Goal: Transaction & Acquisition: Book appointment/travel/reservation

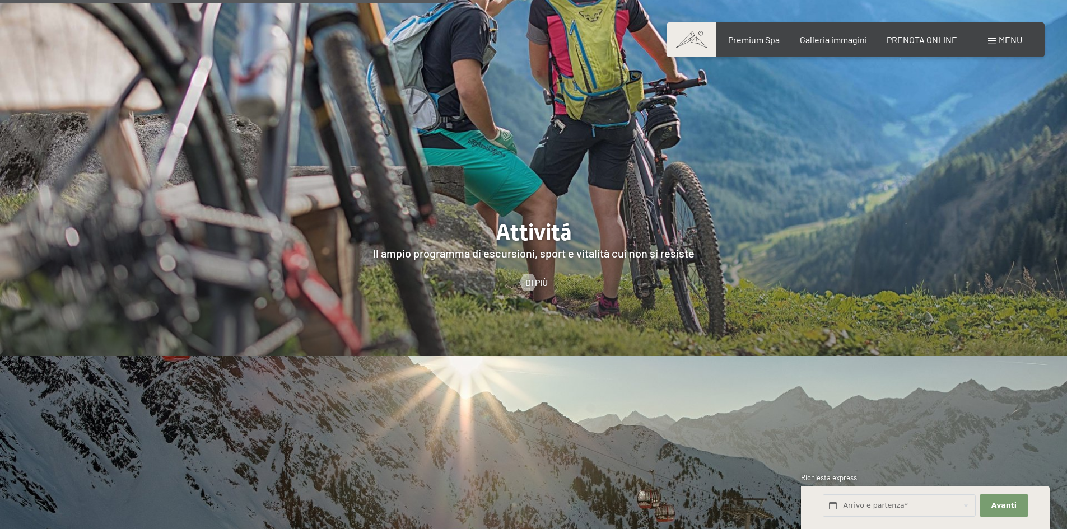
scroll to position [2632, 0]
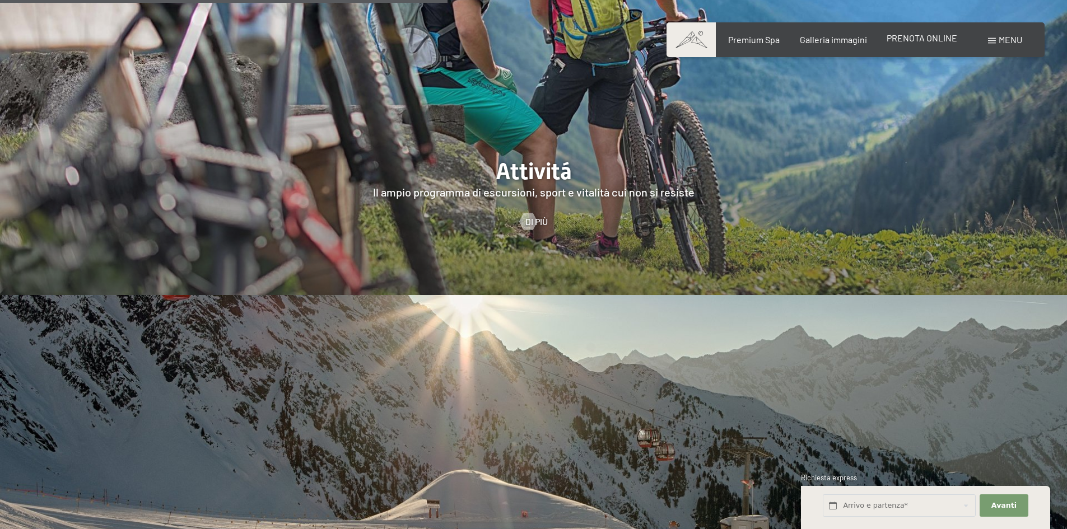
click at [904, 40] on span "PRENOTA ONLINE" at bounding box center [921, 37] width 71 height 11
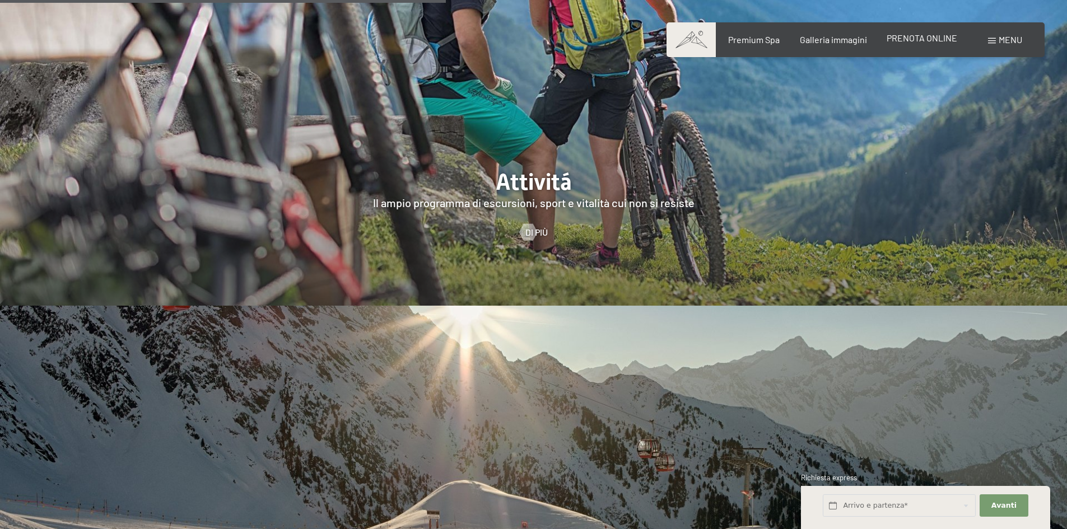
click at [926, 38] on span "PRENOTA ONLINE" at bounding box center [921, 37] width 71 height 11
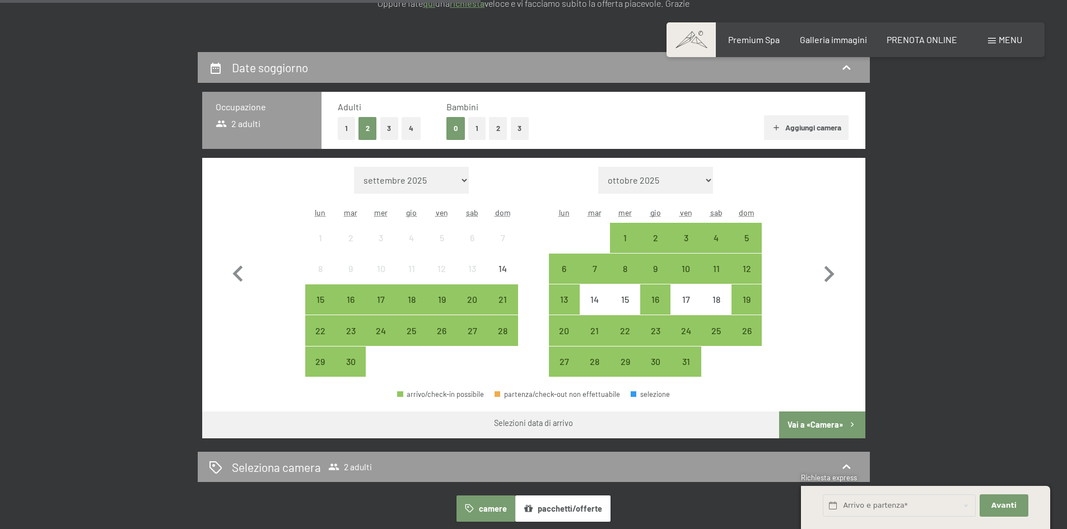
click at [494, 128] on button "2" at bounding box center [498, 128] width 18 height 23
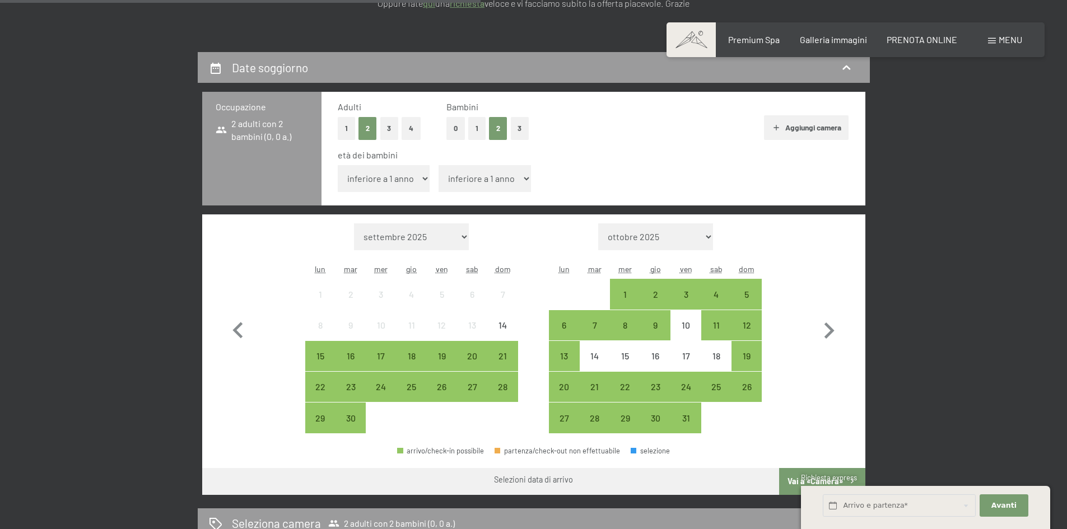
click at [408, 175] on select "inferiore a 1 anno 1 anno 2 anni 3 anni 4 anni 5 anni 6 anni 7 anni 8 anni 9 an…" at bounding box center [384, 178] width 92 height 27
select select "11"
click at [338, 165] on select "inferiore a 1 anno 1 anno 2 anni 3 anni 4 anni 5 anni 6 anni 7 anni 8 anni 9 an…" at bounding box center [384, 178] width 92 height 27
click at [497, 177] on select "inferiore a 1 anno 1 anno 2 anni 3 anni 4 anni 5 anni 6 anni 7 anni 8 anni 9 an…" at bounding box center [484, 178] width 92 height 27
select select "16"
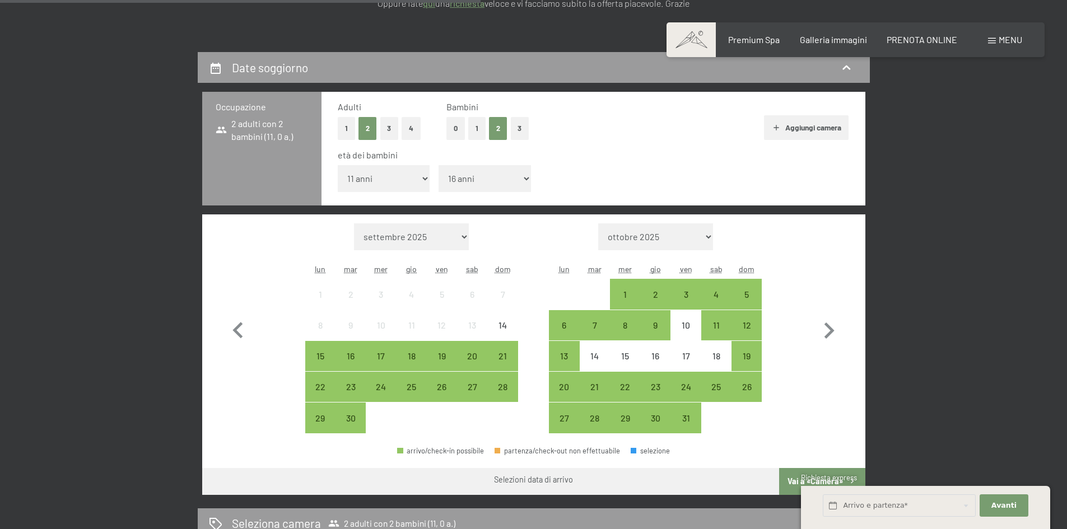
click at [438, 165] on select "inferiore a 1 anno 1 anno 2 anni 3 anni 4 anni 5 anni 6 anni 7 anni 8 anni 9 an…" at bounding box center [484, 178] width 92 height 27
click at [821, 327] on icon "button" at bounding box center [829, 331] width 32 height 32
select select "2025-10-01"
select select "2025-11-01"
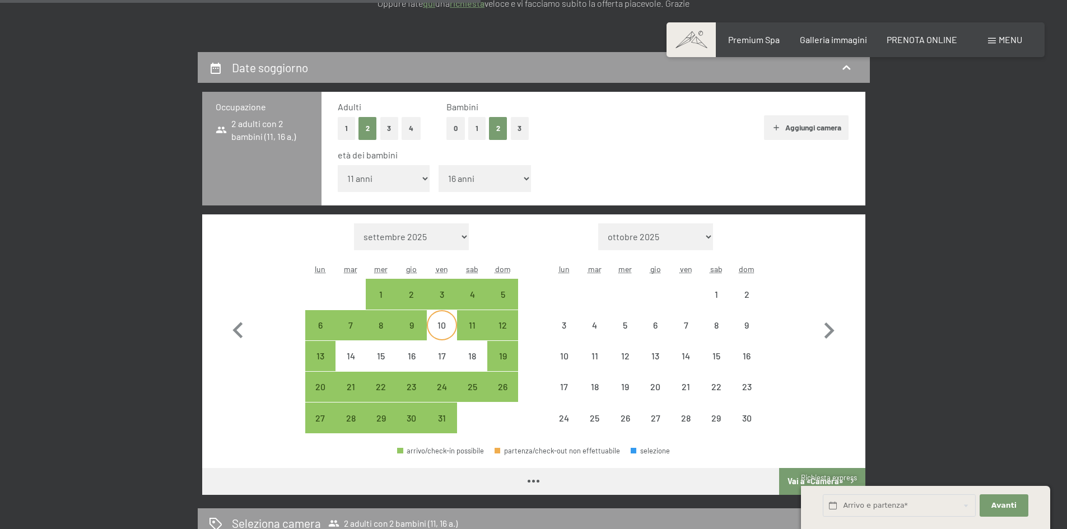
select select "2025-10-01"
select select "2025-11-01"
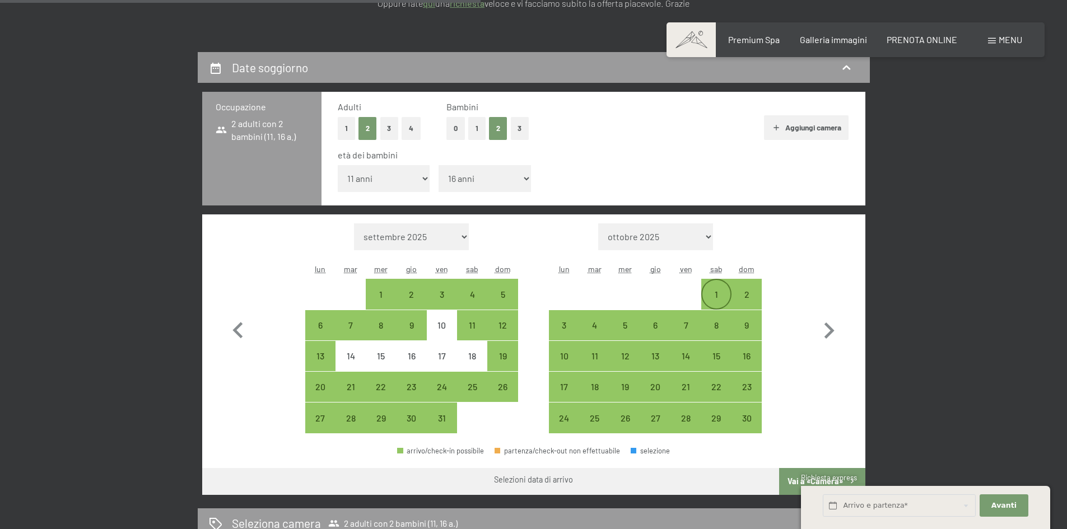
click at [722, 297] on div "1" at bounding box center [716, 304] width 28 height 28
select select "2025-10-01"
select select "2025-11-01"
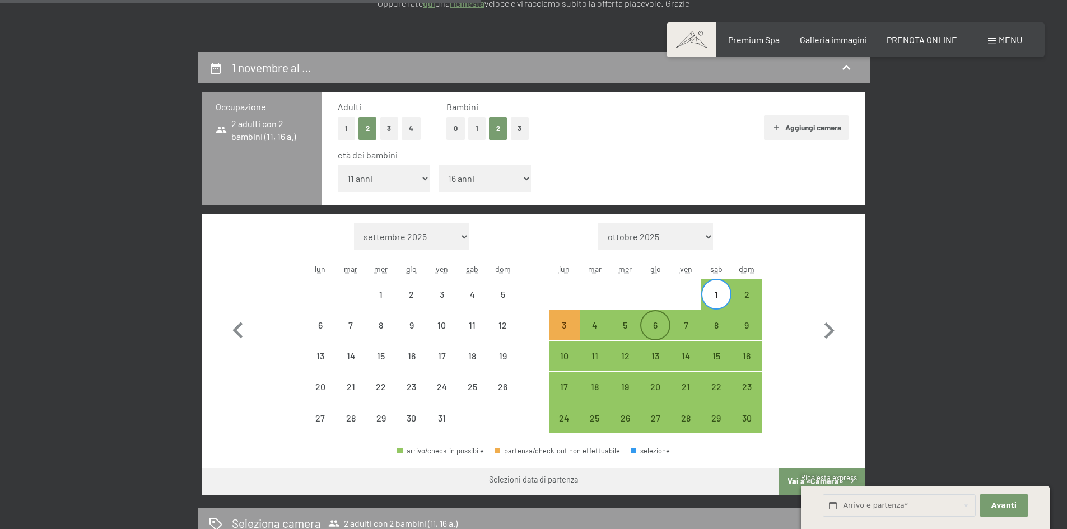
click at [653, 325] on div "6" at bounding box center [655, 335] width 28 height 28
select select "2025-10-01"
select select "2025-11-01"
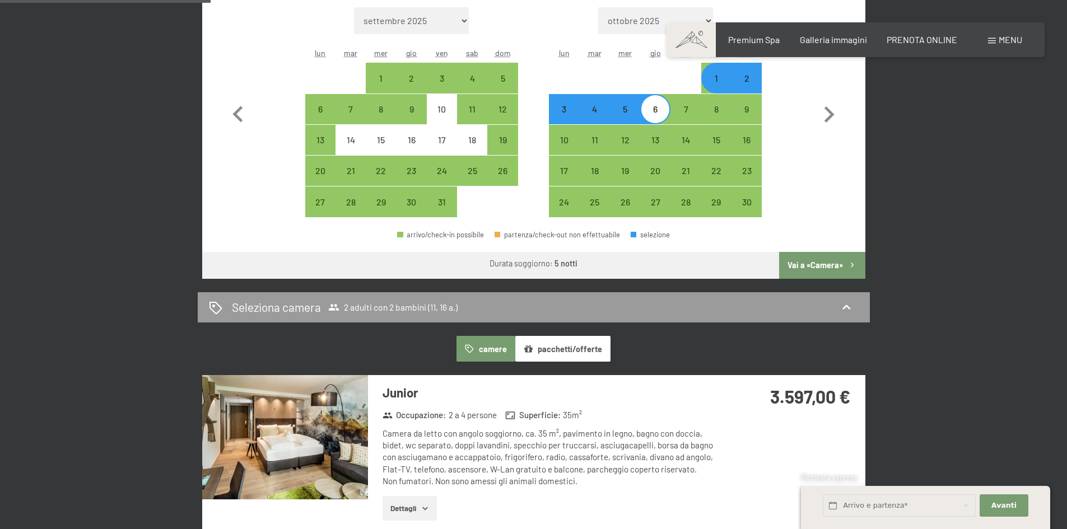
scroll to position [448, 0]
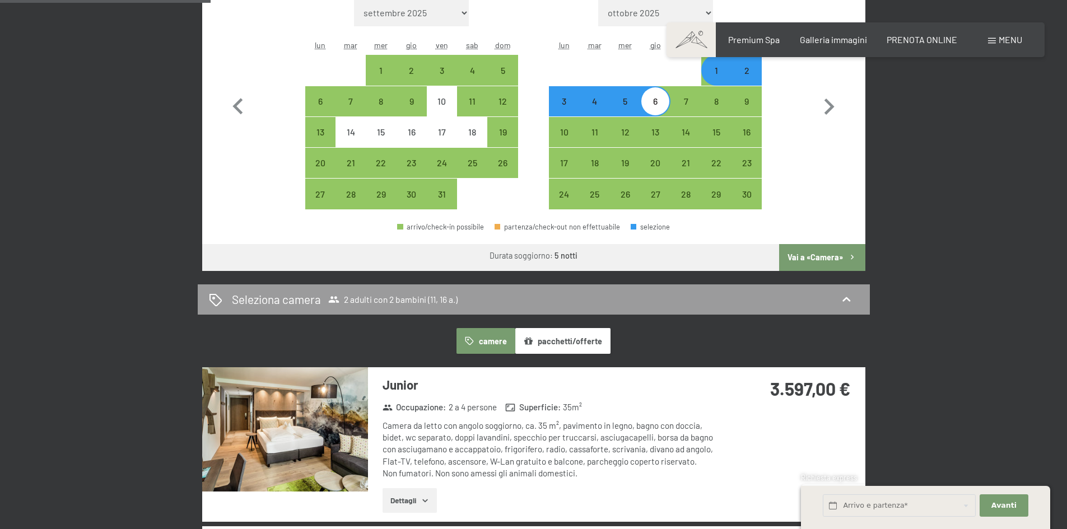
click at [818, 255] on button "Vai a «Camera»" at bounding box center [822, 257] width 86 height 27
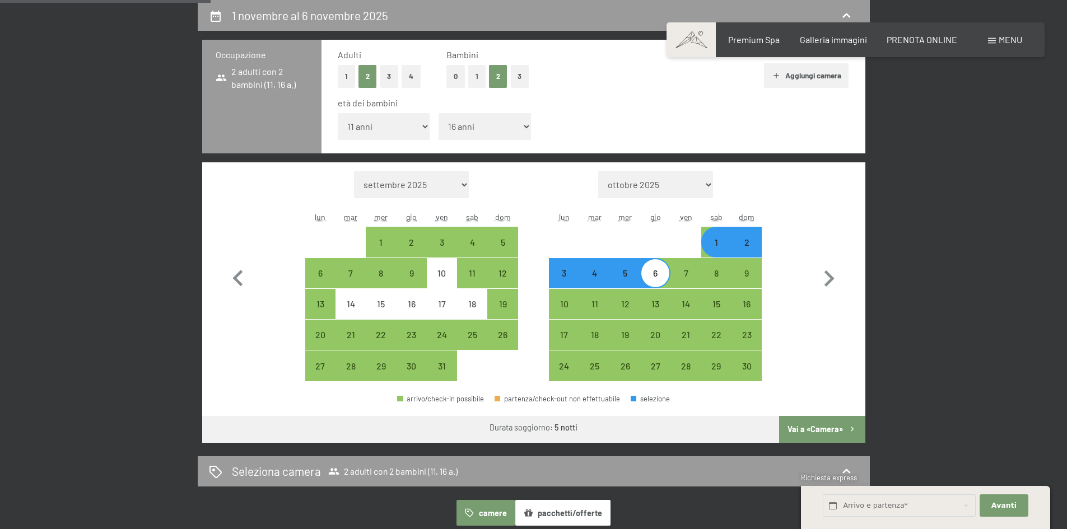
select select "2025-10-01"
select select "2025-11-01"
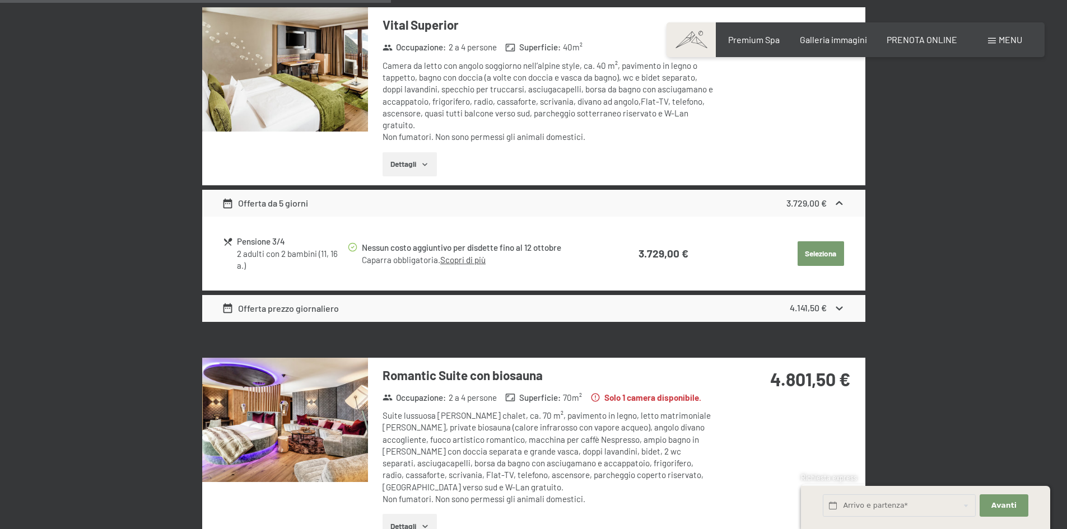
scroll to position [668, 0]
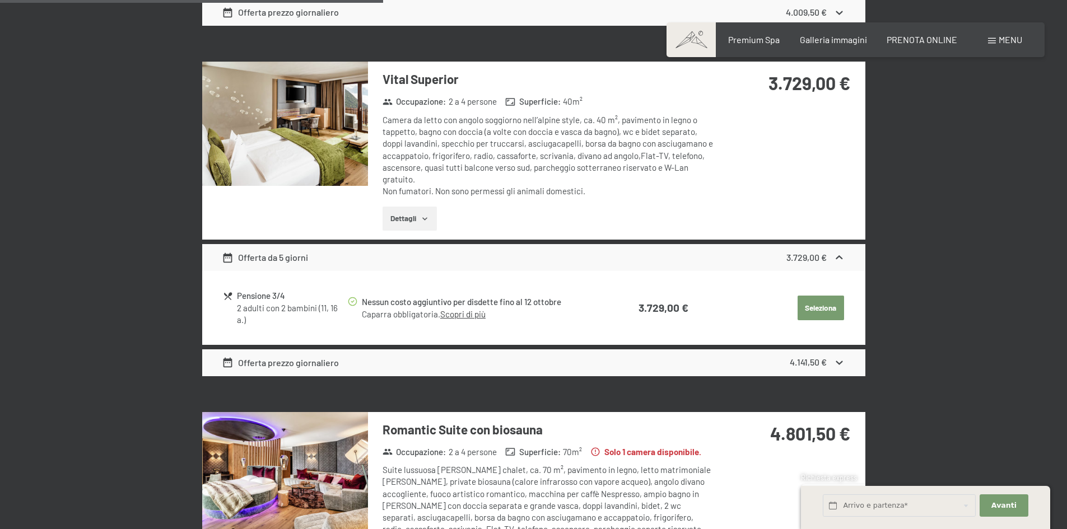
click at [413, 217] on button "Dettagli" at bounding box center [409, 219] width 54 height 25
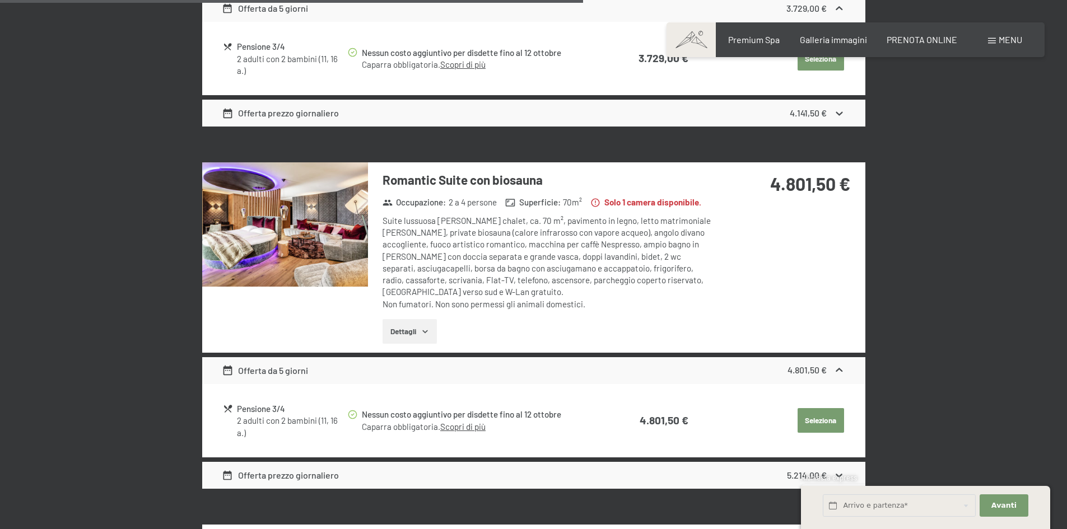
scroll to position [1060, 0]
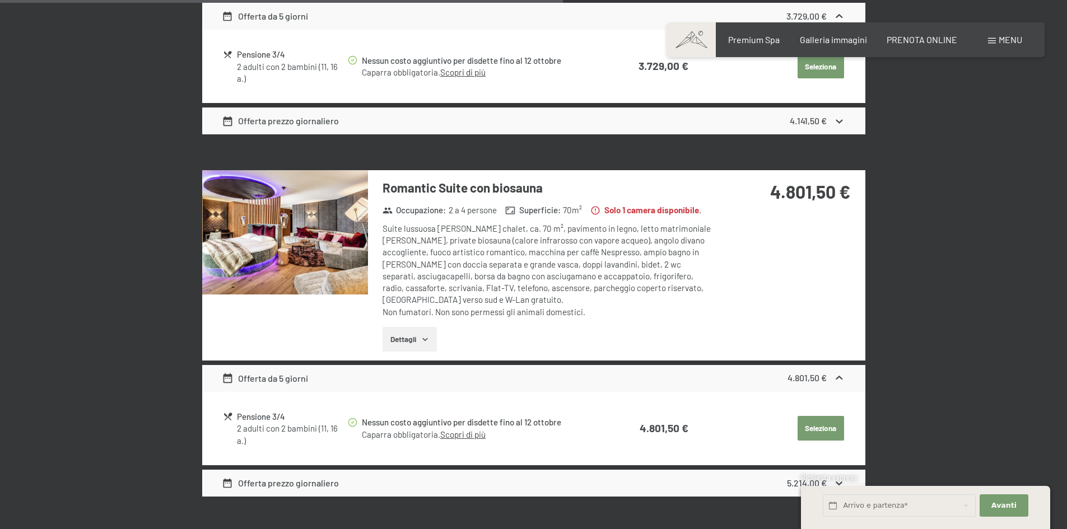
click at [285, 256] on img at bounding box center [285, 232] width 166 height 124
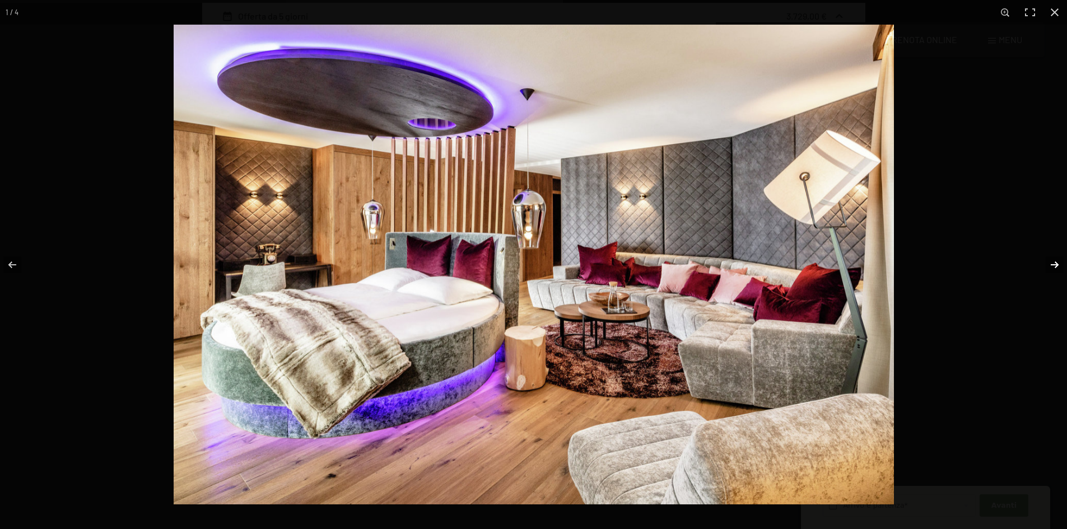
click at [1052, 264] on button "button" at bounding box center [1047, 265] width 39 height 56
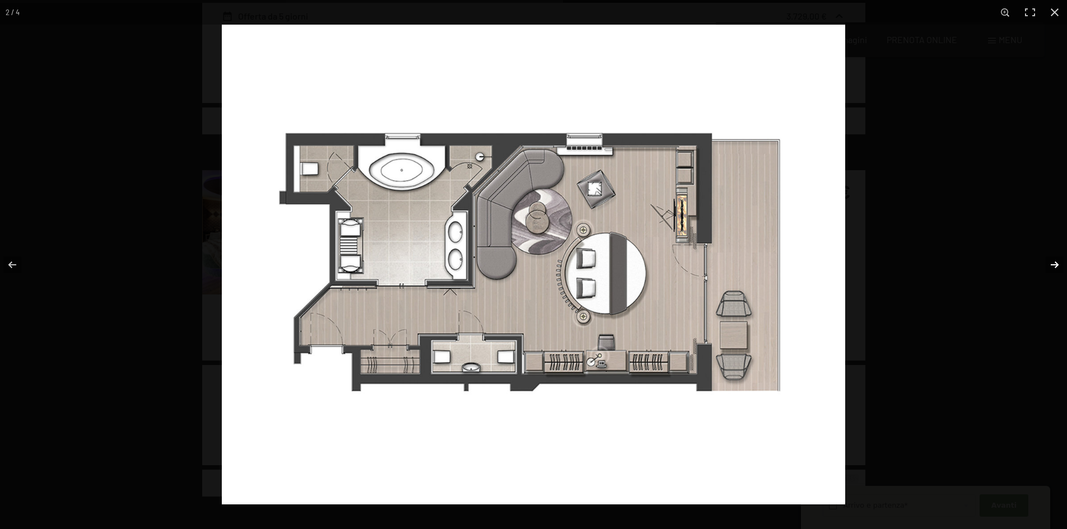
click at [1053, 267] on button "button" at bounding box center [1047, 265] width 39 height 56
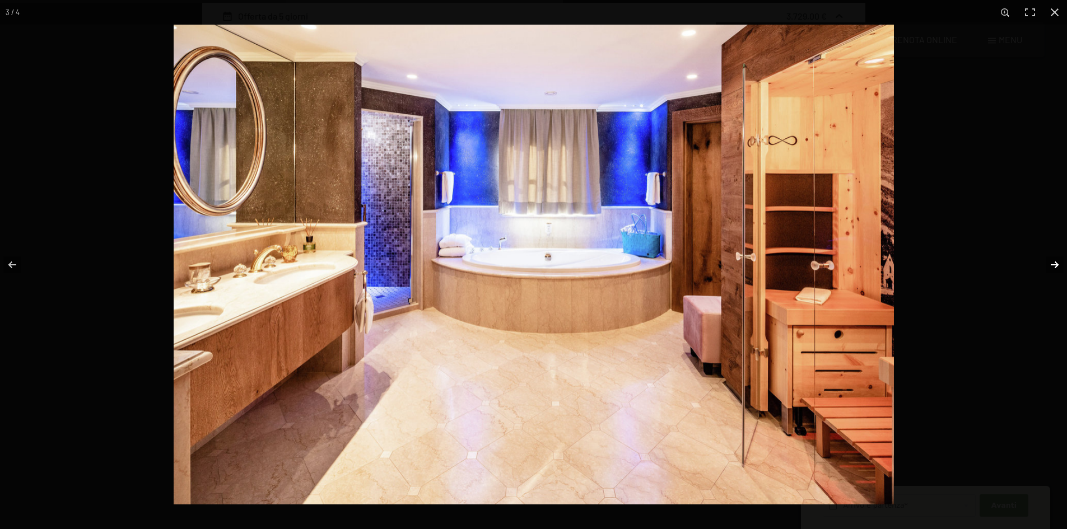
click at [1053, 267] on button "button" at bounding box center [1047, 265] width 39 height 56
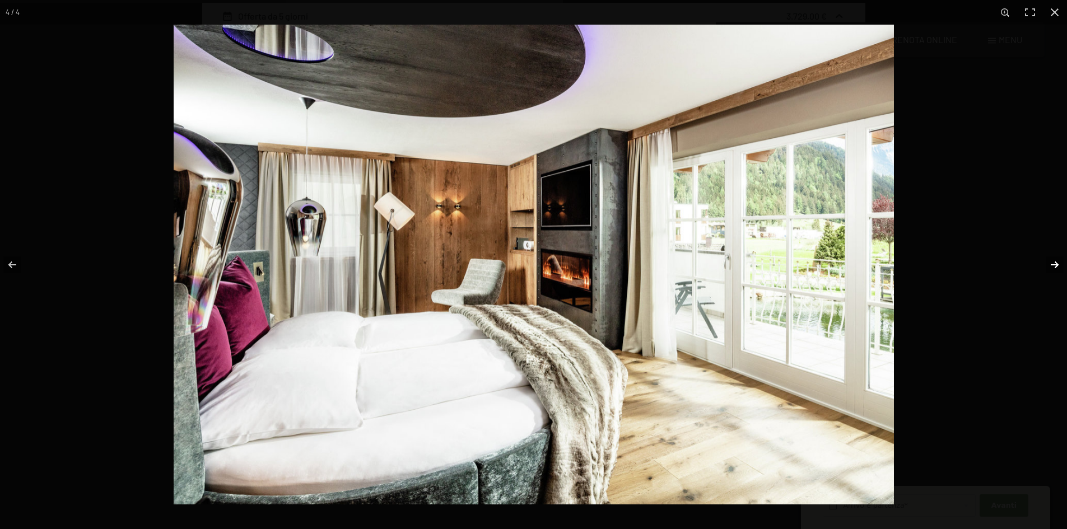
click at [1053, 267] on button "button" at bounding box center [1047, 265] width 39 height 56
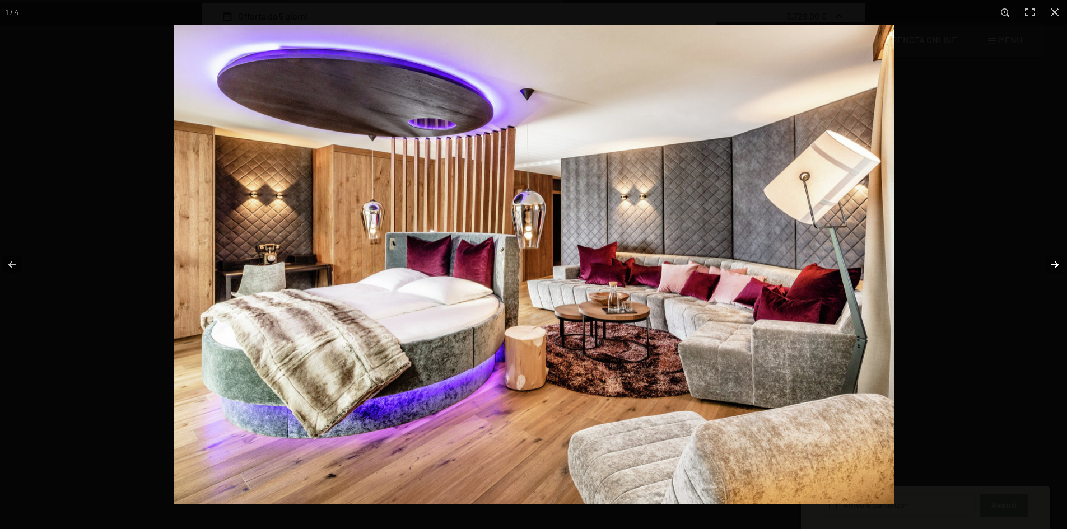
click at [1053, 267] on button "button" at bounding box center [1047, 265] width 39 height 56
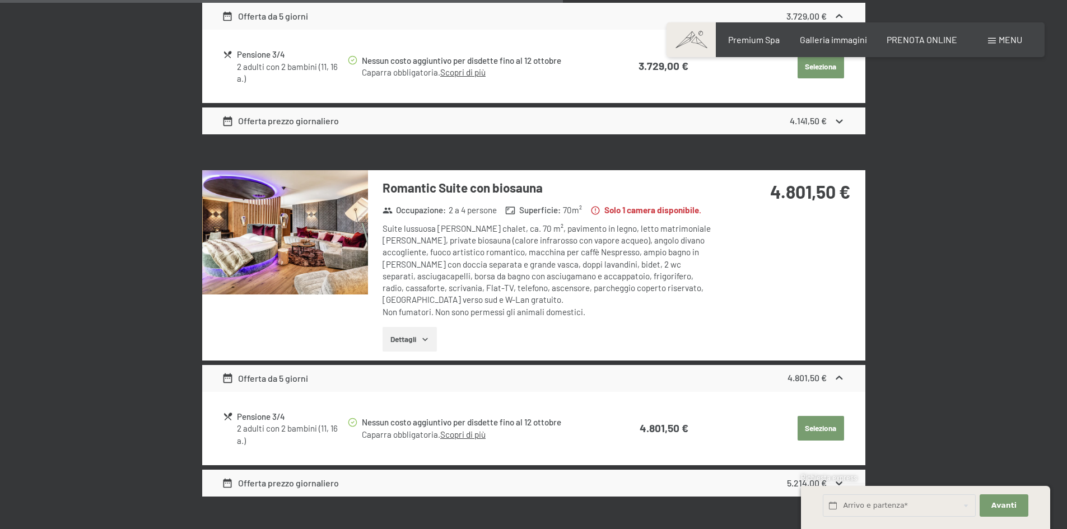
click at [0, 0] on button "button" at bounding box center [0, 0] width 0 height 0
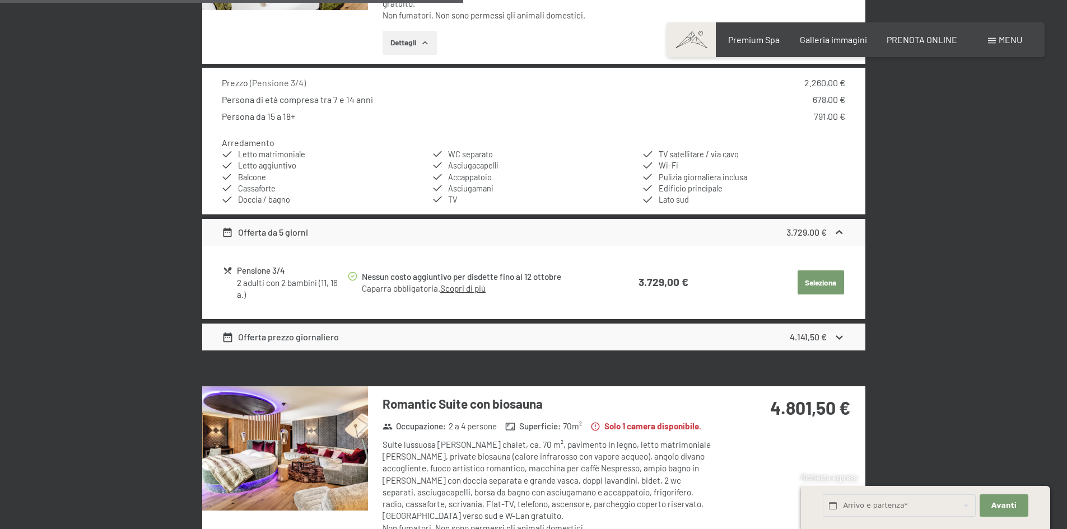
scroll to position [836, 0]
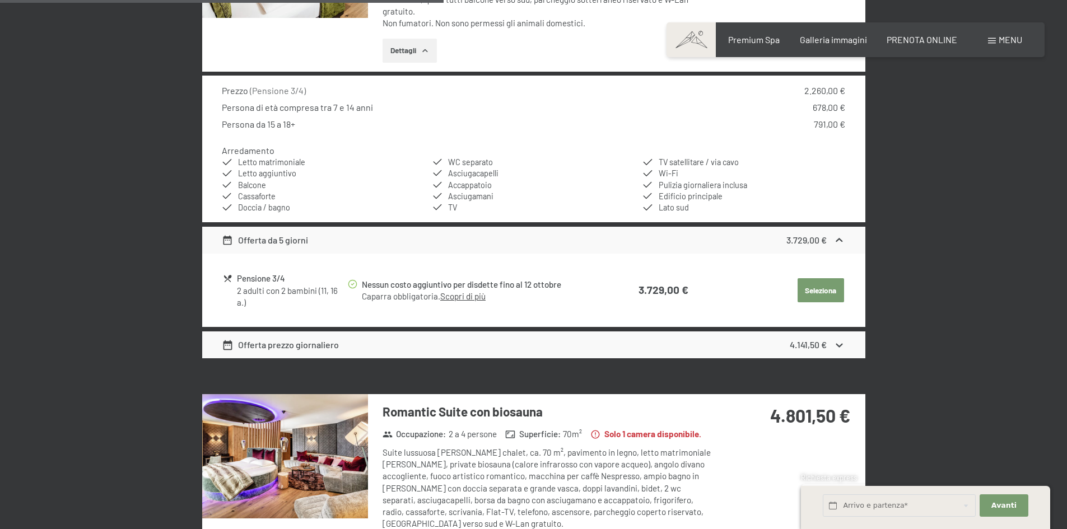
click at [829, 292] on button "Seleziona" at bounding box center [820, 290] width 46 height 25
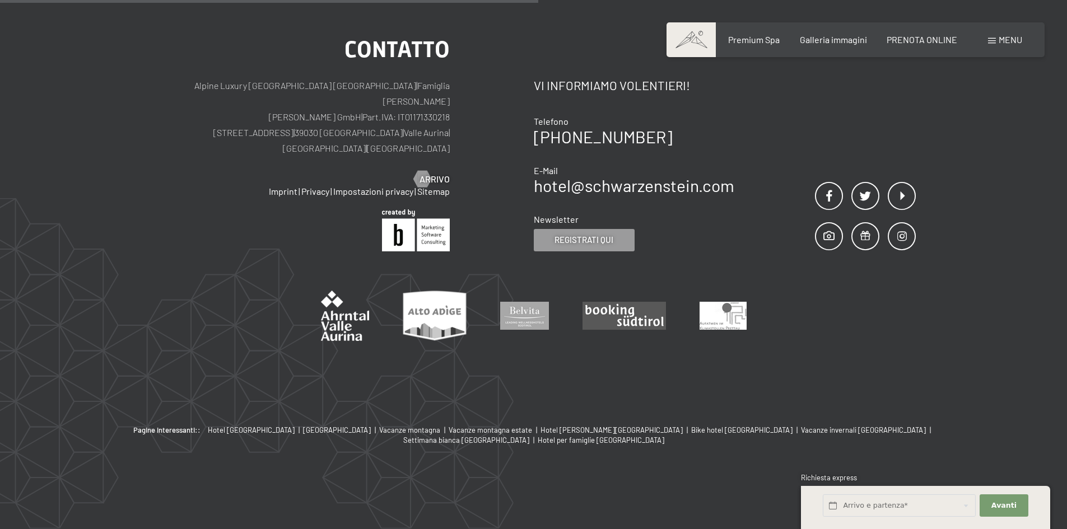
scroll to position [276, 0]
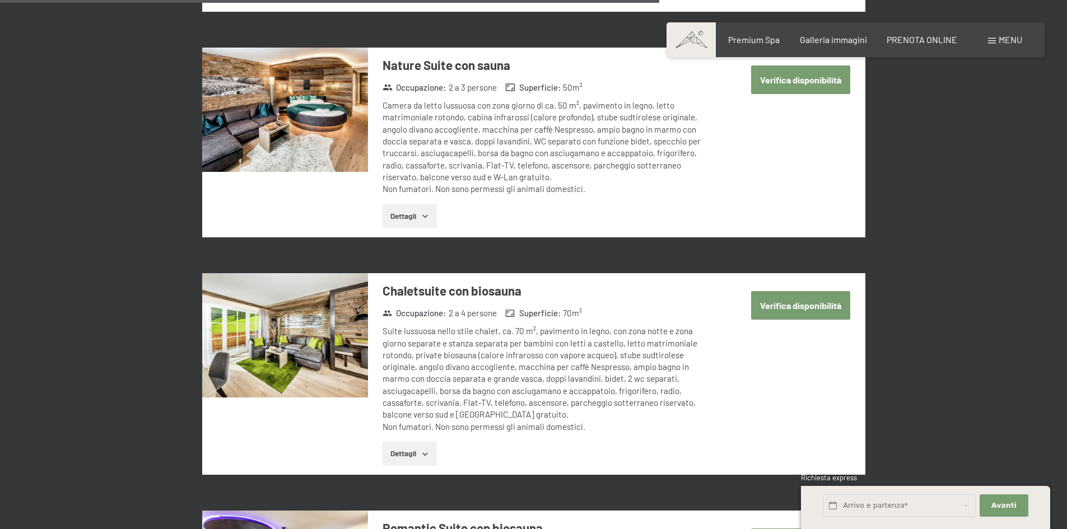
scroll to position [2352, 0]
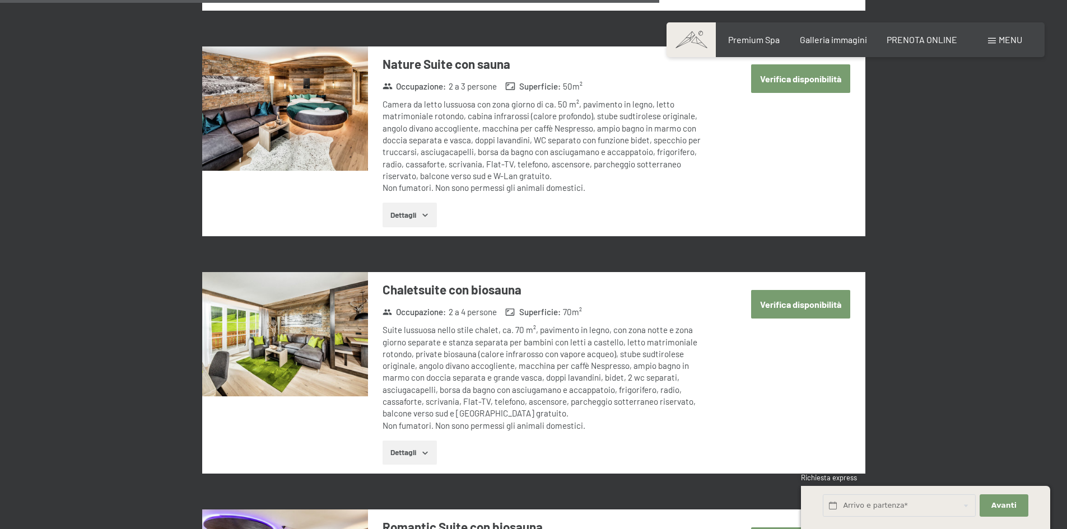
click at [793, 290] on button "Verifica disponibilità" at bounding box center [800, 304] width 99 height 29
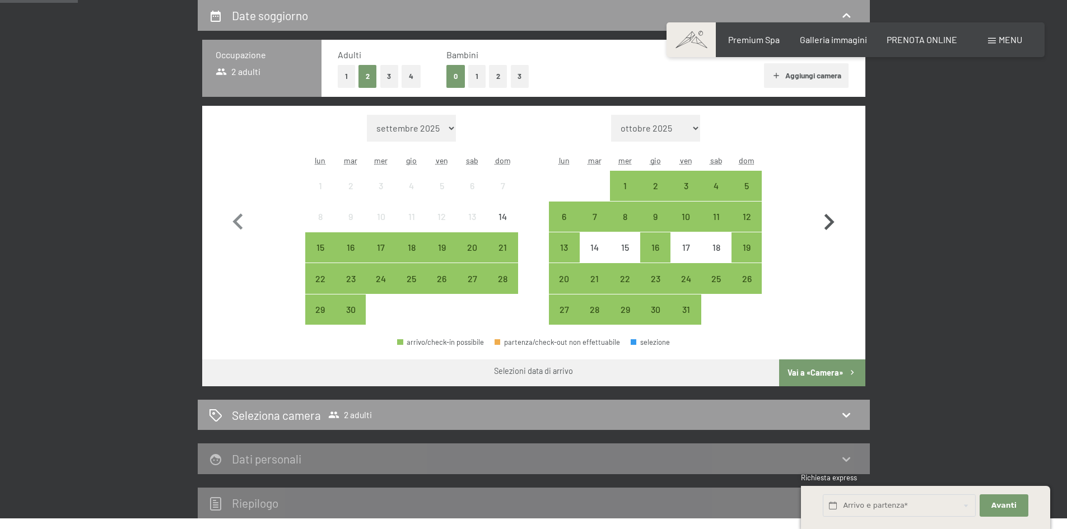
click at [829, 216] on icon "button" at bounding box center [829, 222] width 32 height 32
select select "2025-10-01"
select select "2025-11-01"
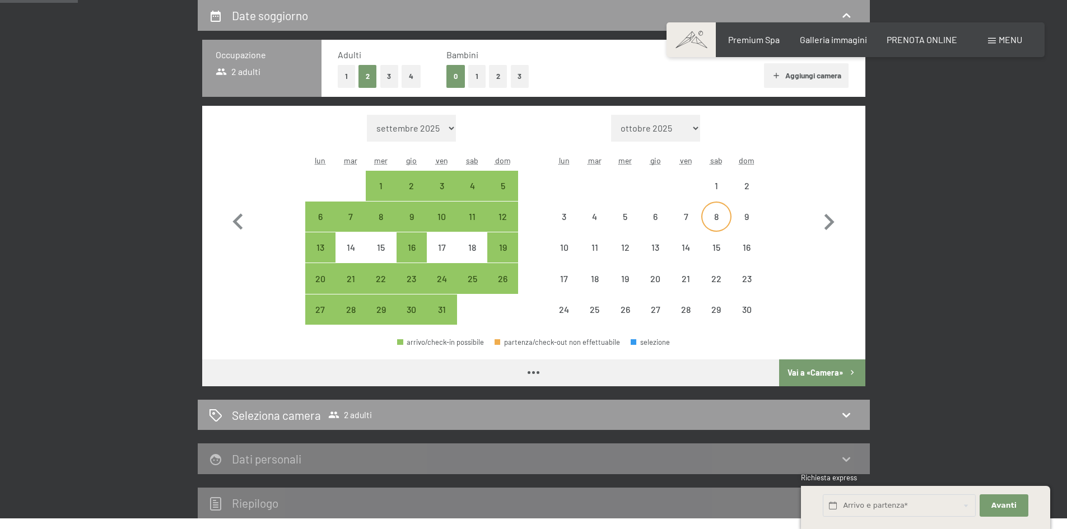
select select "2025-10-01"
select select "2025-11-01"
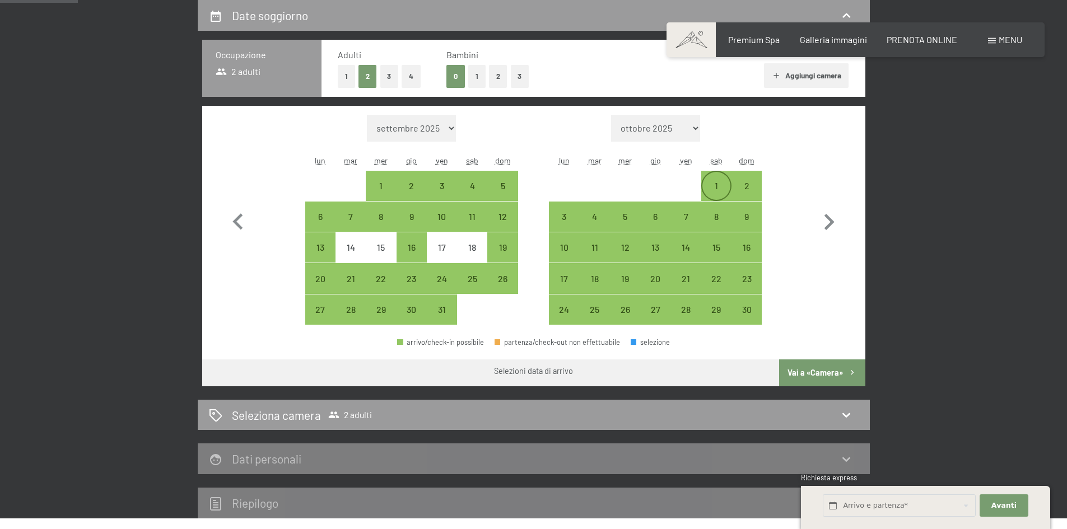
click at [722, 186] on div "1" at bounding box center [716, 195] width 28 height 28
select select "2025-10-01"
select select "2025-11-01"
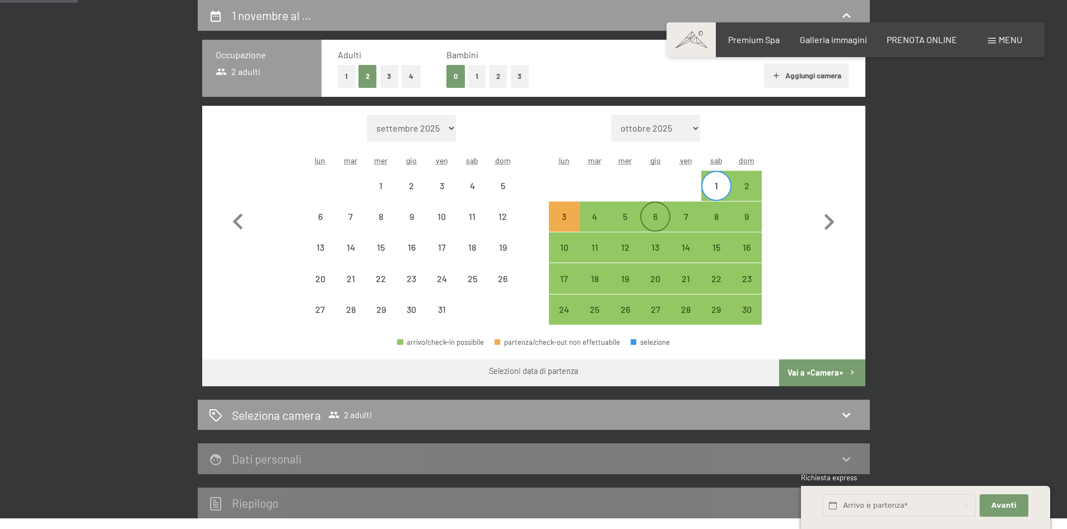
click at [653, 214] on div "6" at bounding box center [655, 226] width 28 height 28
select select "2025-10-01"
select select "2025-11-01"
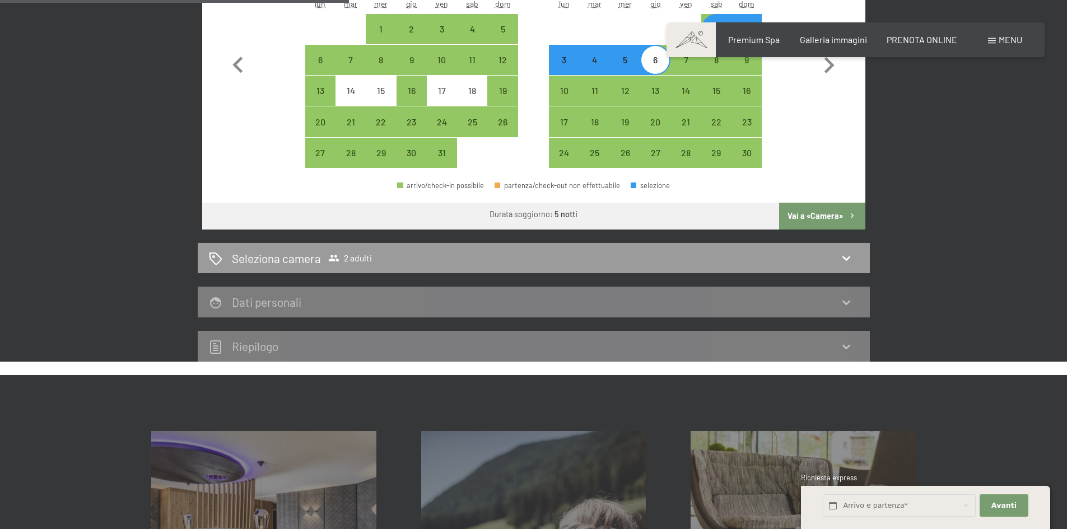
scroll to position [444, 0]
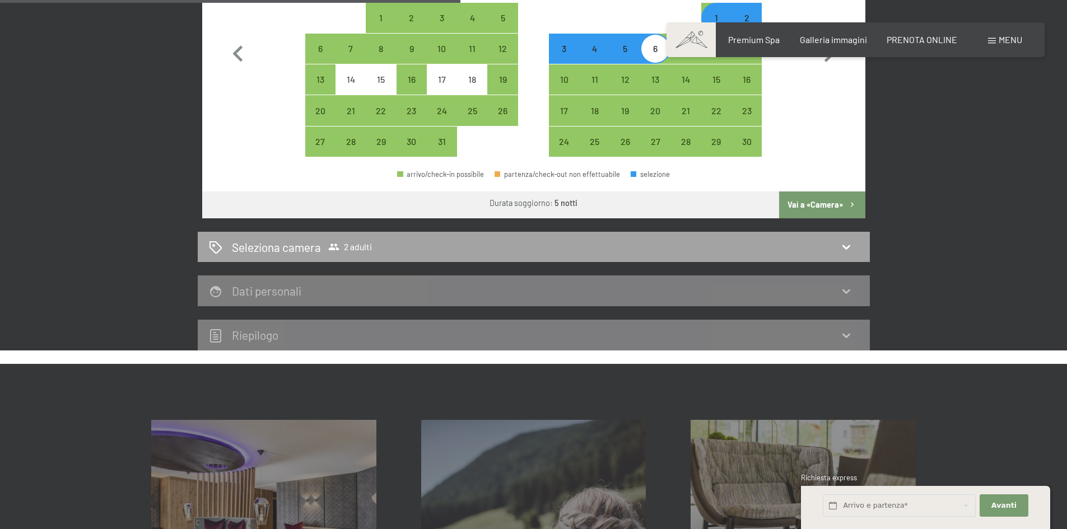
click at [578, 247] on div "Seleziona camera 2 adulti" at bounding box center [534, 247] width 650 height 16
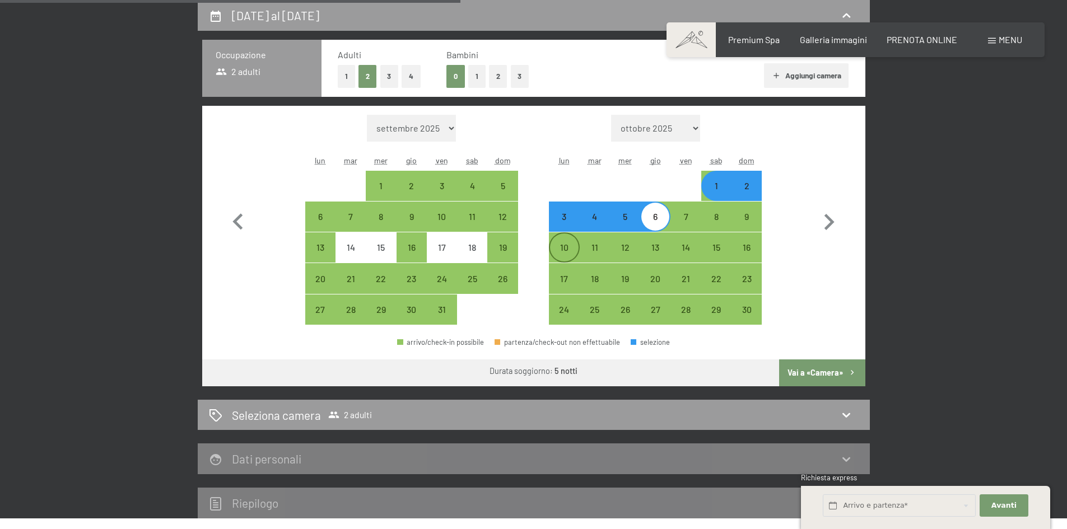
select select "2025-10-01"
select select "2025-11-01"
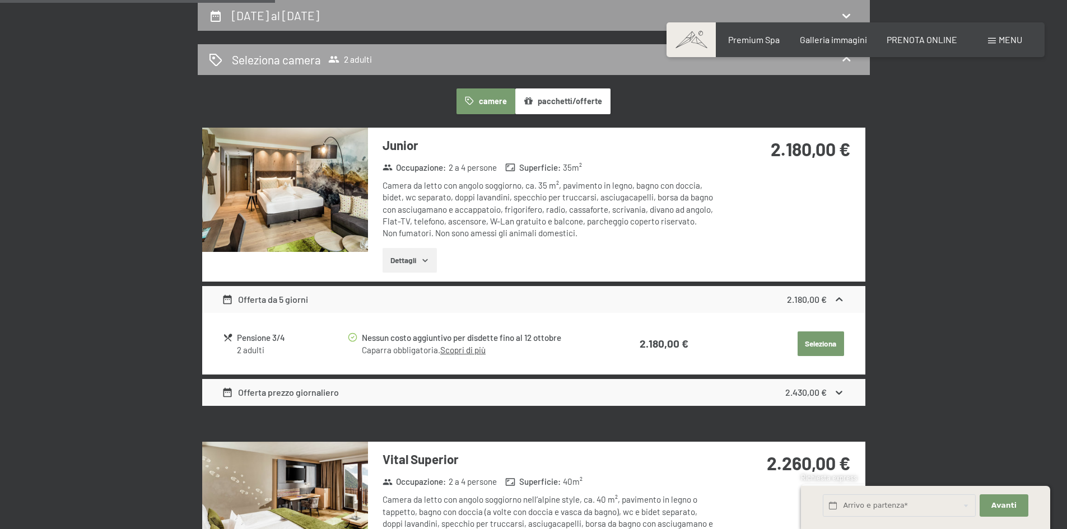
click at [840, 60] on icon at bounding box center [845, 59] width 13 height 13
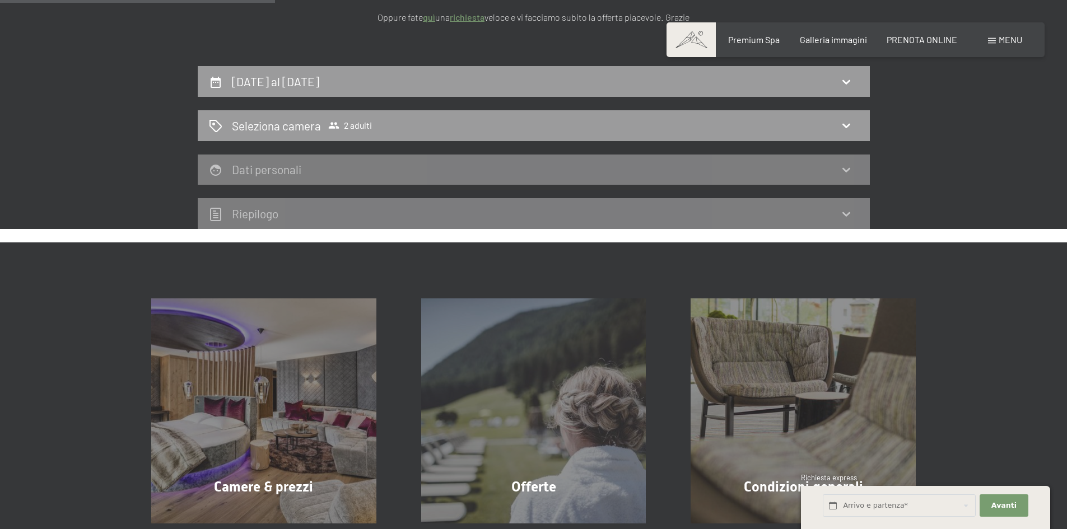
scroll to position [108, 0]
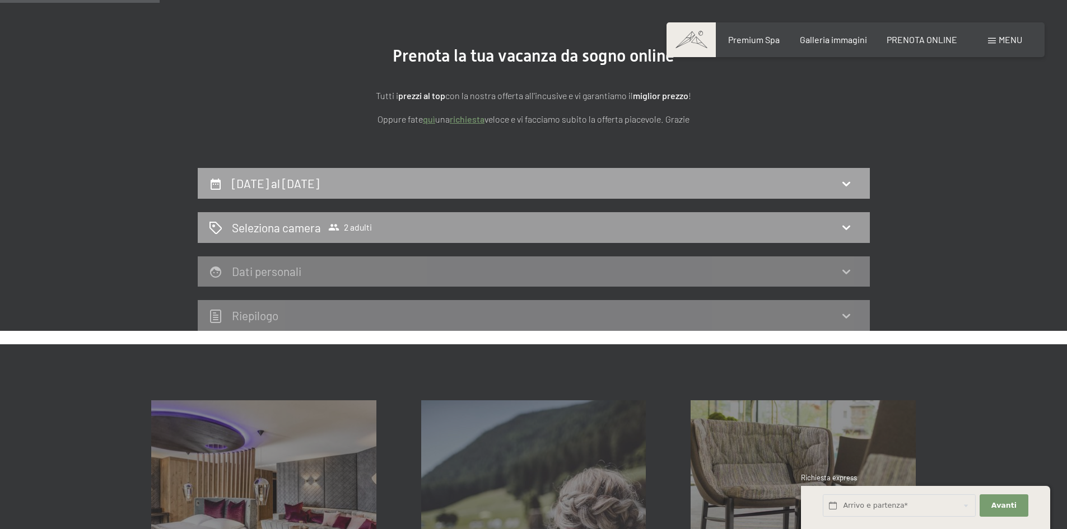
click at [776, 179] on div "1 novembre al 6 novembre 2025" at bounding box center [534, 183] width 650 height 16
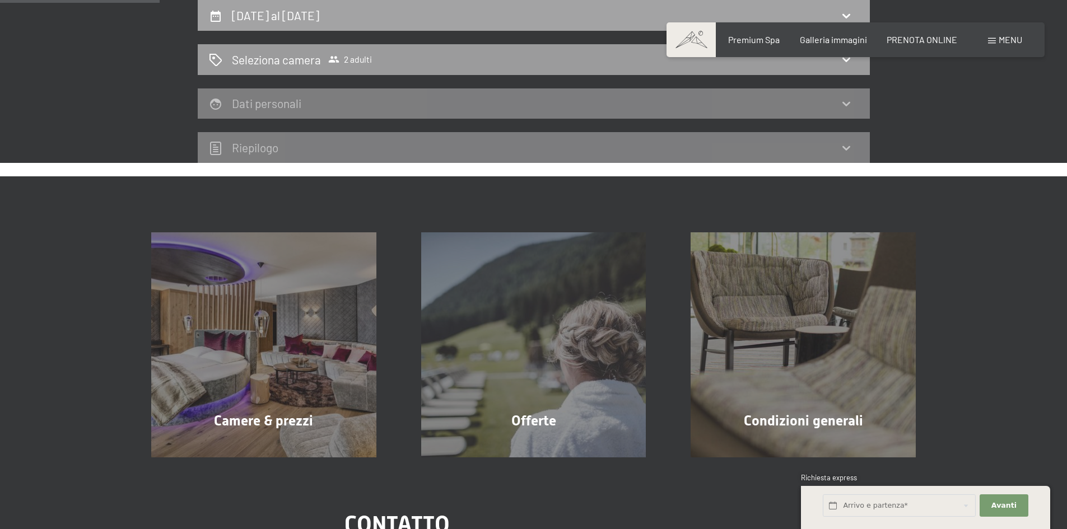
select select "2025-10-01"
select select "2025-11-01"
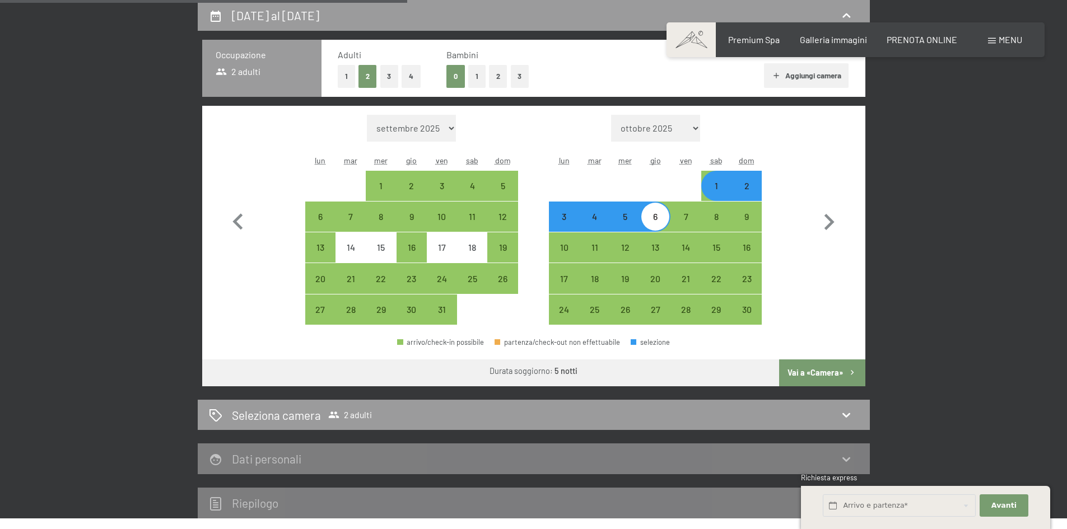
click at [498, 77] on button "2" at bounding box center [498, 76] width 18 height 23
select select "[DATE]"
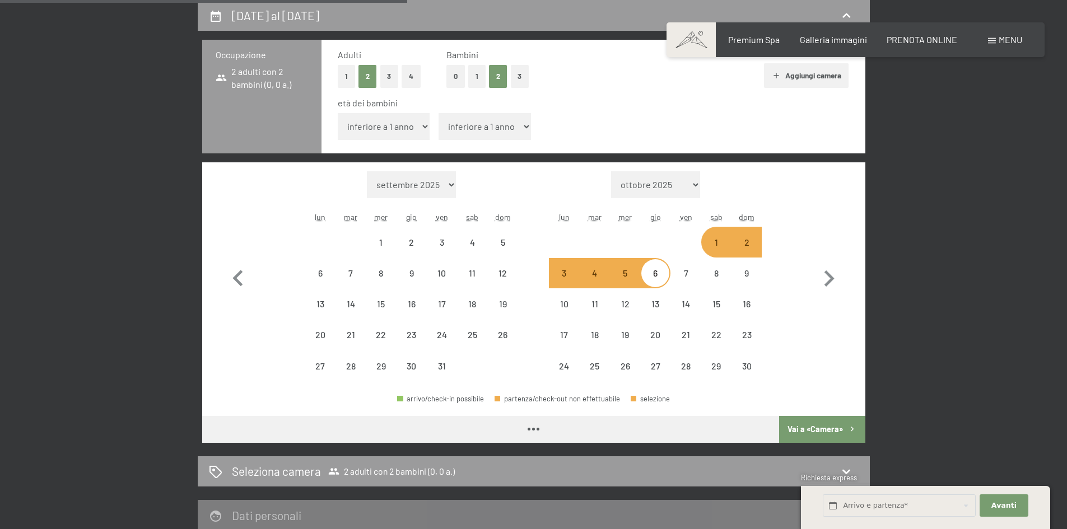
select select "[DATE]"
select select "2025-11-01"
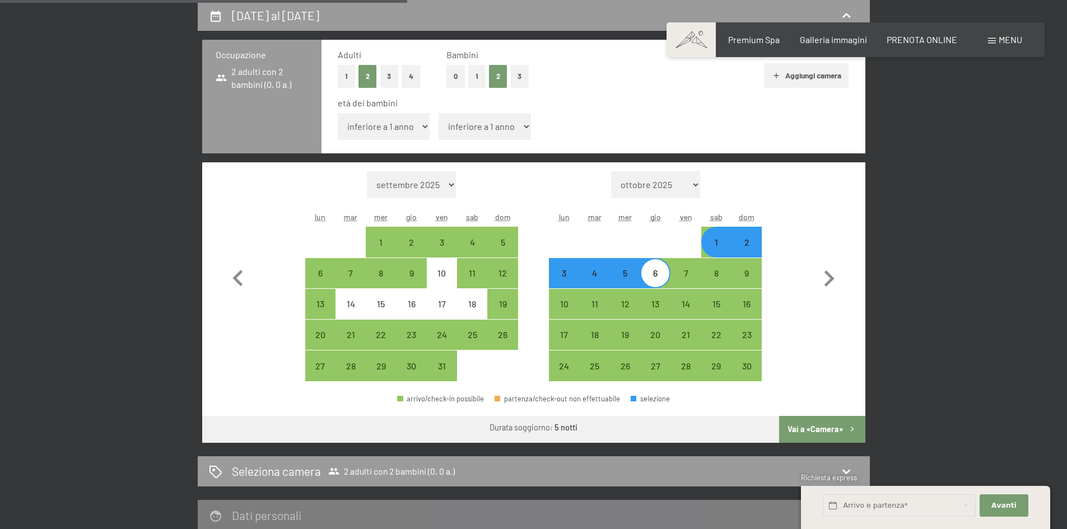
click at [420, 125] on select "inferiore a 1 anno 1 anno 2 anni 3 anni 4 anni 5 anni 6 anni 7 anni 8 anni 9 an…" at bounding box center [384, 126] width 92 height 27
select select "11"
click at [338, 113] on select "inferiore a 1 anno 1 anno 2 anni 3 anni 4 anni 5 anni 6 anni 7 anni 8 anni 9 an…" at bounding box center [384, 126] width 92 height 27
select select "[DATE]"
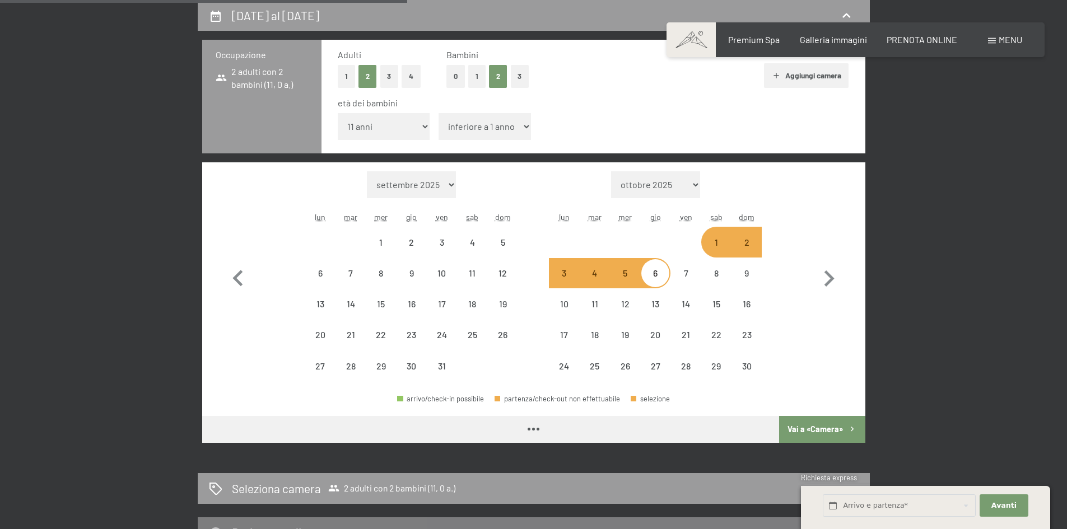
select select "[DATE]"
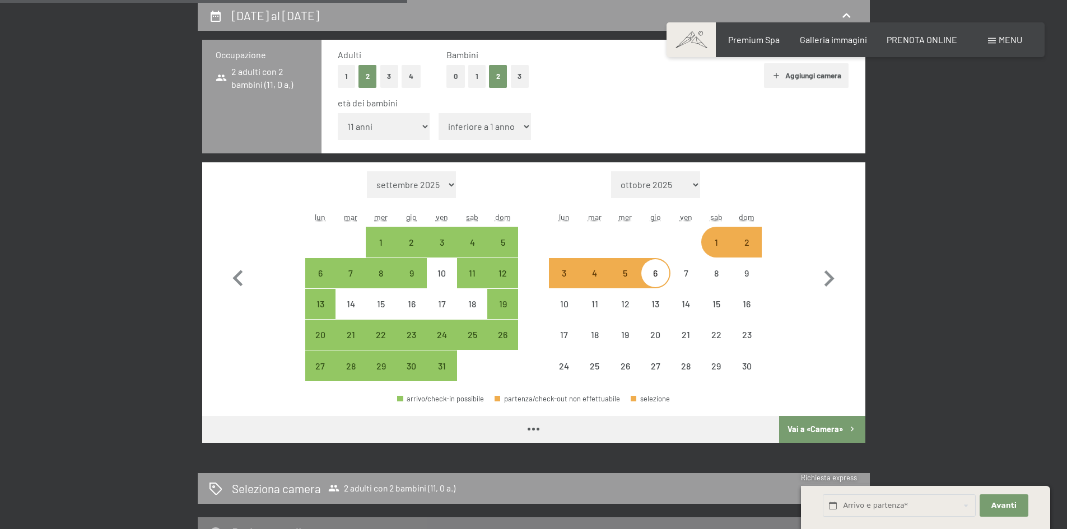
select select "[DATE]"
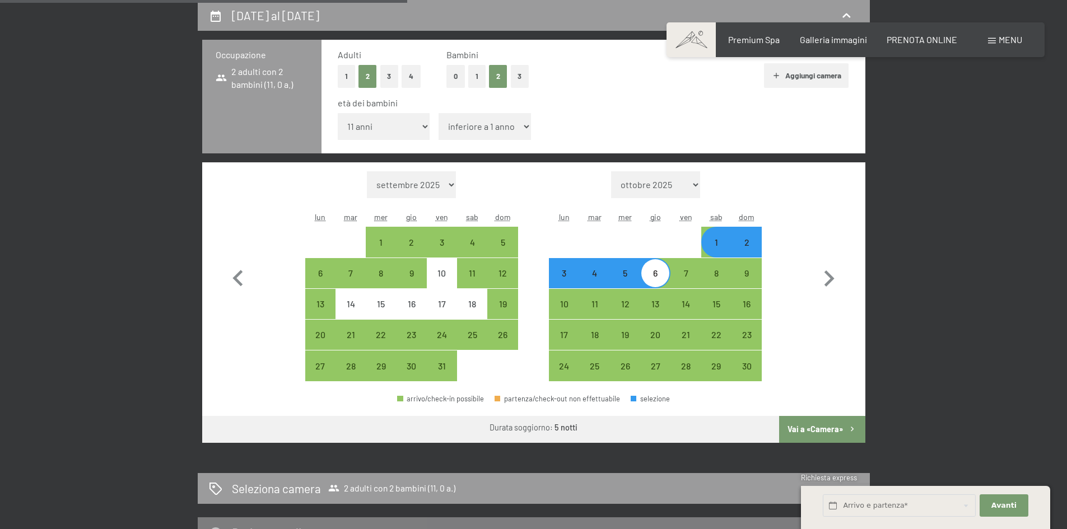
click at [521, 129] on select "inferiore a 1 anno 1 anno 2 anni 3 anni 4 anni 5 anni 6 anni 7 anni 8 anni 9 an…" at bounding box center [484, 126] width 92 height 27
select select "16"
click at [438, 113] on select "inferiore a 1 anno 1 anno 2 anni 3 anni 4 anni 5 anni 6 anni 7 anni 8 anni 9 an…" at bounding box center [484, 126] width 92 height 27
select select "[DATE]"
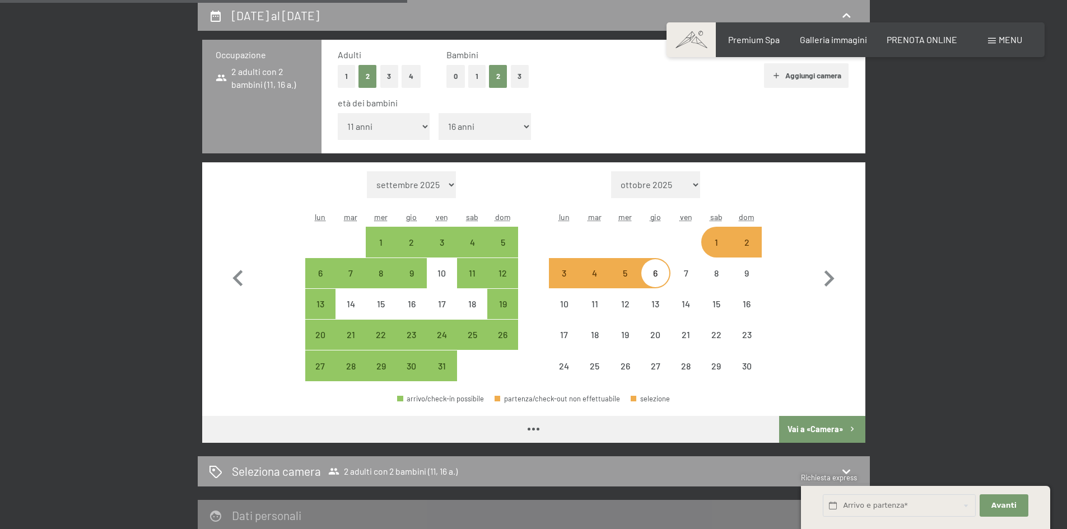
select select "[DATE]"
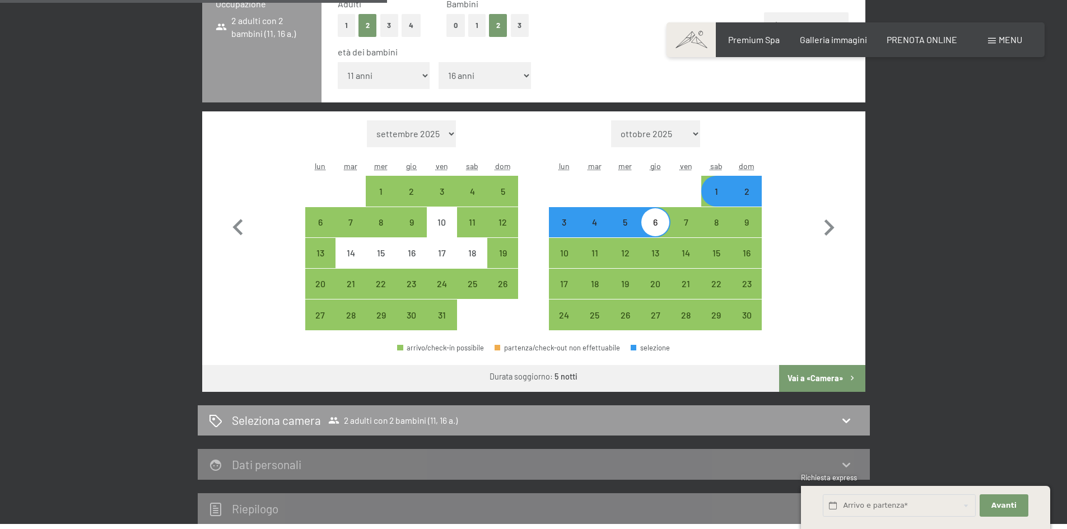
scroll to position [444, 0]
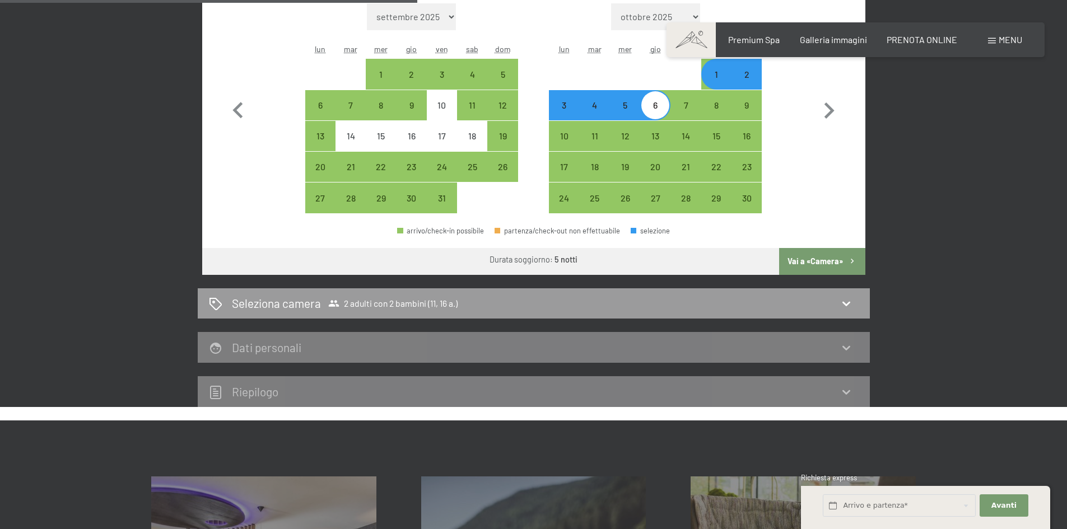
click at [824, 262] on button "Vai a «Camera»" at bounding box center [822, 261] width 86 height 27
select select "[DATE]"
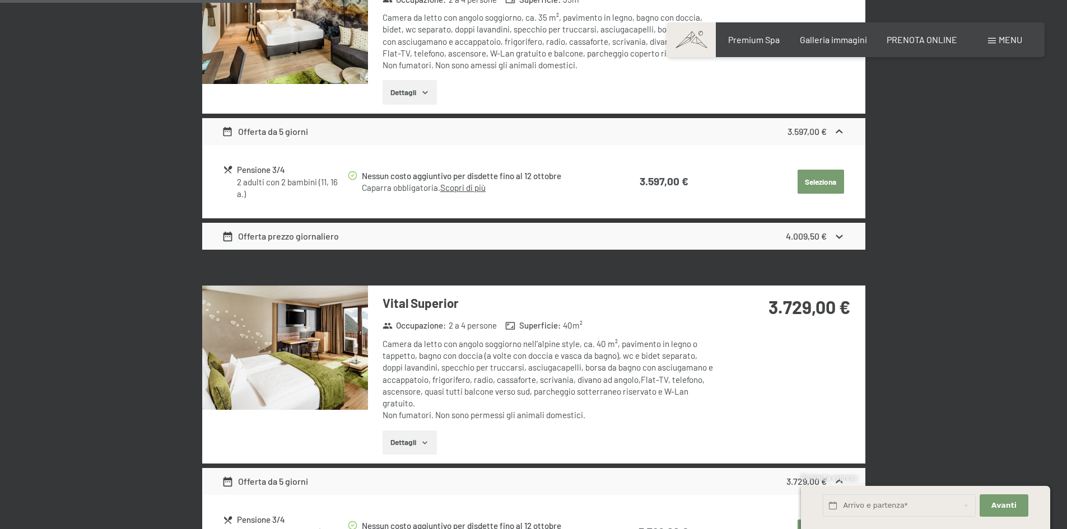
scroll to position [276, 0]
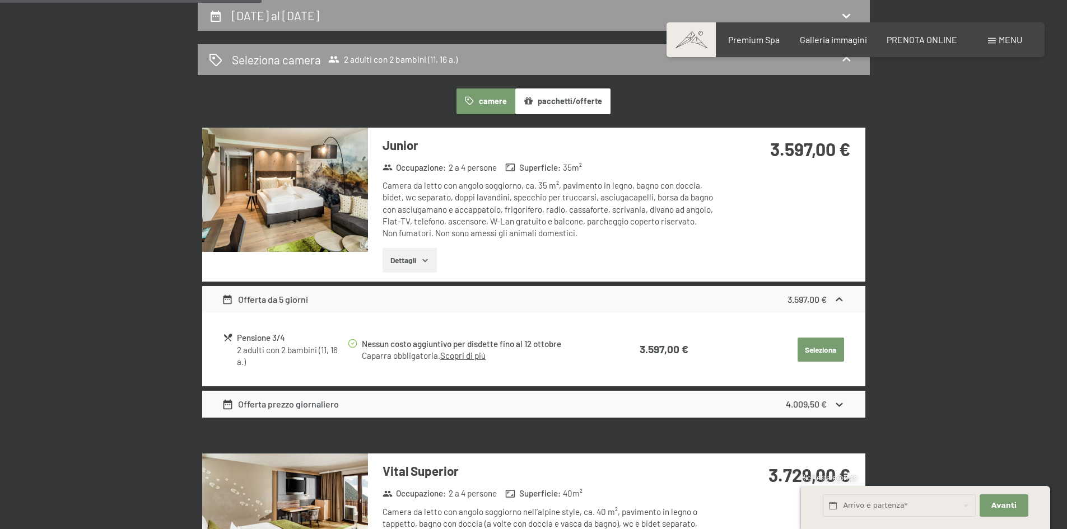
click at [815, 347] on button "Seleziona" at bounding box center [820, 350] width 46 height 25
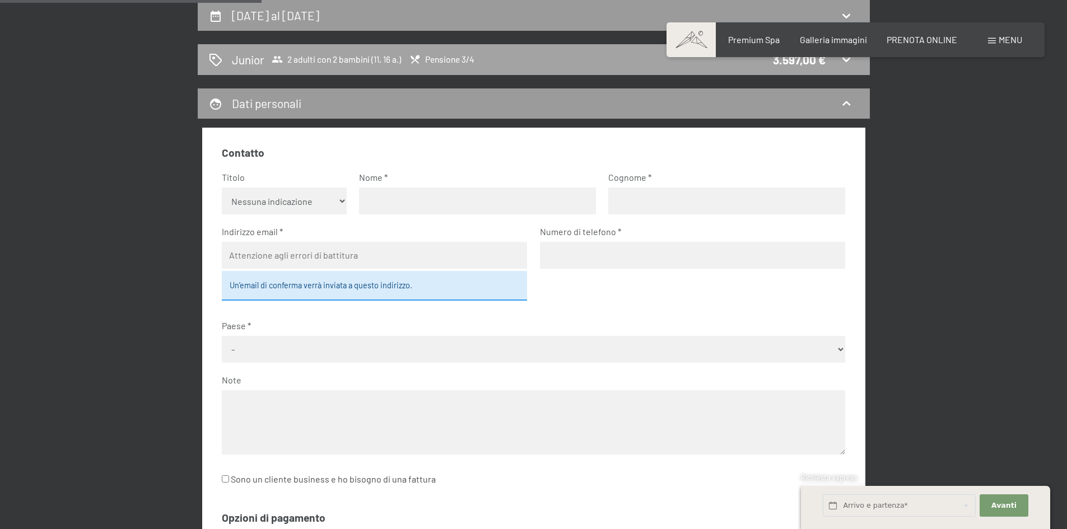
click at [803, 59] on div "3.597,00 €" at bounding box center [799, 60] width 53 height 16
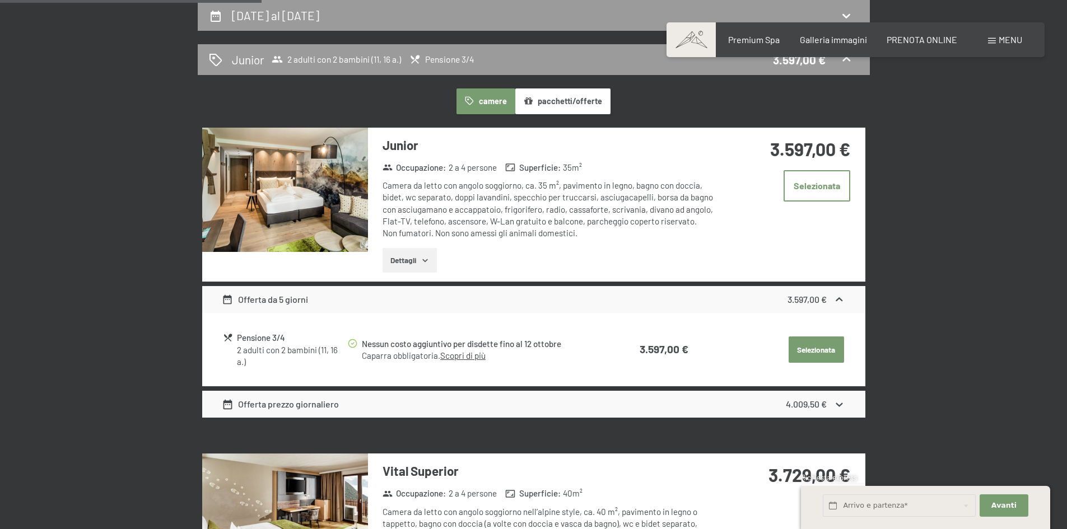
click at [811, 349] on button "Selezionata" at bounding box center [815, 350] width 55 height 27
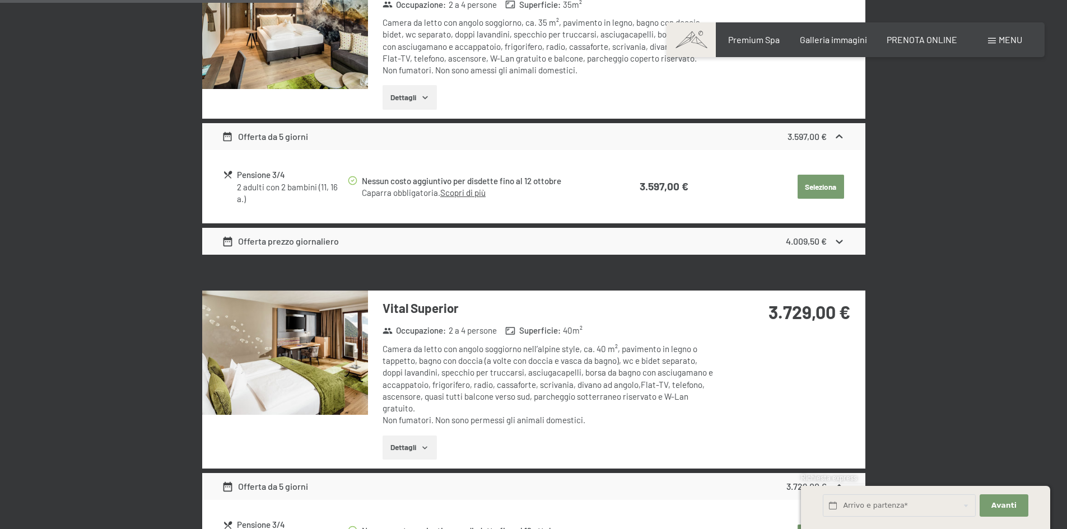
scroll to position [556, 0]
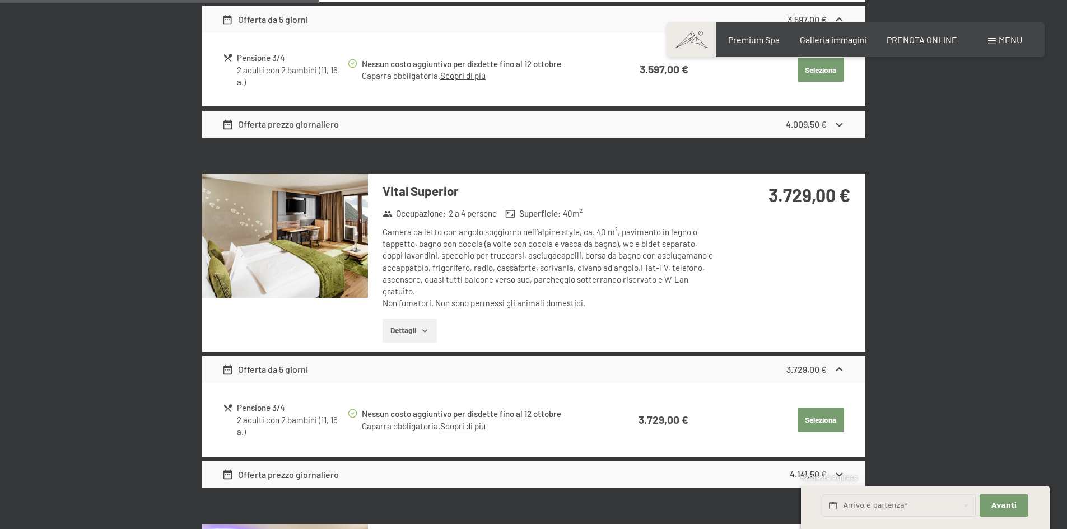
click at [428, 328] on icon "button" at bounding box center [425, 330] width 9 height 9
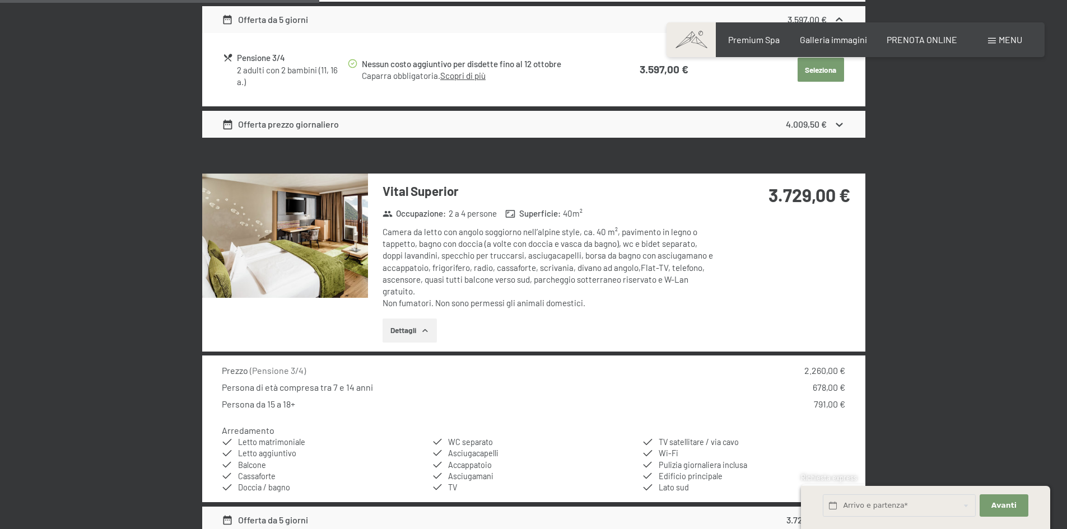
click at [428, 328] on icon "button" at bounding box center [425, 330] width 9 height 9
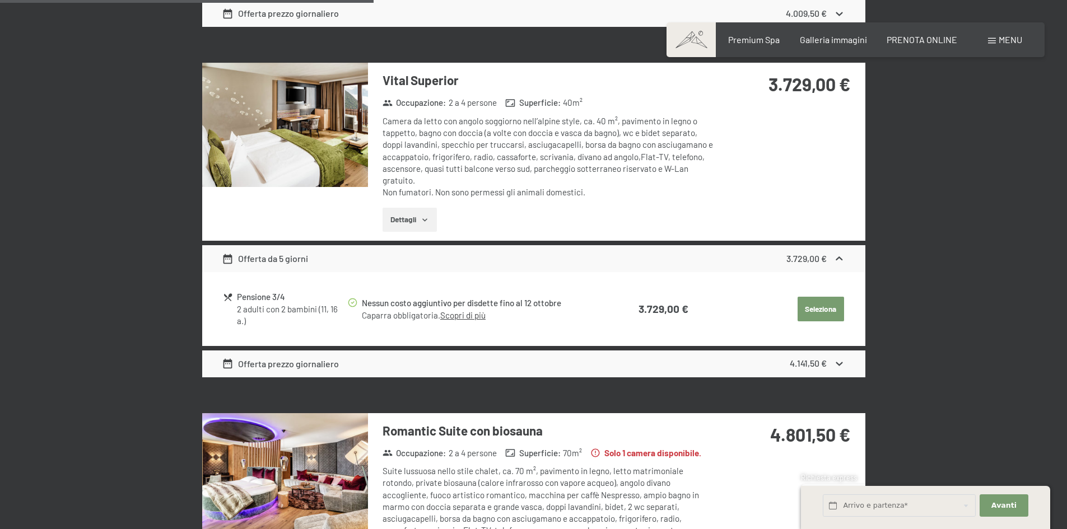
scroll to position [668, 0]
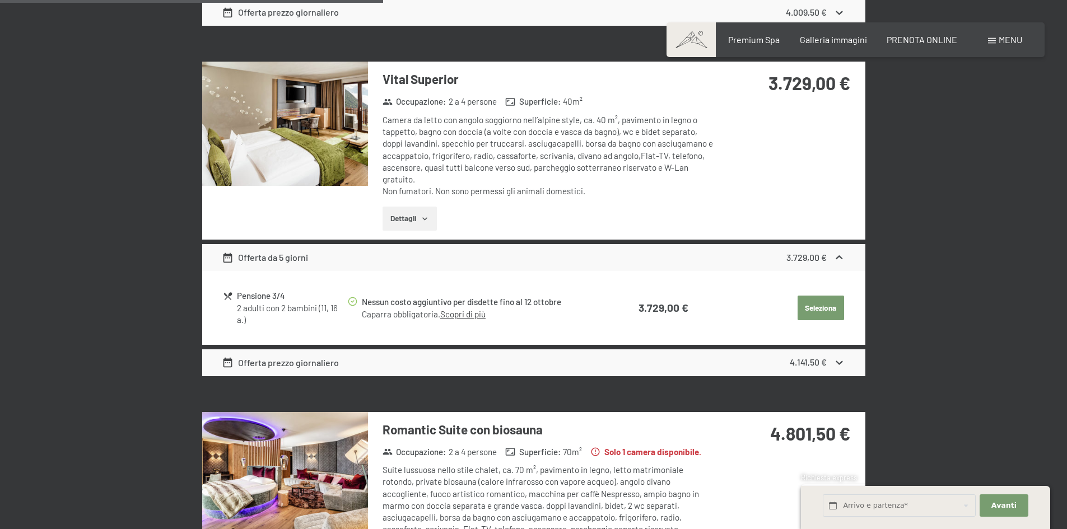
click at [426, 215] on icon "button" at bounding box center [425, 218] width 9 height 9
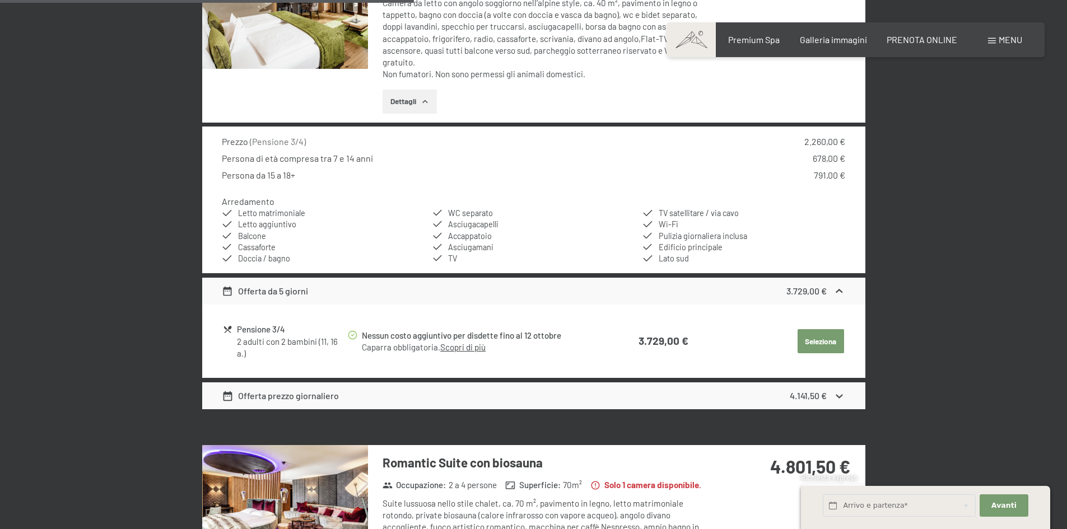
scroll to position [780, 0]
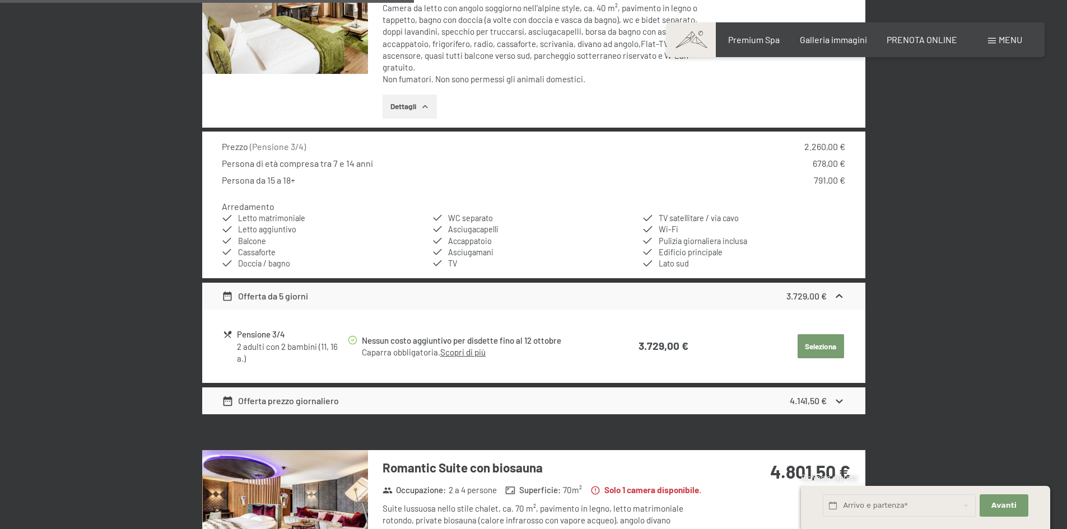
click at [470, 352] on link "Scopri di più" at bounding box center [462, 352] width 45 height 10
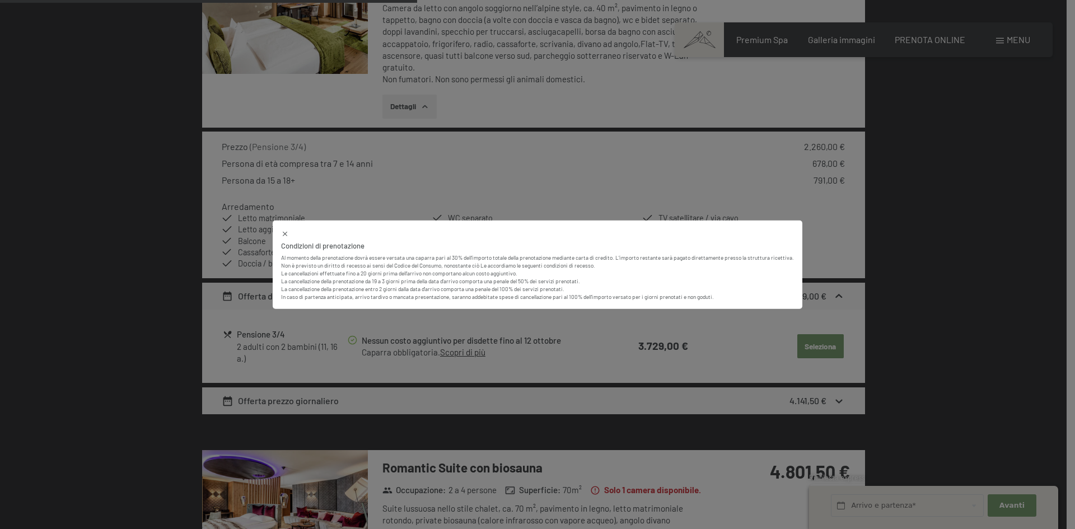
click at [284, 233] on icon at bounding box center [285, 233] width 4 height 4
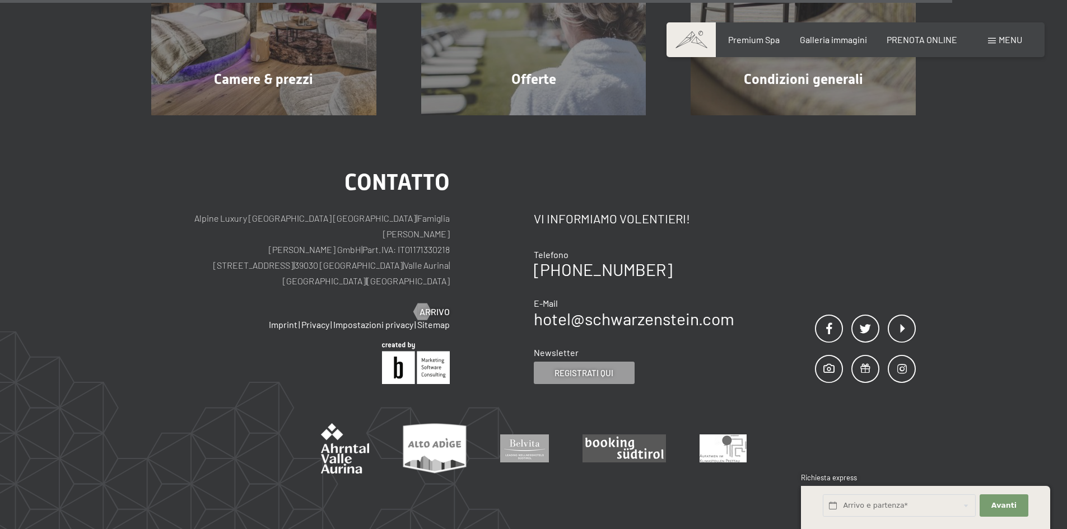
scroll to position [1786, 0]
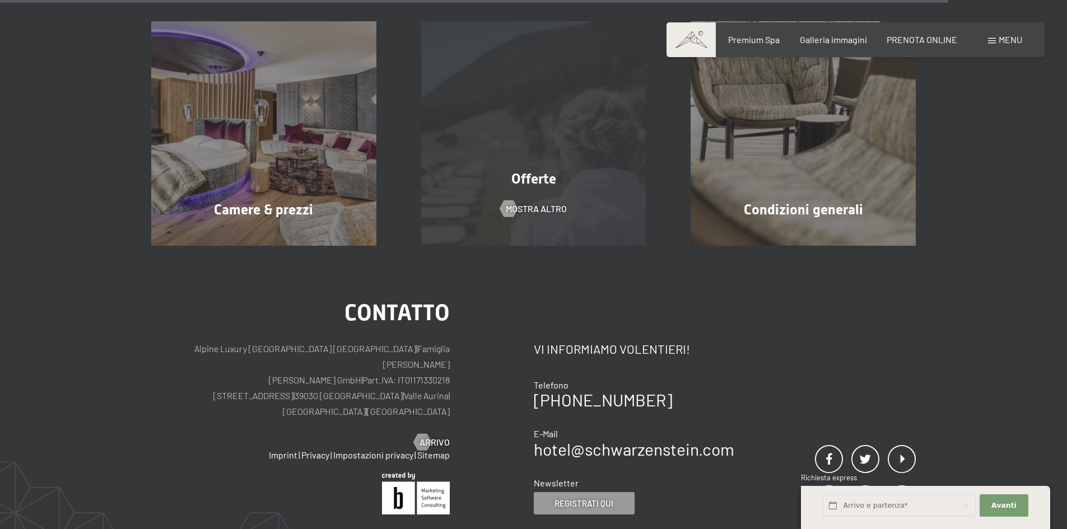
click at [548, 186] on div "Offerte mostra altro" at bounding box center [534, 133] width 270 height 225
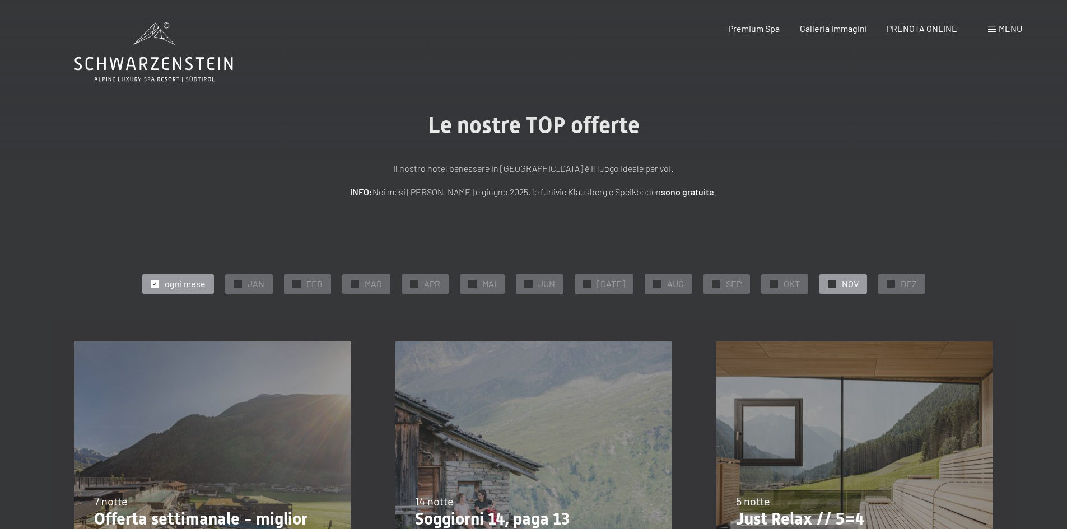
click at [842, 284] on span "NOV" at bounding box center [850, 284] width 17 height 12
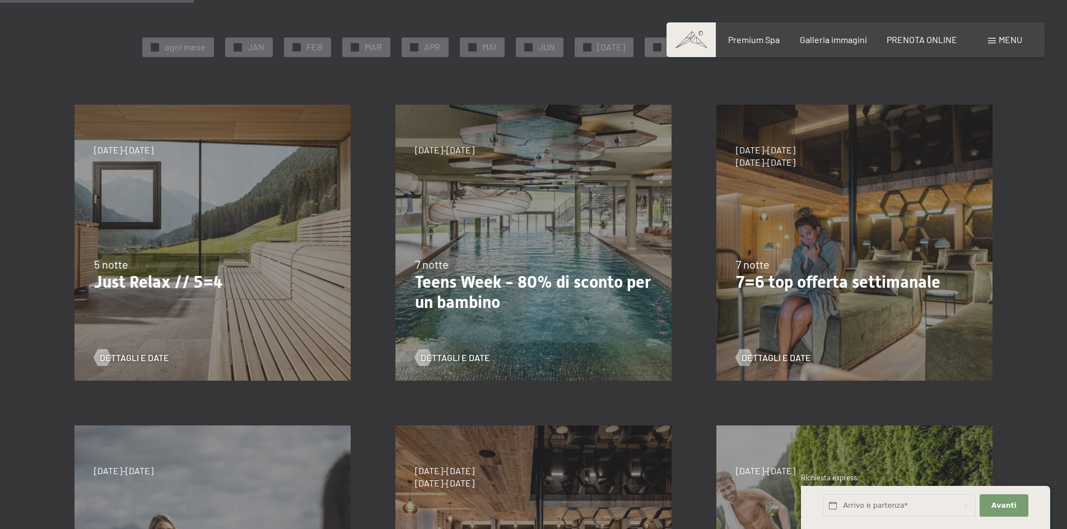
scroll to position [224, 0]
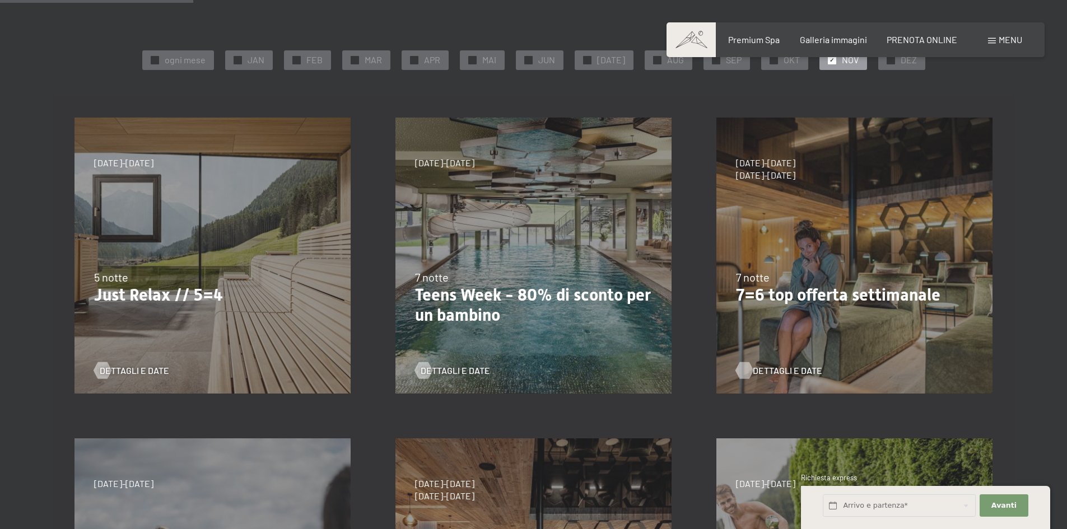
click at [778, 368] on span "Dettagli e Date" at bounding box center [787, 371] width 69 height 12
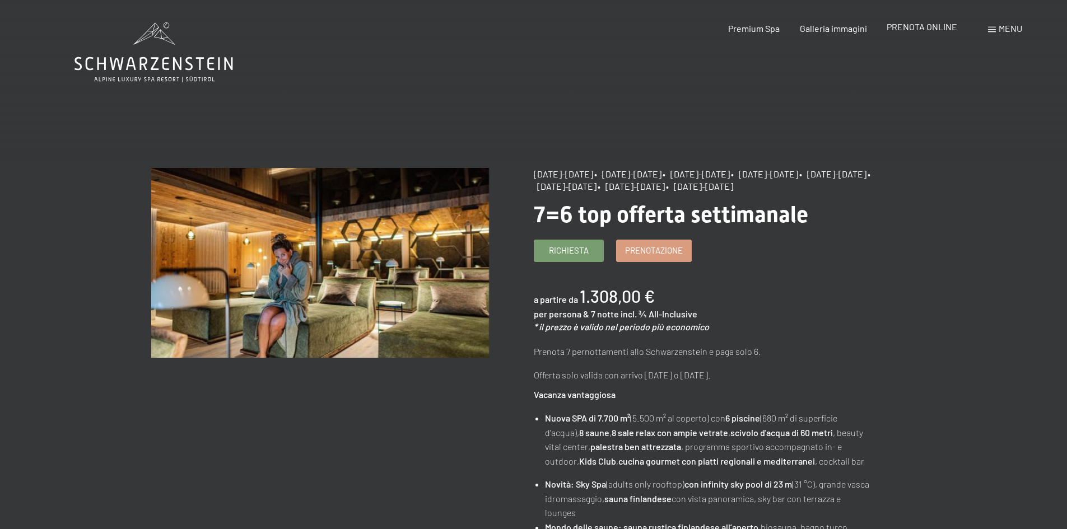
click at [905, 27] on span "PRENOTA ONLINE" at bounding box center [921, 26] width 71 height 11
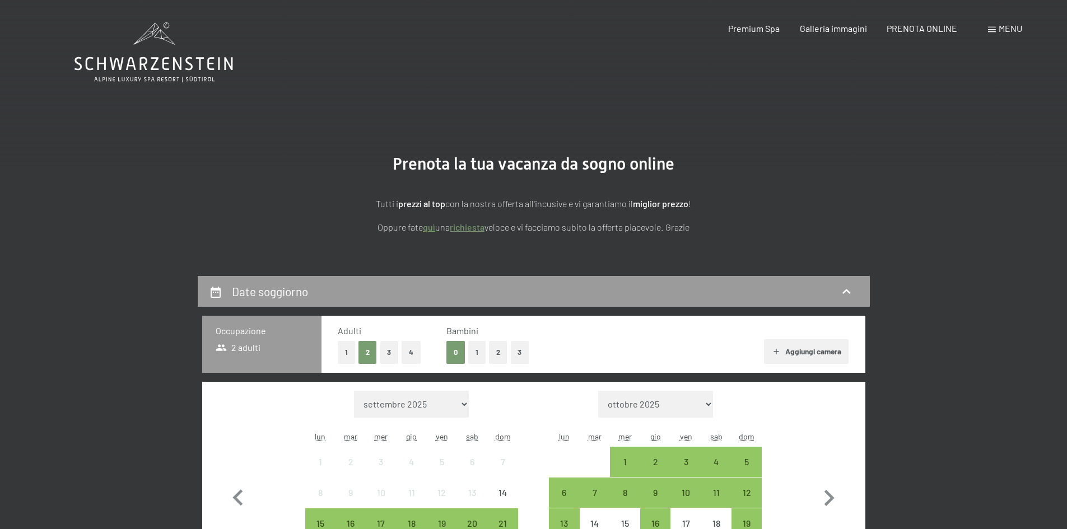
click at [502, 355] on button "2" at bounding box center [498, 352] width 18 height 23
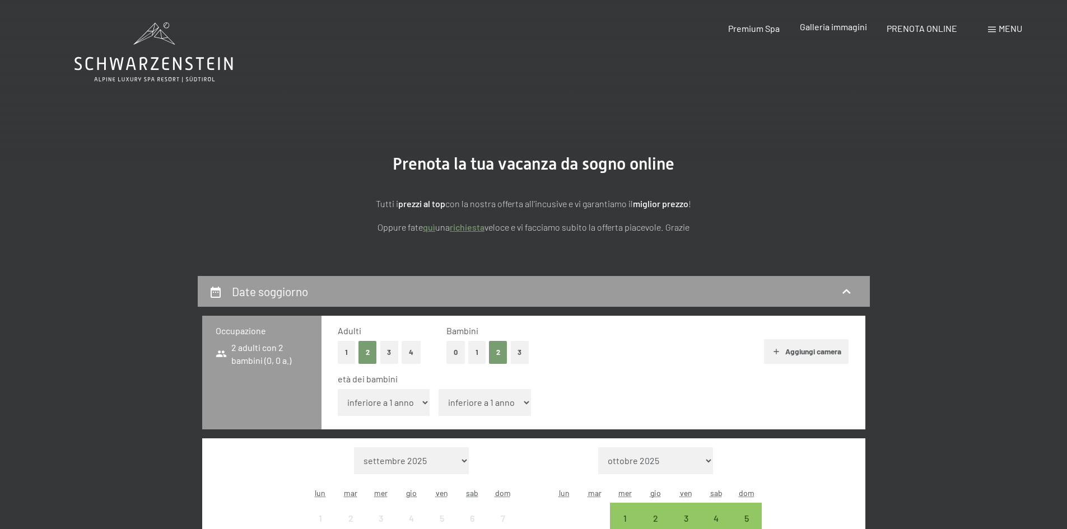
click at [813, 27] on span "Galleria immagini" at bounding box center [833, 26] width 67 height 11
click at [413, 408] on select "inferiore a 1 anno 1 anno 2 anni 3 anni 4 anni 5 anni 6 anni 7 anni 8 anni 9 an…" at bounding box center [384, 402] width 92 height 27
select select "16"
click at [338, 389] on select "inferiore a 1 anno 1 anno 2 anni 3 anni 4 anni 5 anni 6 anni 7 anni 8 anni 9 an…" at bounding box center [384, 402] width 92 height 27
click at [512, 404] on select "inferiore a 1 anno 1 anno 2 anni 3 anni 4 anni 5 anni 6 anni 7 anni 8 anni 9 an…" at bounding box center [484, 402] width 92 height 27
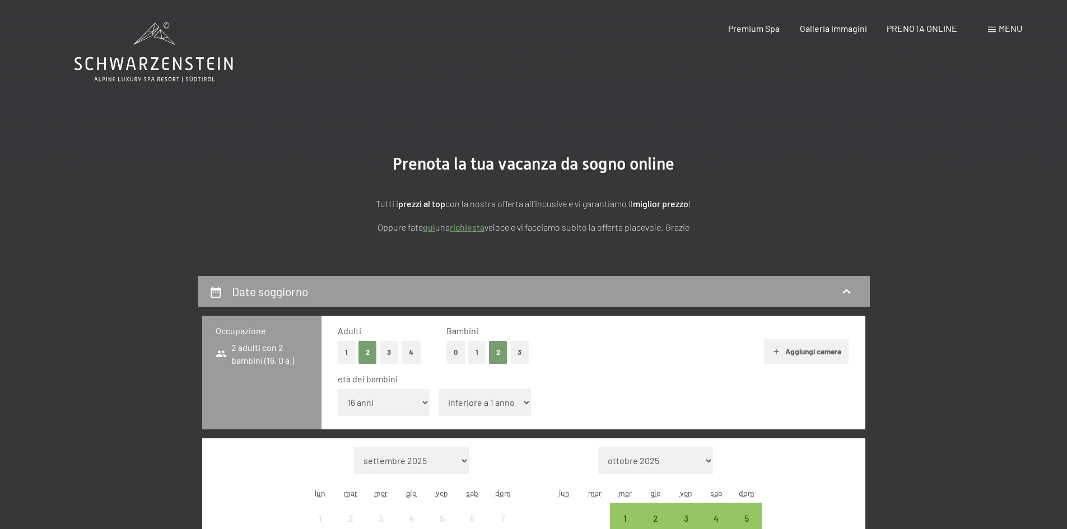
select select "11"
click at [438, 389] on select "inferiore a 1 anno 1 anno 2 anni 3 anni 4 anni 5 anni 6 anni 7 anni 8 anni 9 an…" at bounding box center [484, 402] width 92 height 27
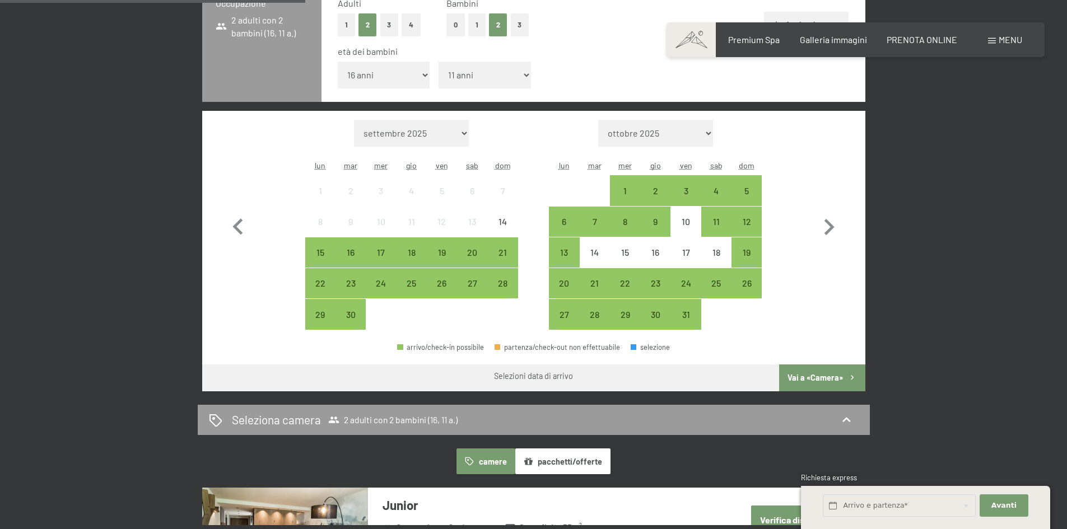
scroll to position [336, 0]
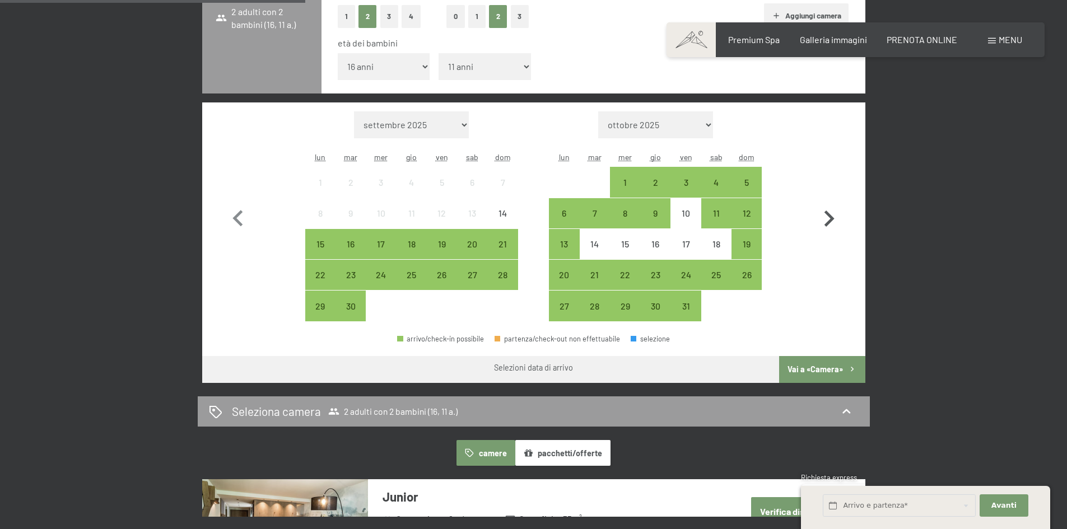
click at [820, 216] on icon "button" at bounding box center [829, 219] width 32 height 32
select select "2025-10-01"
select select "2025-11-01"
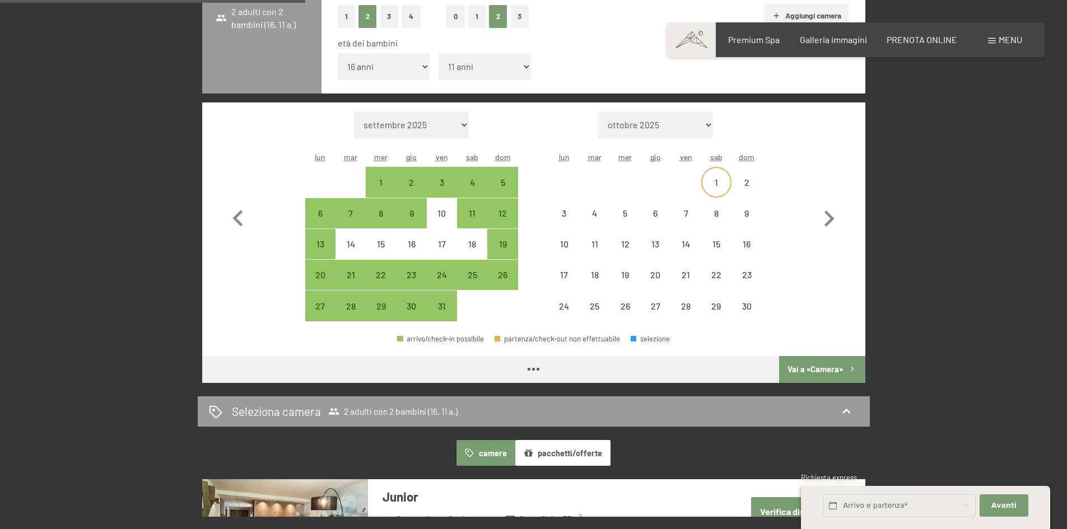
click at [723, 179] on div "1" at bounding box center [716, 192] width 28 height 28
select select "[DATE]"
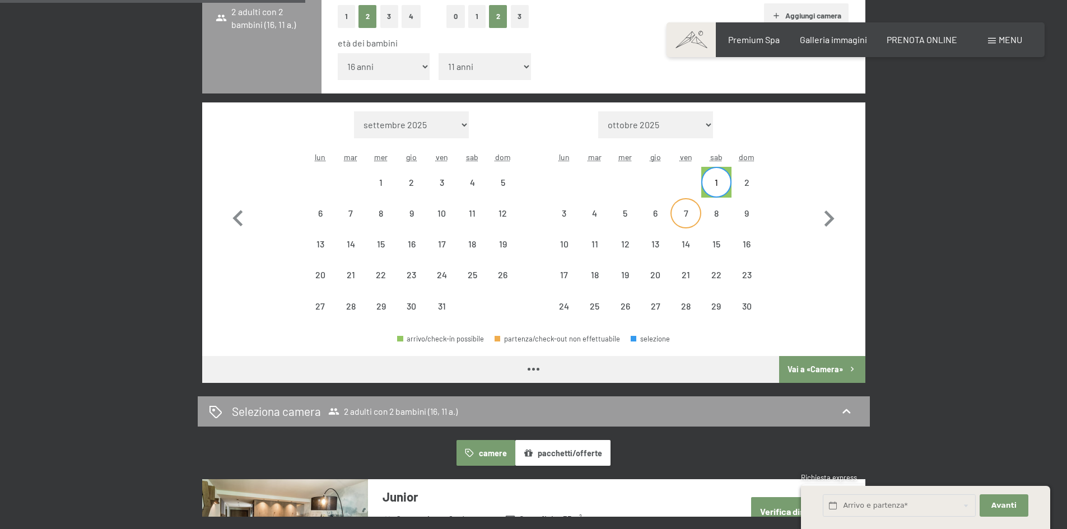
select select "[DATE]"
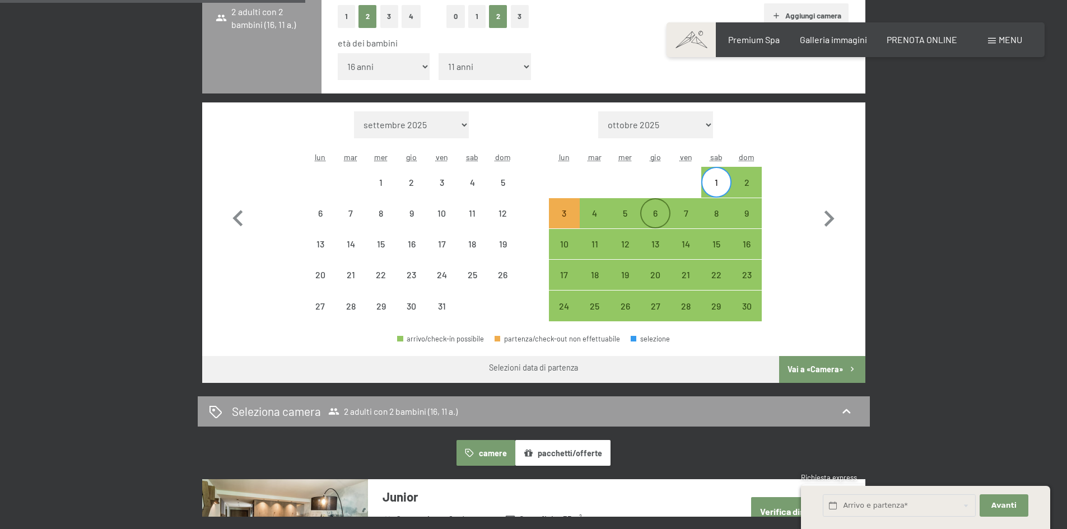
click at [660, 209] on div "6" at bounding box center [655, 223] width 28 height 28
select select "[DATE]"
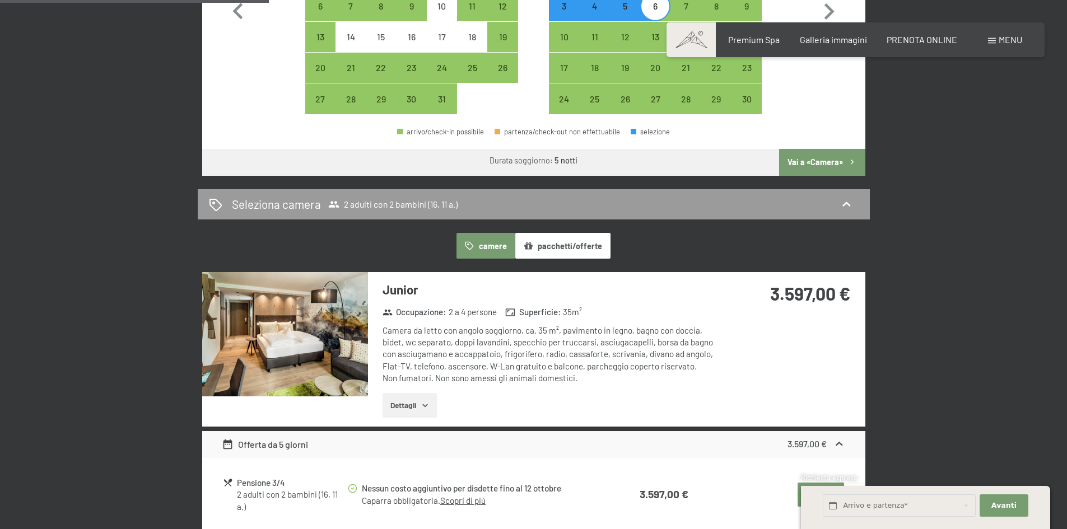
scroll to position [560, 0]
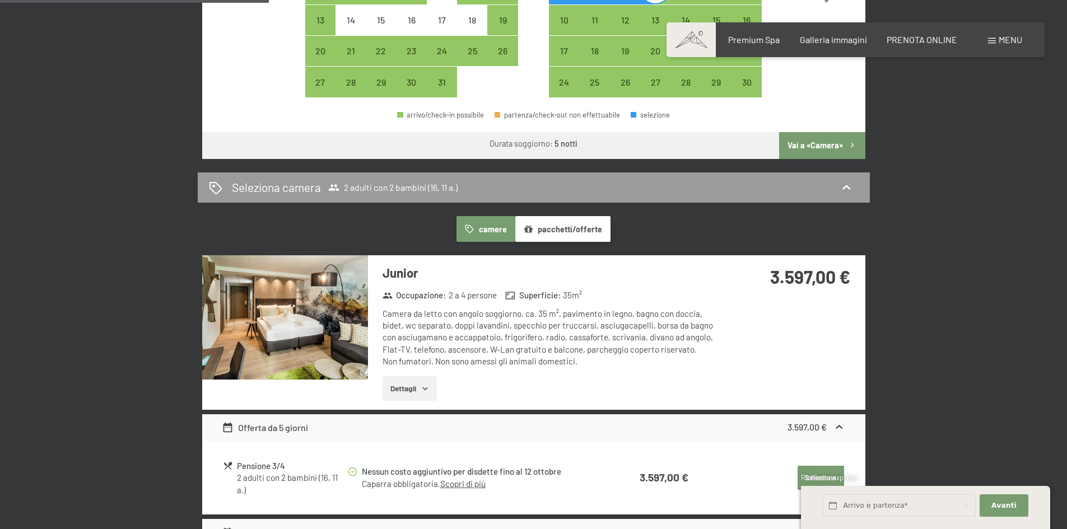
click at [559, 230] on button "pacchetti/offerte" at bounding box center [562, 229] width 95 height 26
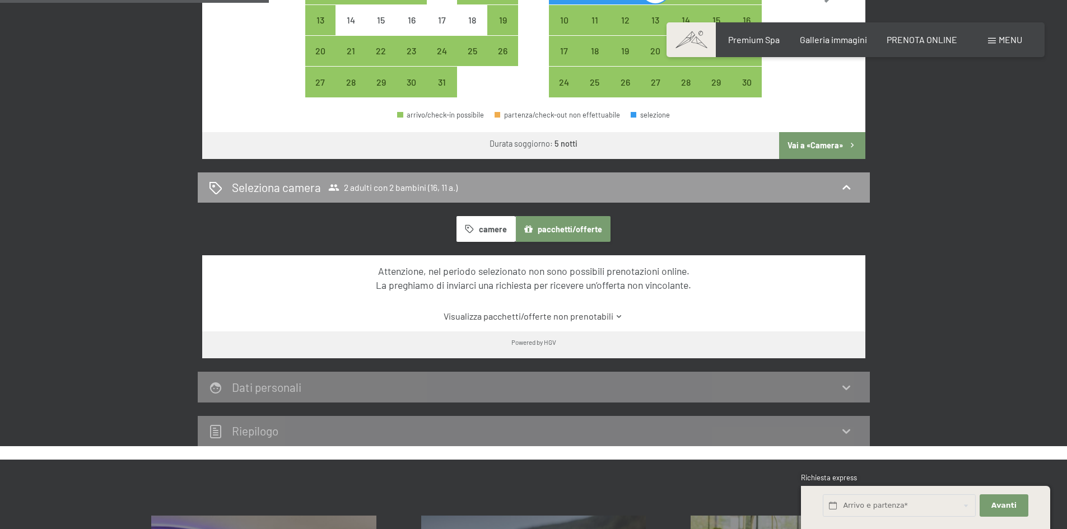
click at [502, 230] on button "camere" at bounding box center [485, 229] width 58 height 26
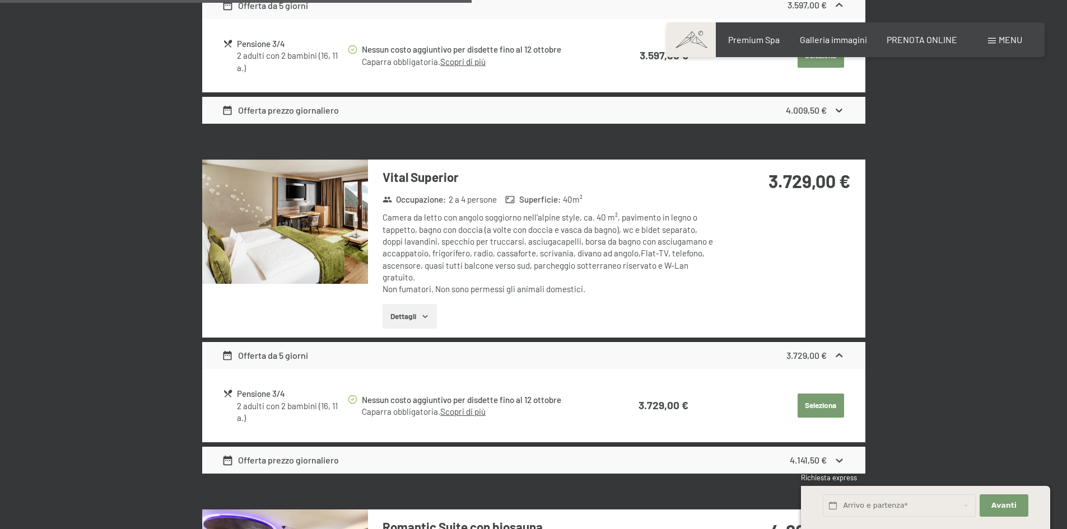
scroll to position [1008, 0]
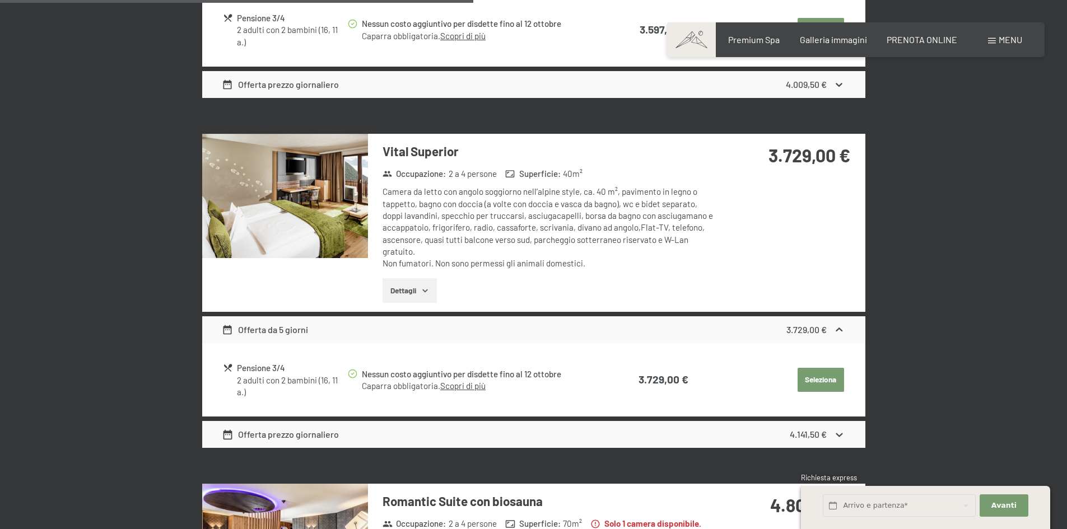
click at [838, 330] on icon at bounding box center [839, 330] width 7 height 4
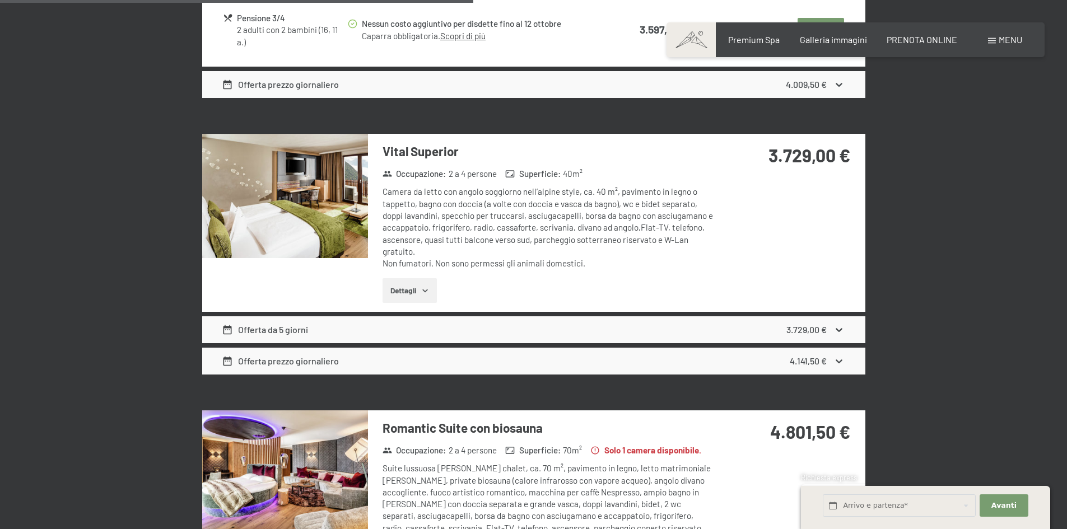
click at [839, 329] on icon at bounding box center [839, 330] width 12 height 12
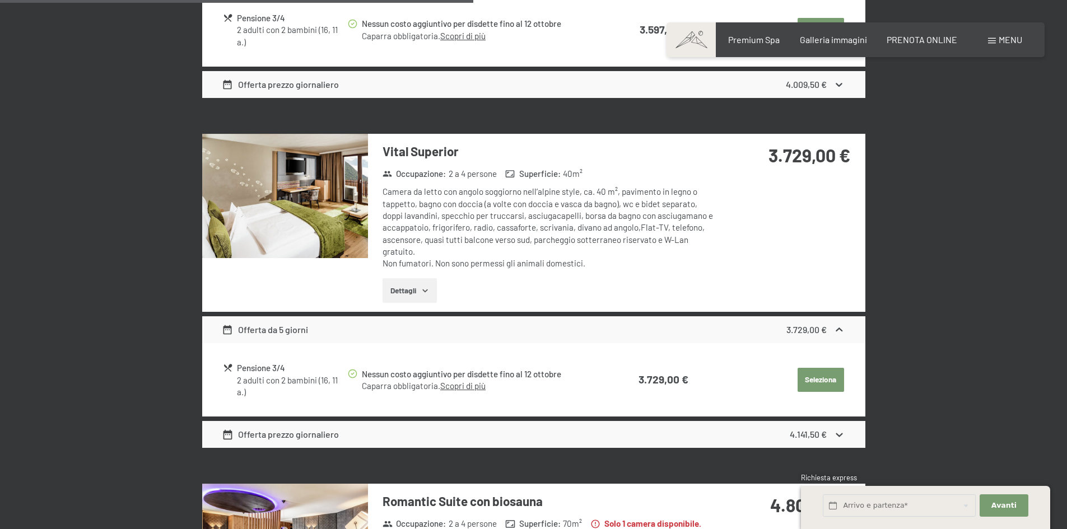
click at [821, 380] on button "Seleziona" at bounding box center [820, 380] width 46 height 25
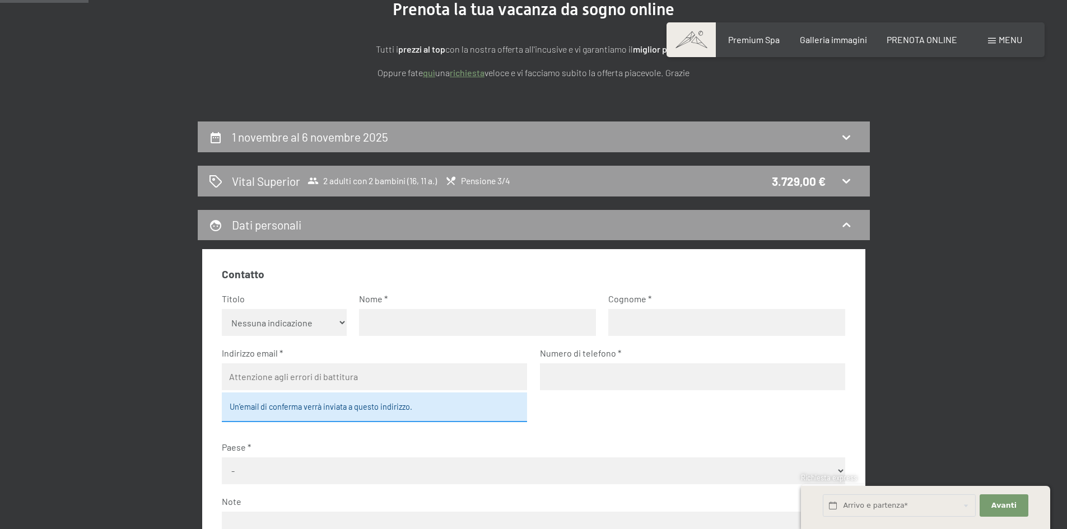
scroll to position [108, 0]
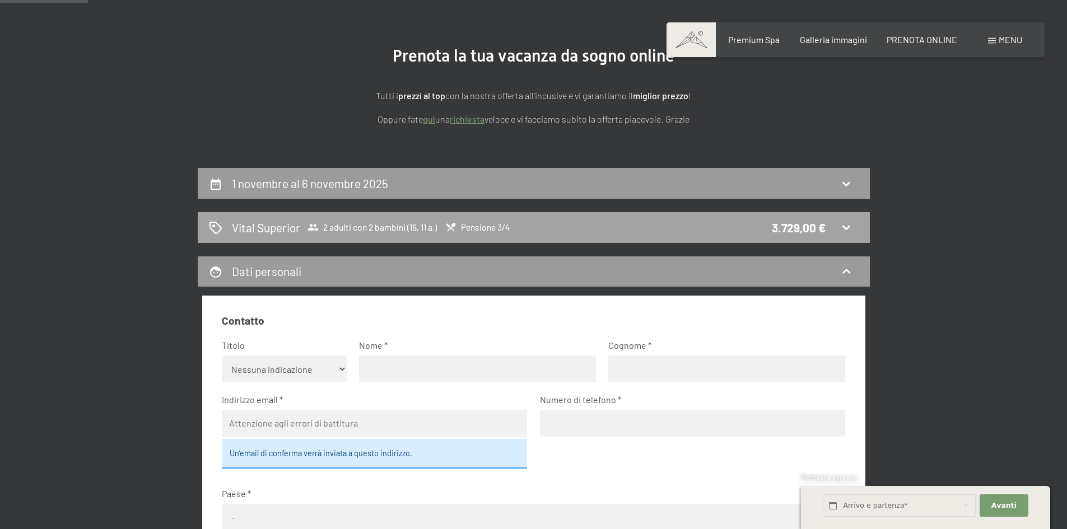
click at [847, 225] on icon at bounding box center [845, 227] width 13 height 13
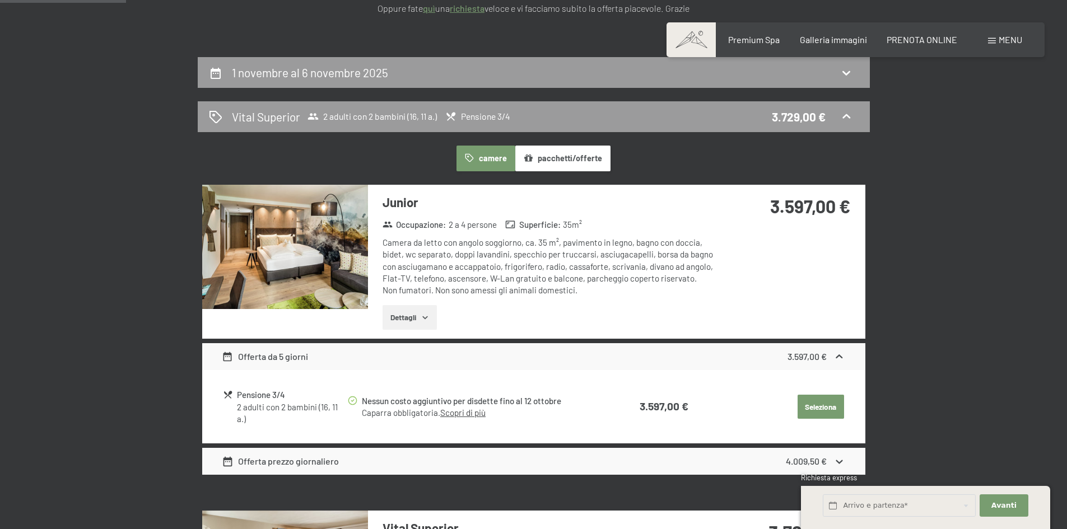
scroll to position [220, 0]
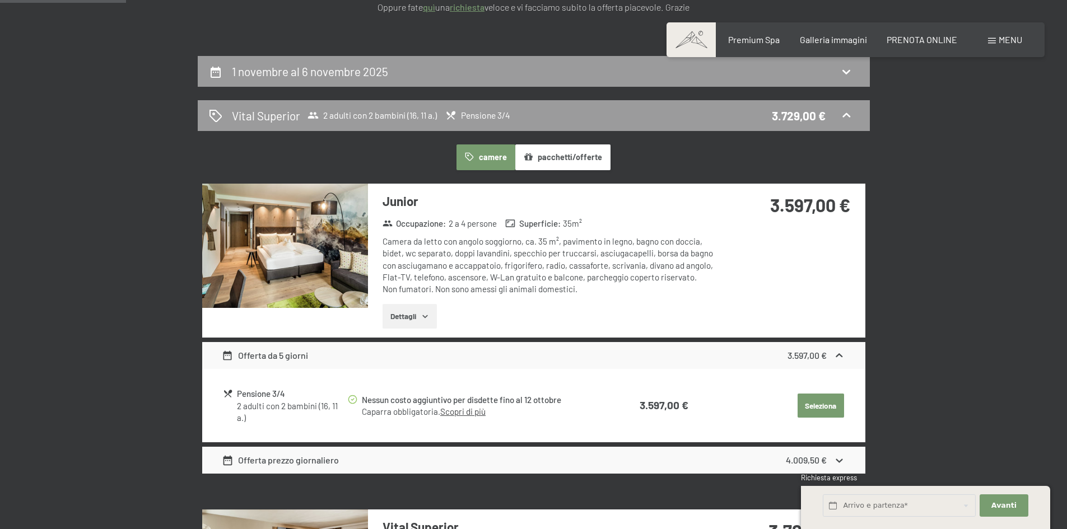
click at [326, 245] on img at bounding box center [285, 246] width 166 height 124
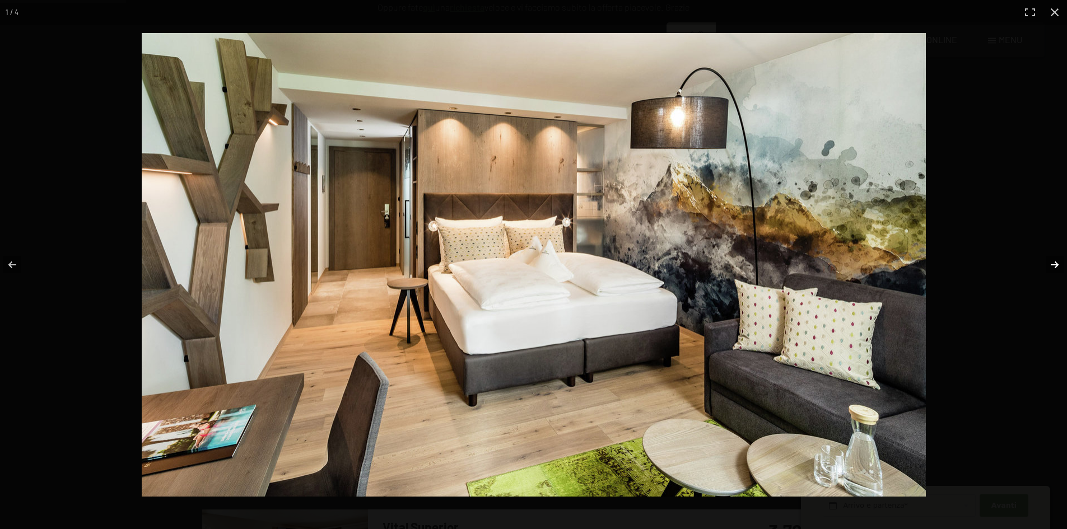
click at [1051, 264] on button "button" at bounding box center [1047, 265] width 39 height 56
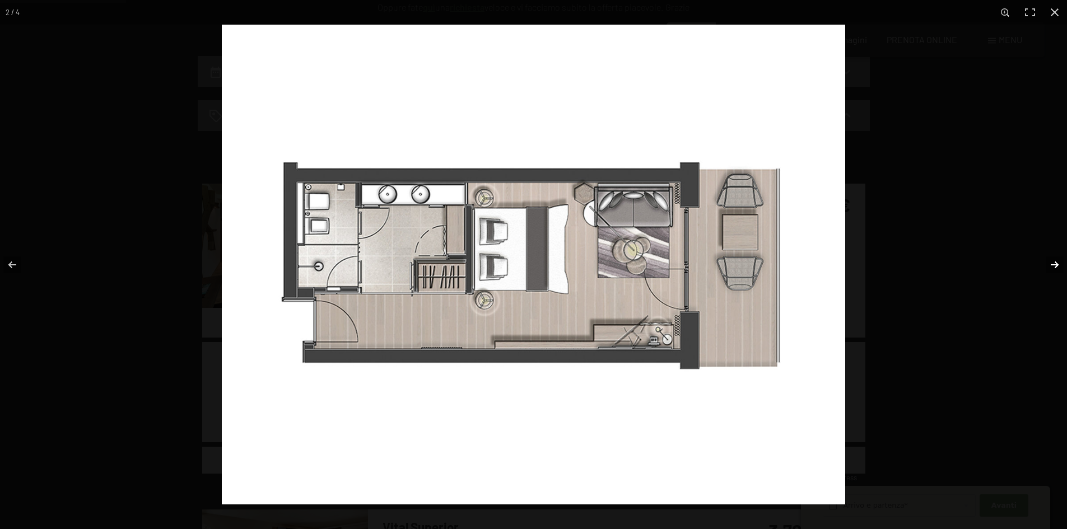
click at [1053, 263] on button "button" at bounding box center [1047, 265] width 39 height 56
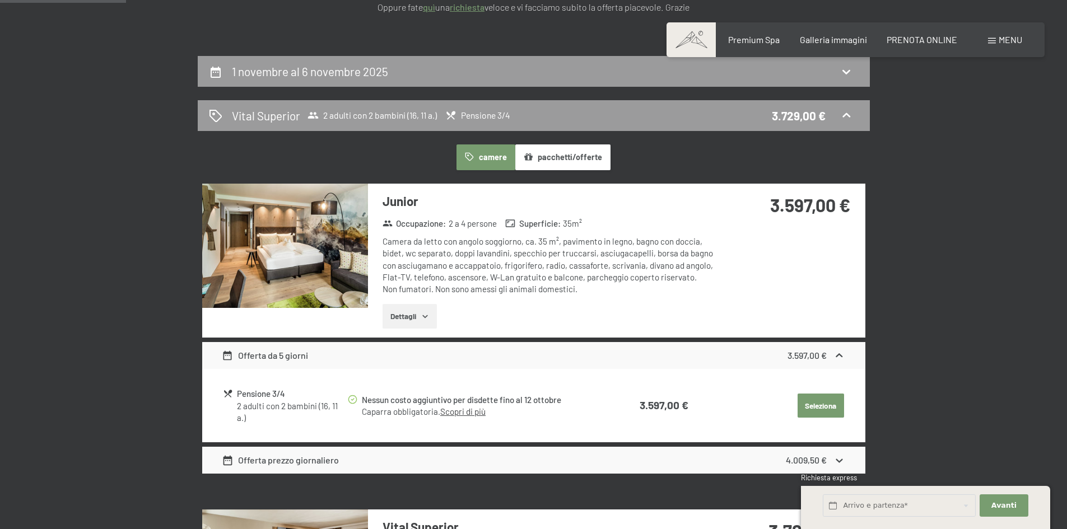
click at [0, 0] on button "button" at bounding box center [0, 0] width 0 height 0
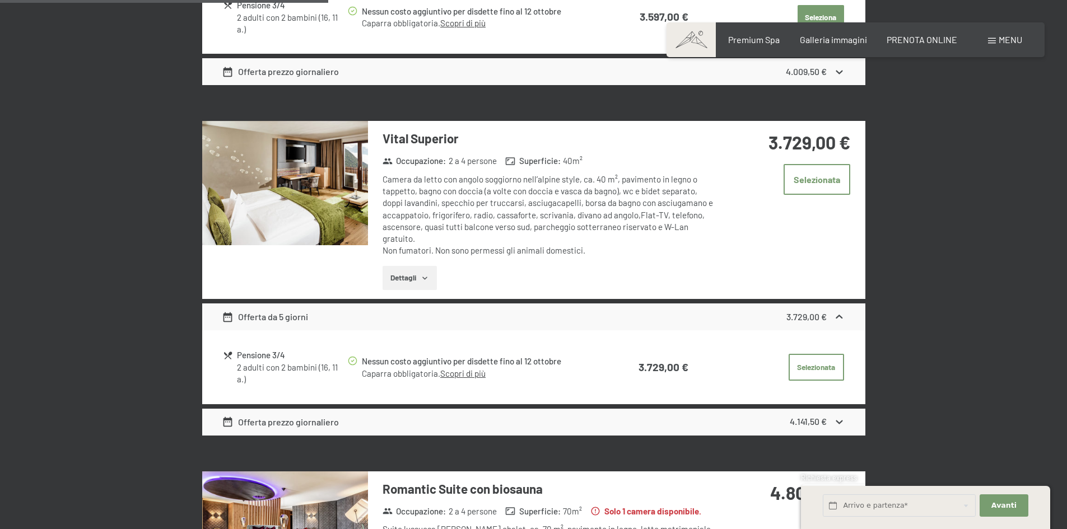
scroll to position [612, 0]
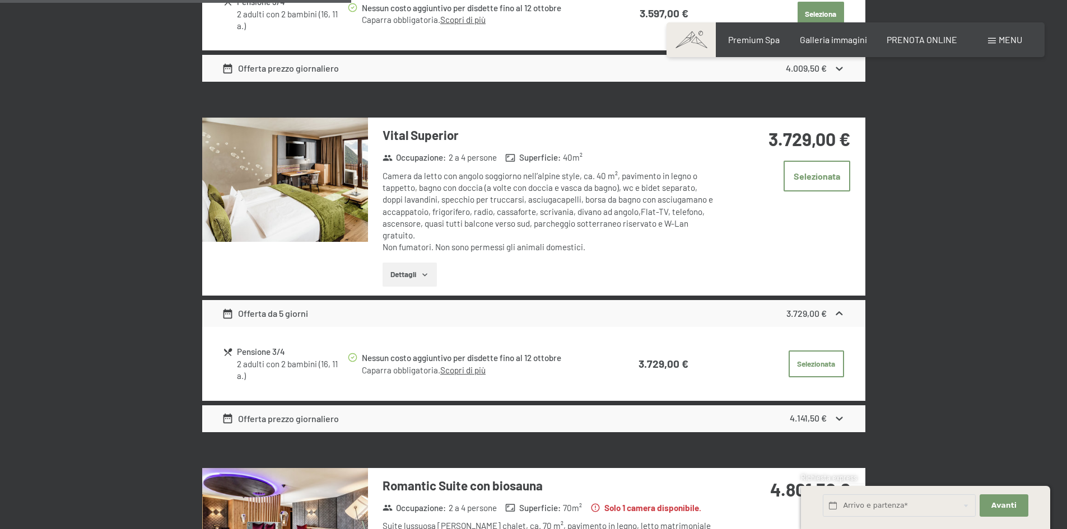
click at [334, 192] on img at bounding box center [285, 180] width 166 height 124
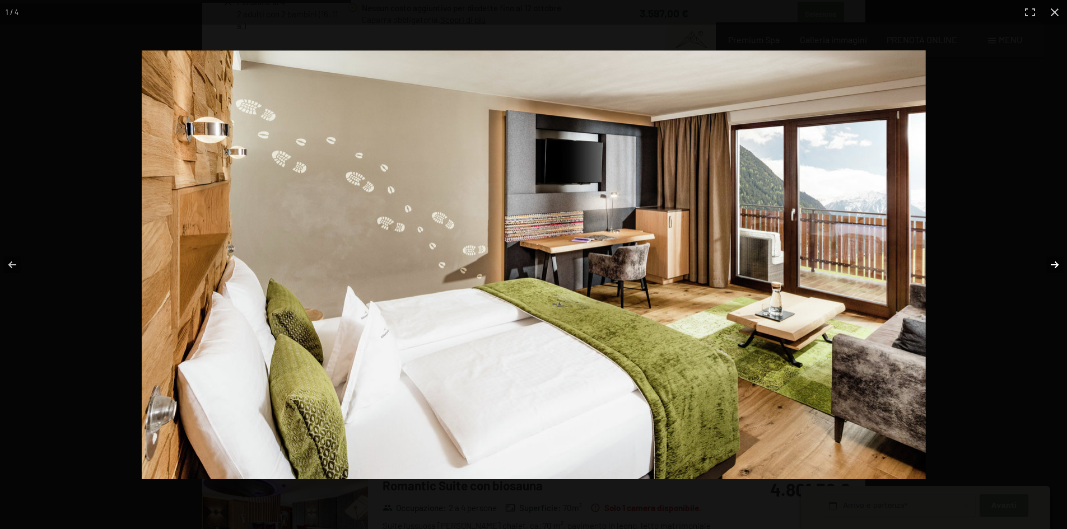
click at [1058, 267] on button "button" at bounding box center [1047, 265] width 39 height 56
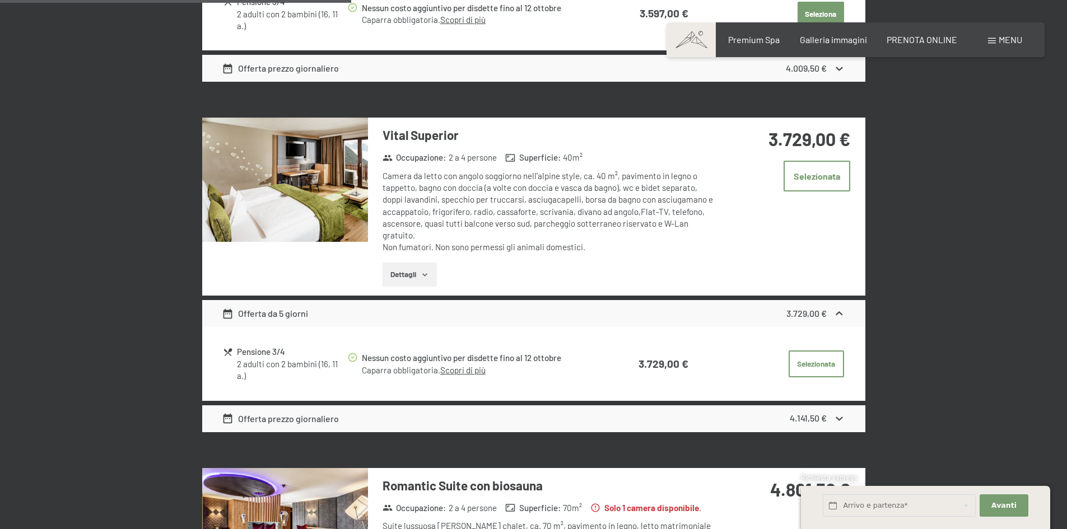
click at [0, 0] on button "button" at bounding box center [0, 0] width 0 height 0
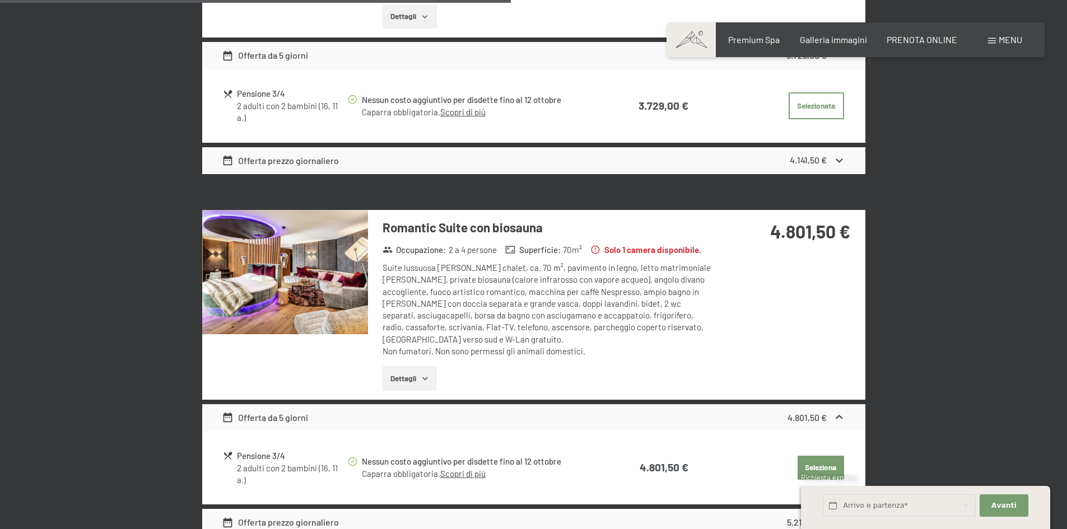
scroll to position [892, 0]
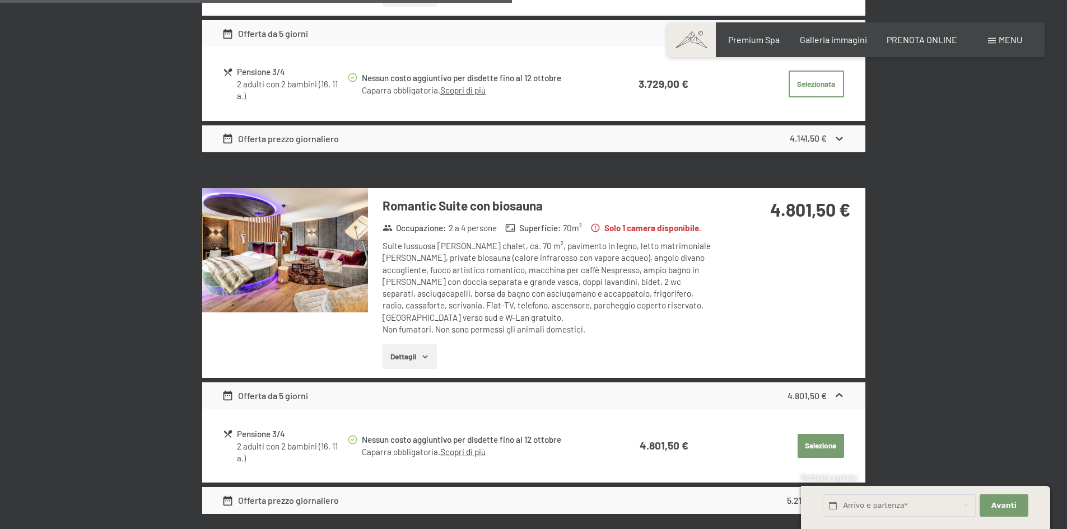
click at [415, 344] on button "Dettagli" at bounding box center [409, 356] width 54 height 25
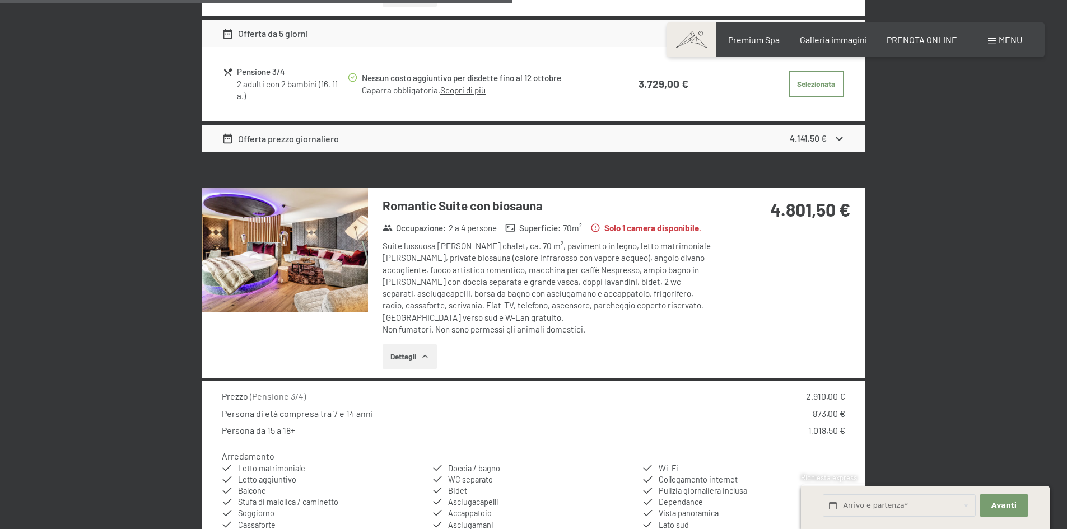
click at [335, 267] on img at bounding box center [285, 250] width 166 height 124
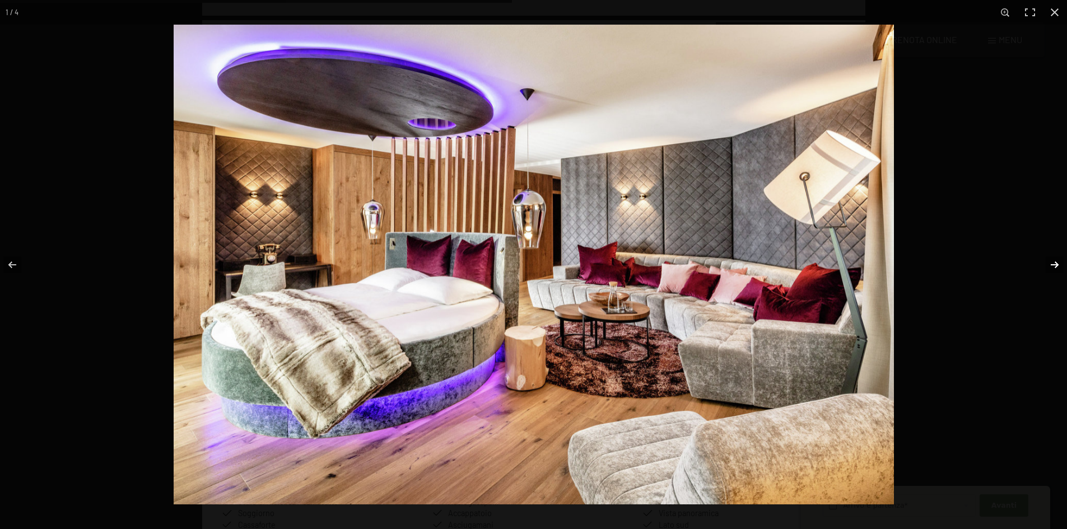
click at [1054, 263] on button "button" at bounding box center [1047, 265] width 39 height 56
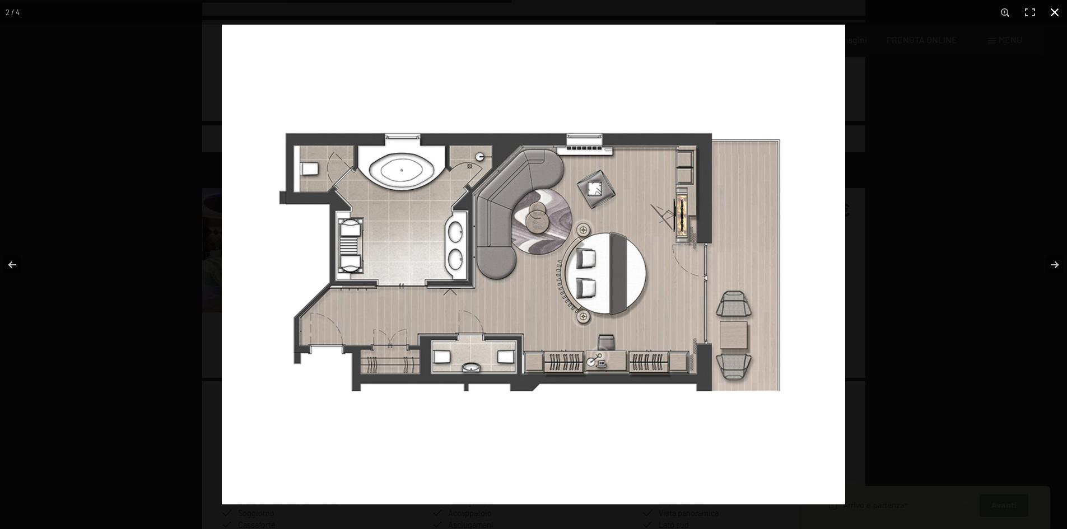
click at [1054, 12] on button "button" at bounding box center [1054, 12] width 25 height 25
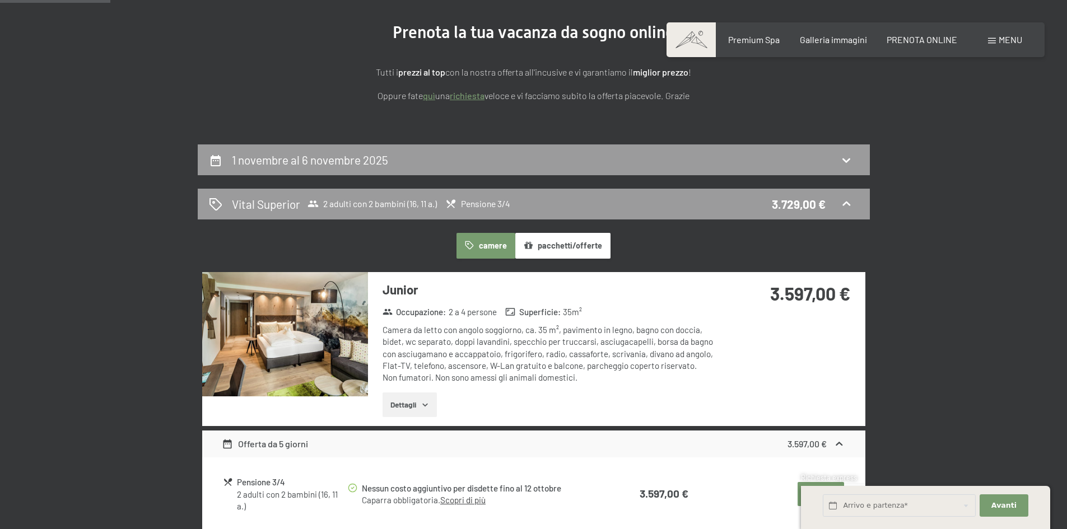
scroll to position [0, 0]
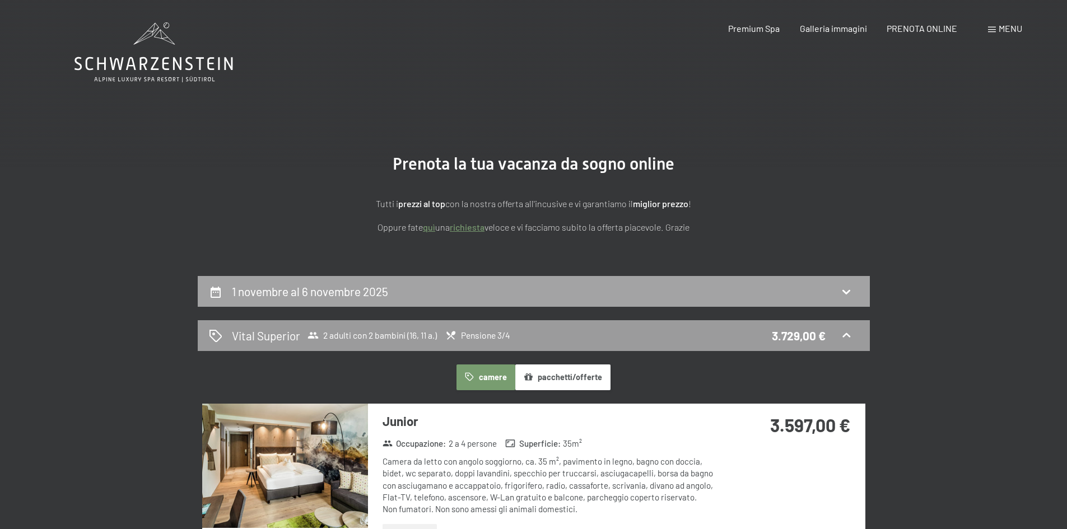
click at [833, 283] on div "1 novembre al 6 novembre 2025" at bounding box center [534, 291] width 650 height 16
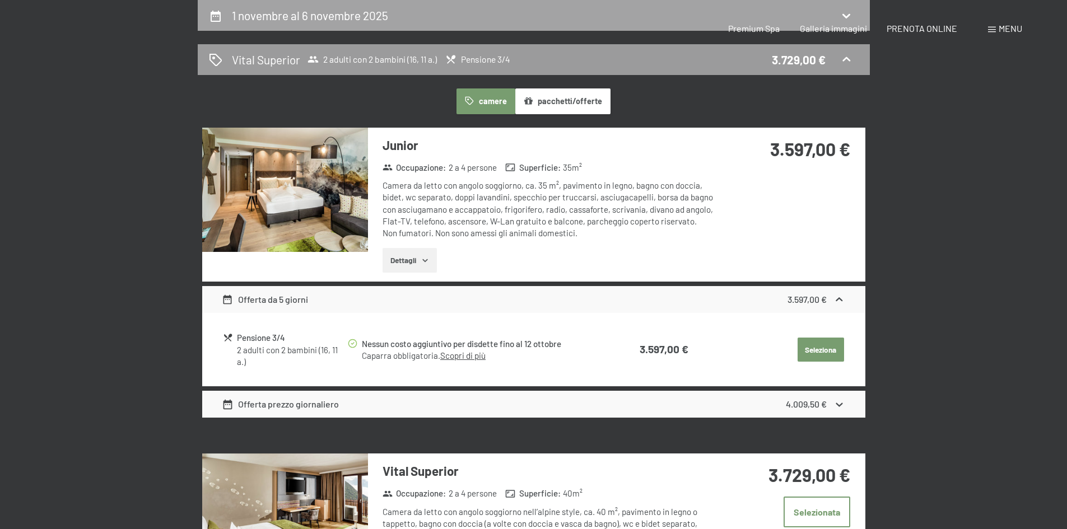
select select "16"
select select "11"
select select "[DATE]"
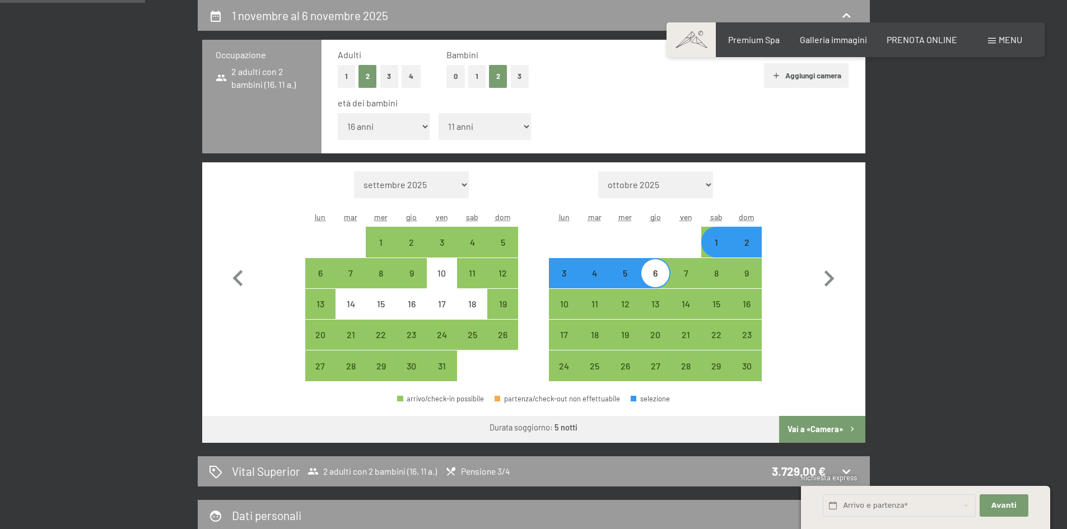
click at [717, 247] on div "1" at bounding box center [716, 252] width 28 height 28
select select "[DATE]"
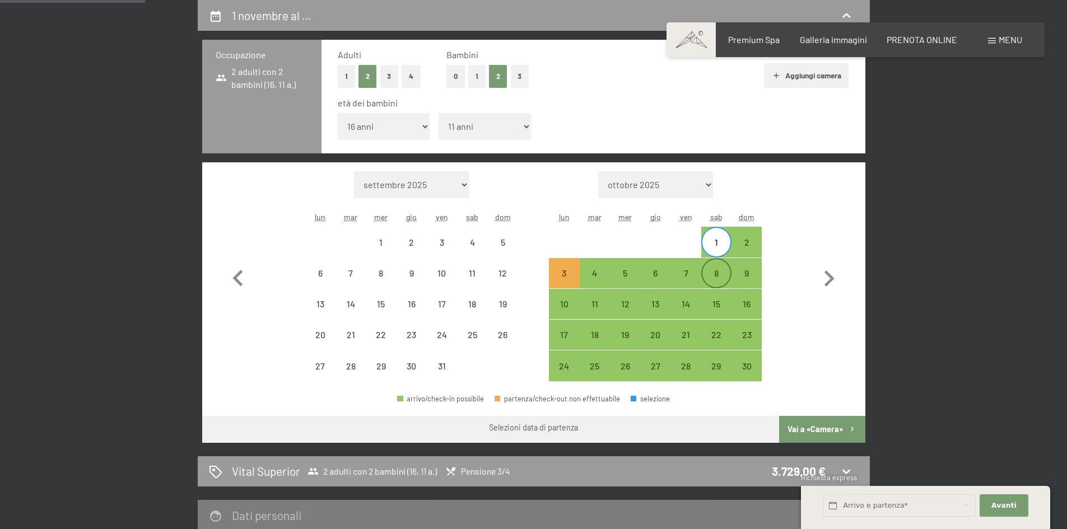
click at [716, 273] on div "8" at bounding box center [716, 283] width 28 height 28
select select "[DATE]"
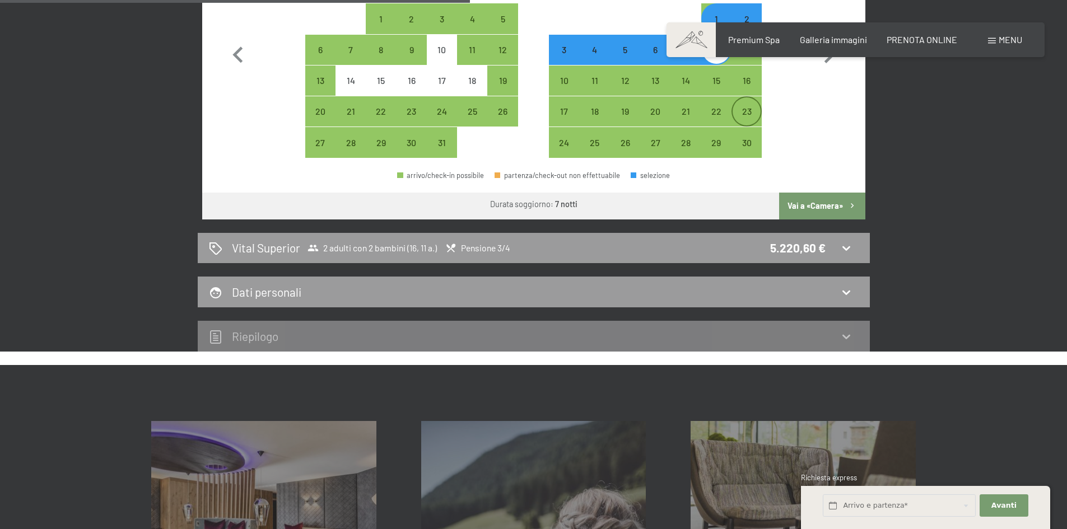
scroll to position [500, 0]
click at [824, 203] on button "Vai a «Camera»" at bounding box center [822, 205] width 86 height 27
select select "[DATE]"
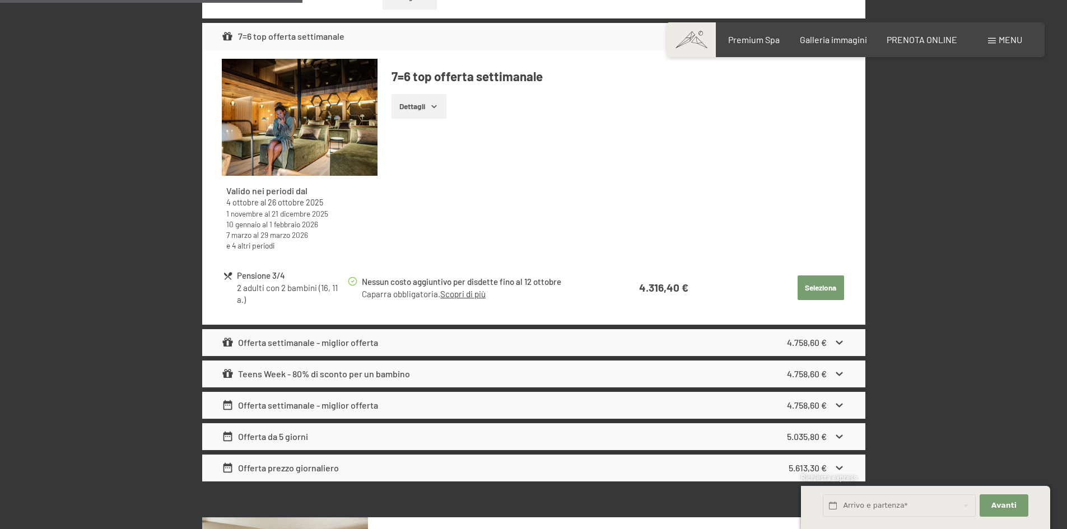
scroll to position [556, 0]
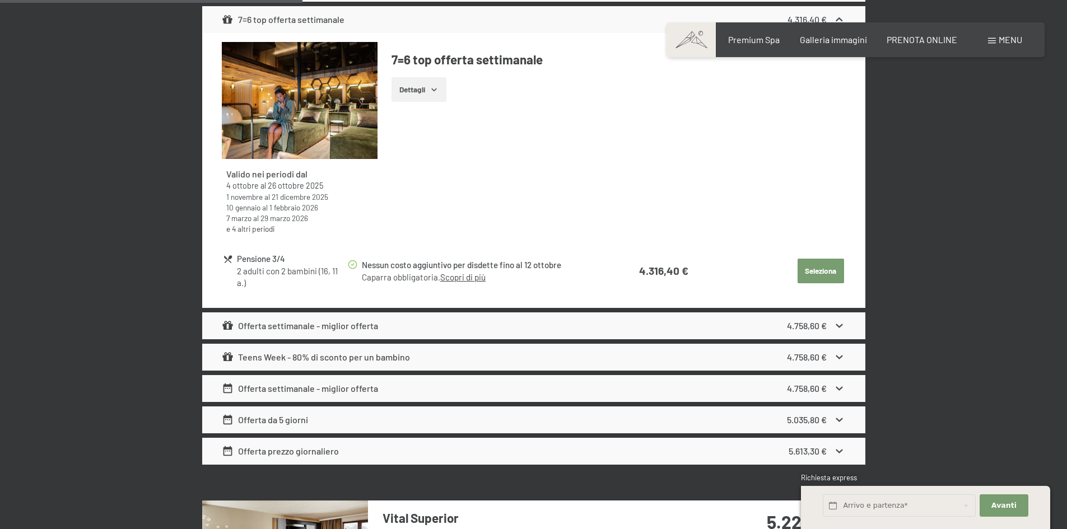
click at [835, 324] on icon at bounding box center [839, 326] width 12 height 12
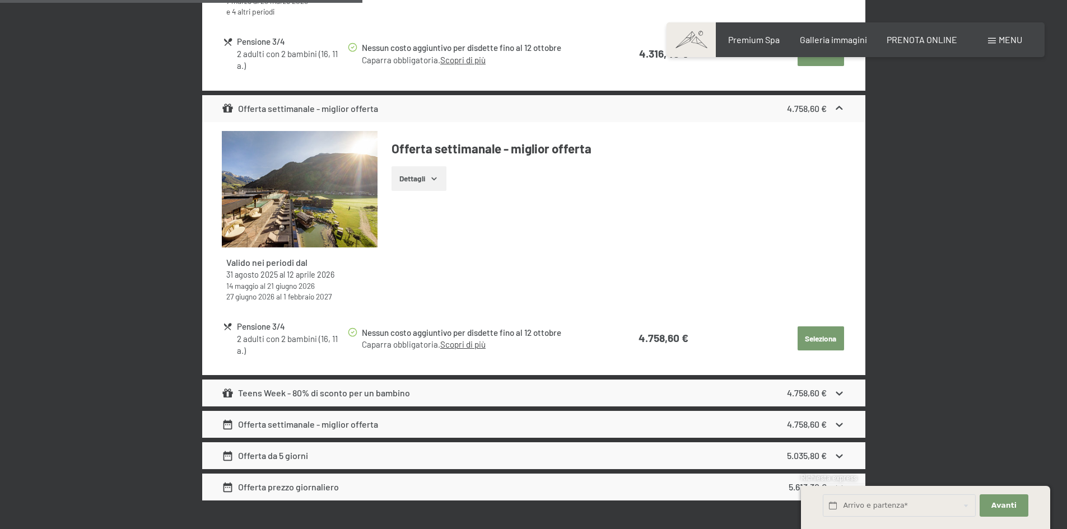
scroll to position [780, 0]
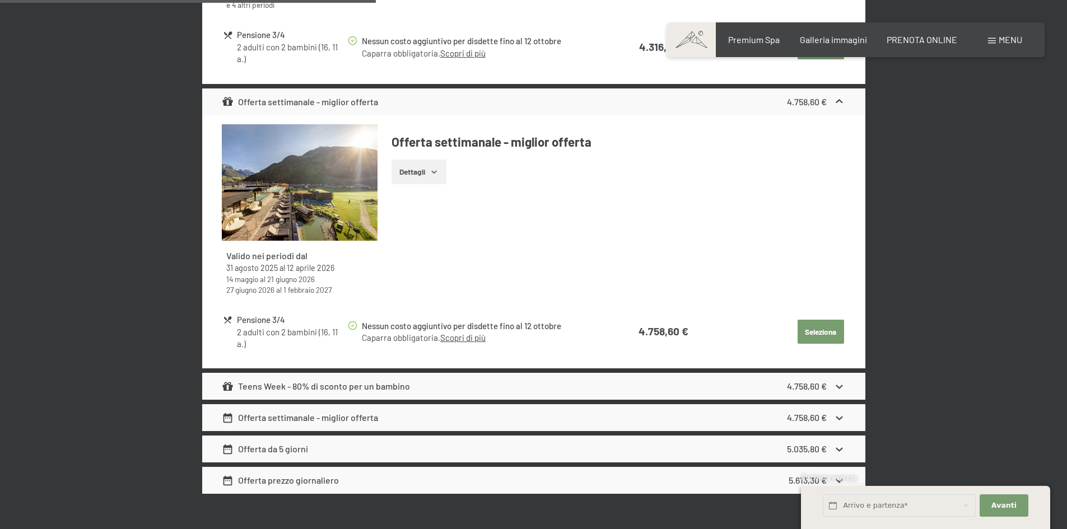
click at [436, 171] on icon "button" at bounding box center [433, 171] width 9 height 9
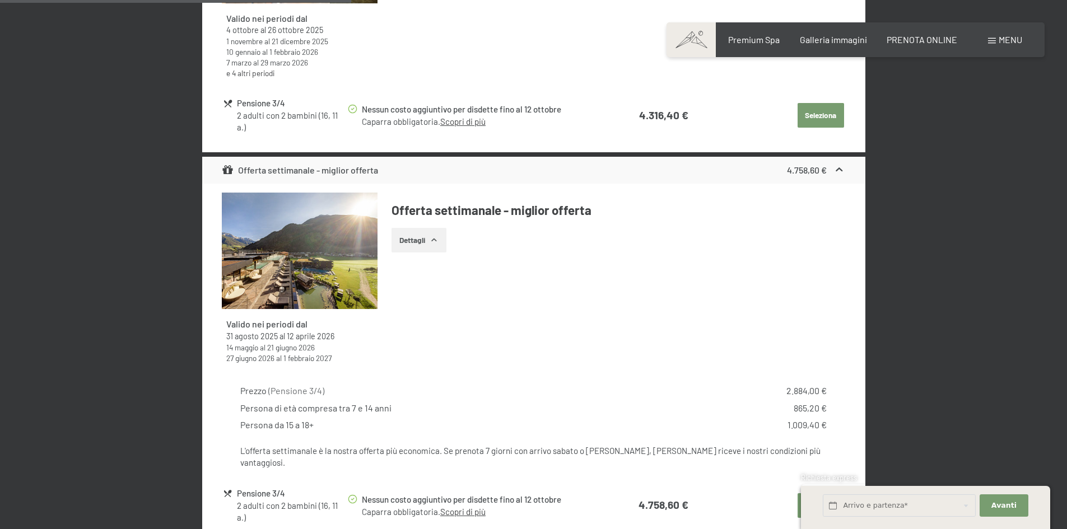
scroll to position [836, 0]
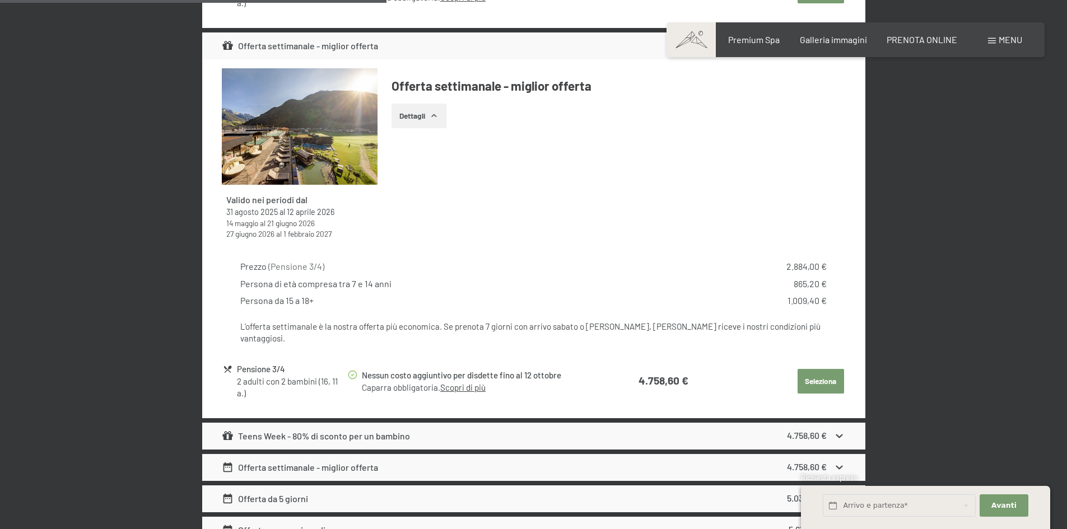
click at [811, 369] on button "Seleziona" at bounding box center [820, 381] width 46 height 25
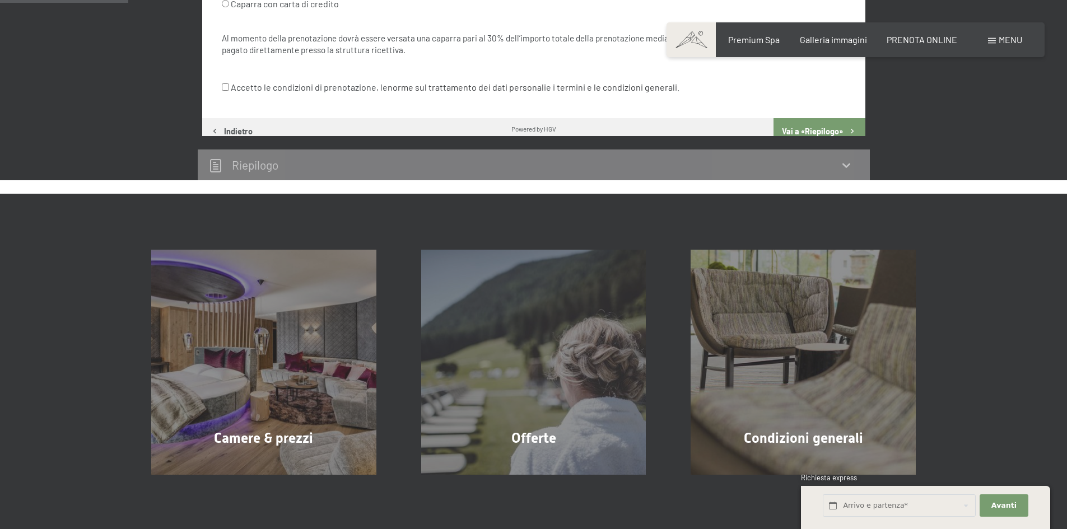
scroll to position [276, 0]
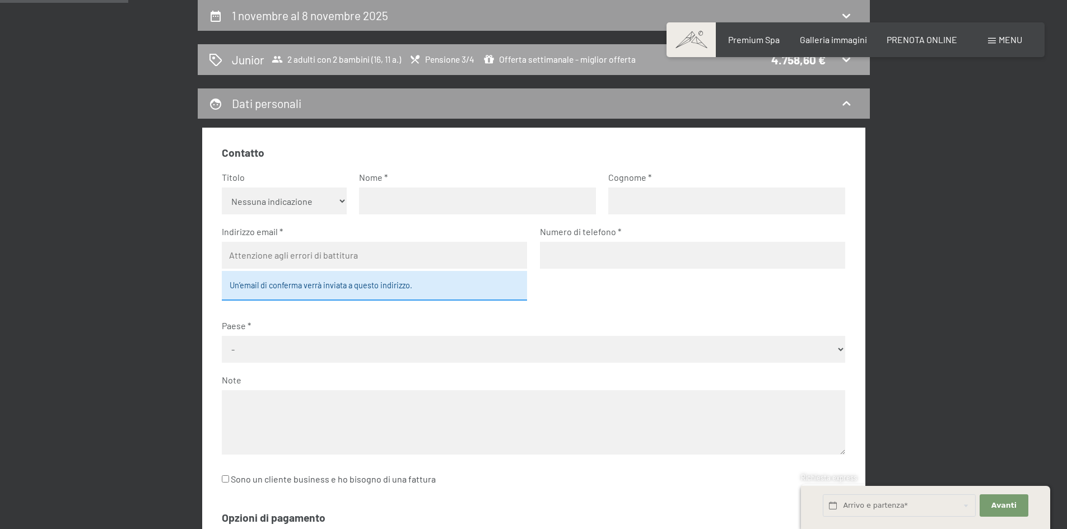
click at [583, 57] on span "Offerta settimanale - miglior offerta" at bounding box center [559, 59] width 152 height 11
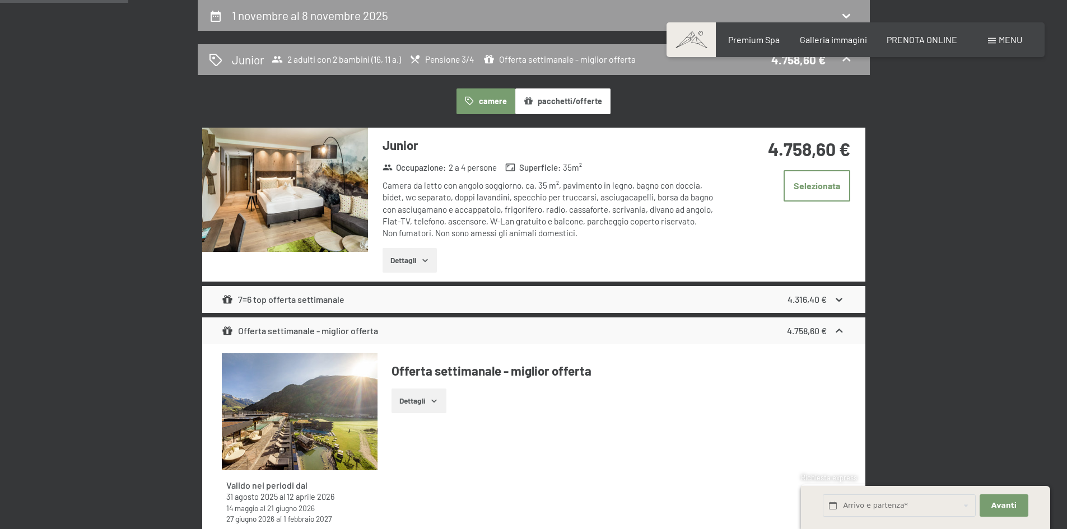
click at [331, 399] on img at bounding box center [300, 411] width 156 height 117
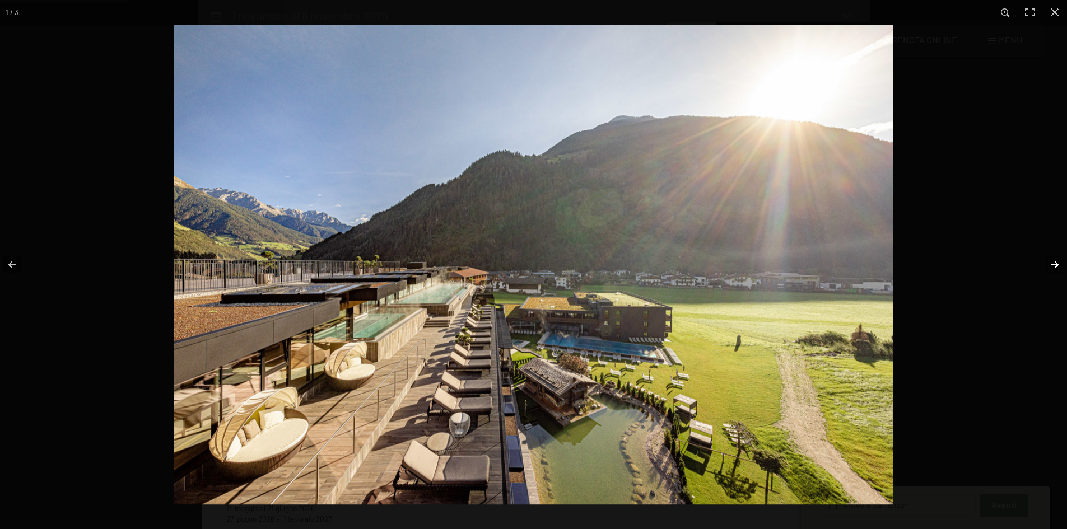
click at [1052, 263] on button "button" at bounding box center [1047, 265] width 39 height 56
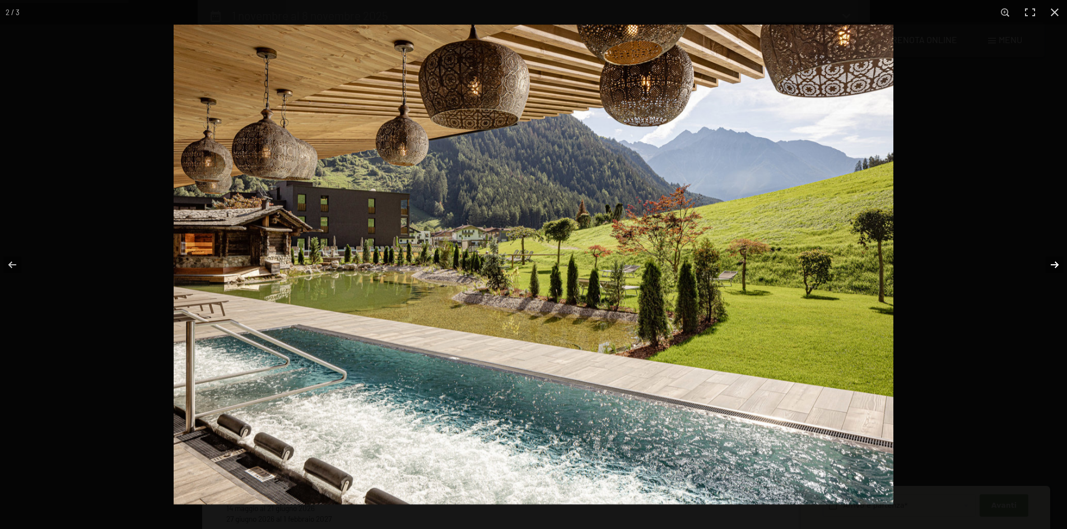
click at [1052, 263] on button "button" at bounding box center [1047, 265] width 39 height 56
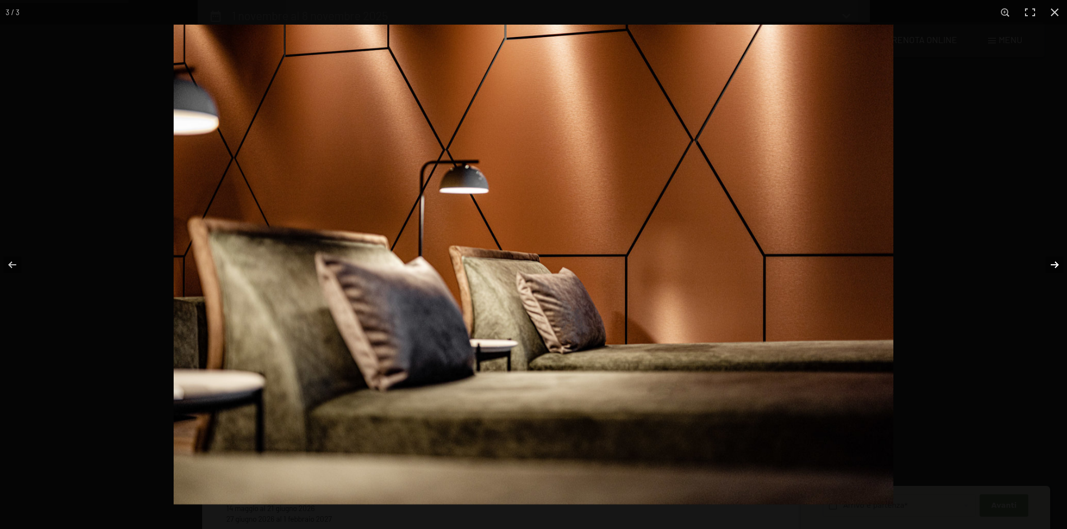
click at [1052, 263] on button "button" at bounding box center [1047, 265] width 39 height 56
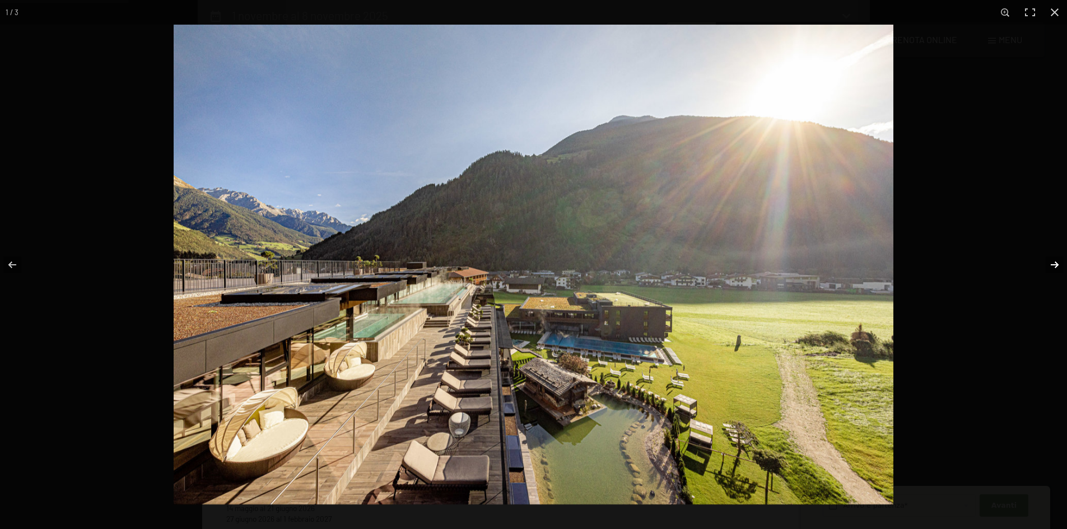
click at [1052, 263] on button "button" at bounding box center [1047, 265] width 39 height 56
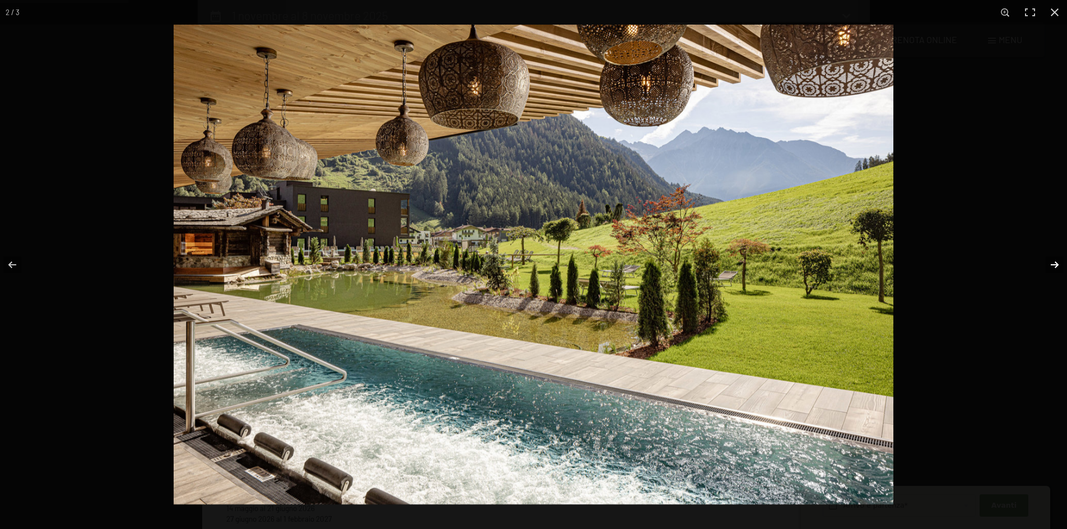
click at [1052, 263] on button "button" at bounding box center [1047, 265] width 39 height 56
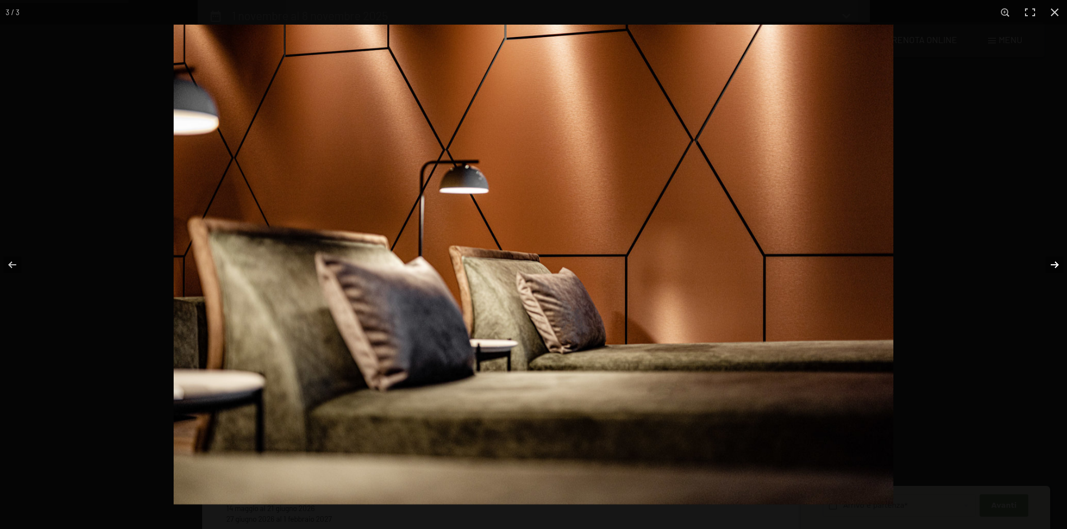
click at [1052, 263] on button "button" at bounding box center [1047, 265] width 39 height 56
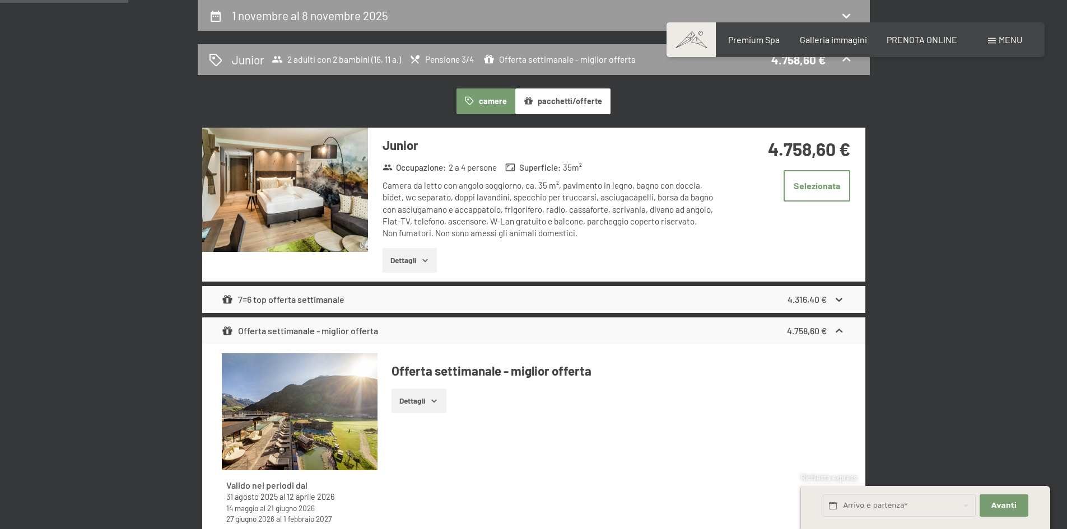
click at [0, 0] on button "button" at bounding box center [0, 0] width 0 height 0
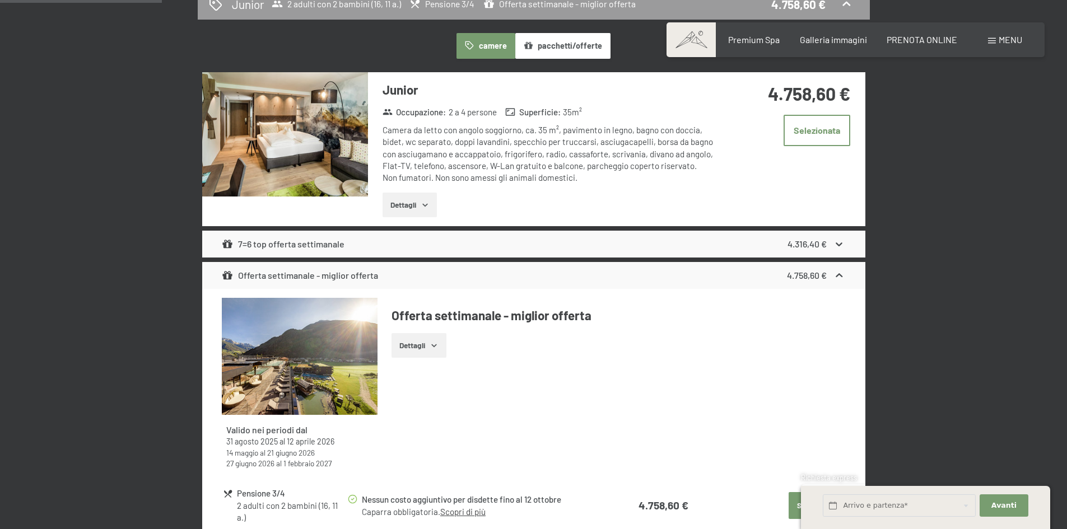
scroll to position [332, 0]
click at [273, 135] on img at bounding box center [285, 134] width 166 height 124
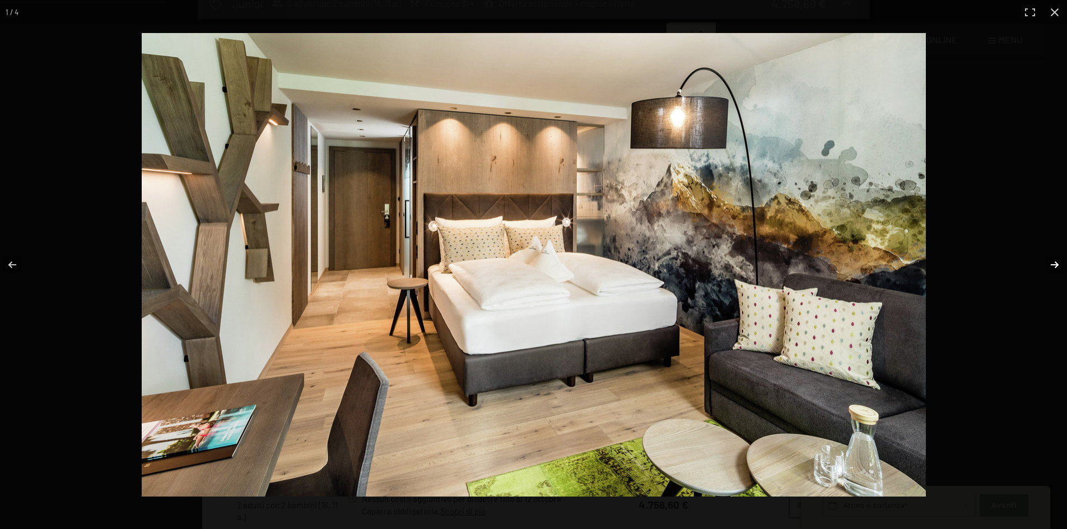
click at [1052, 263] on button "button" at bounding box center [1047, 265] width 39 height 56
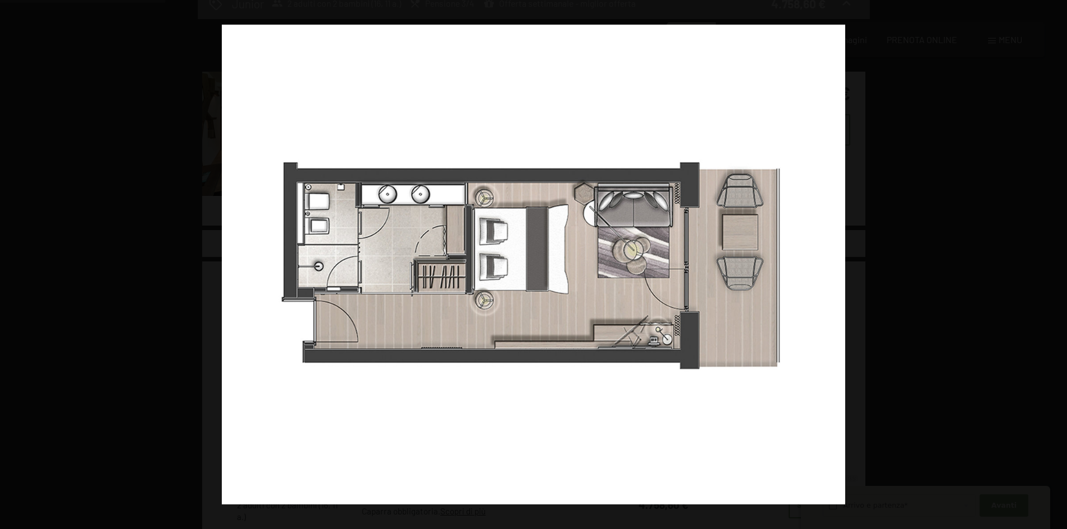
click at [1052, 263] on button "button" at bounding box center [1047, 265] width 39 height 56
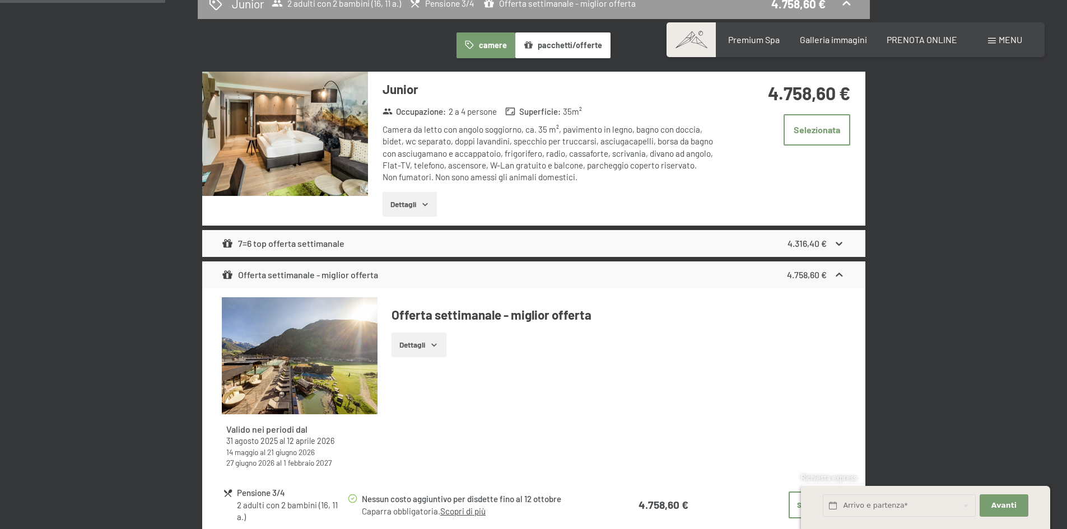
click at [0, 0] on button "button" at bounding box center [0, 0] width 0 height 0
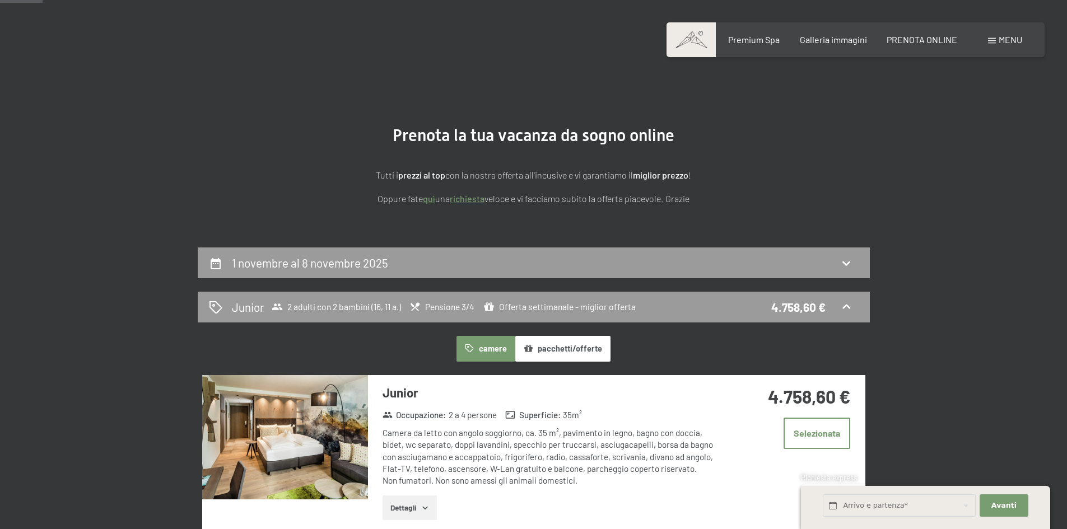
scroll to position [0, 0]
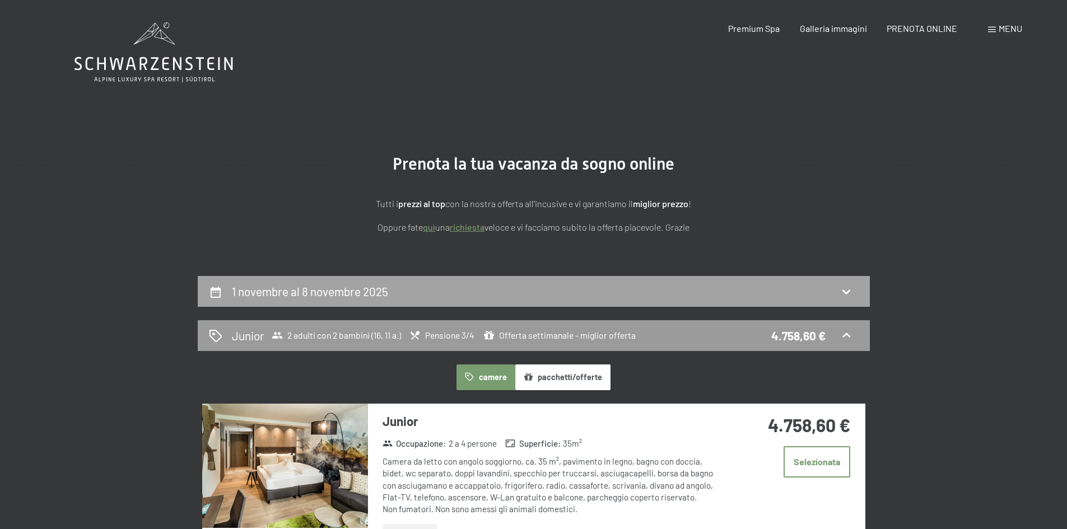
click at [844, 289] on icon at bounding box center [845, 291] width 13 height 13
select select "16"
select select "11"
select select "[DATE]"
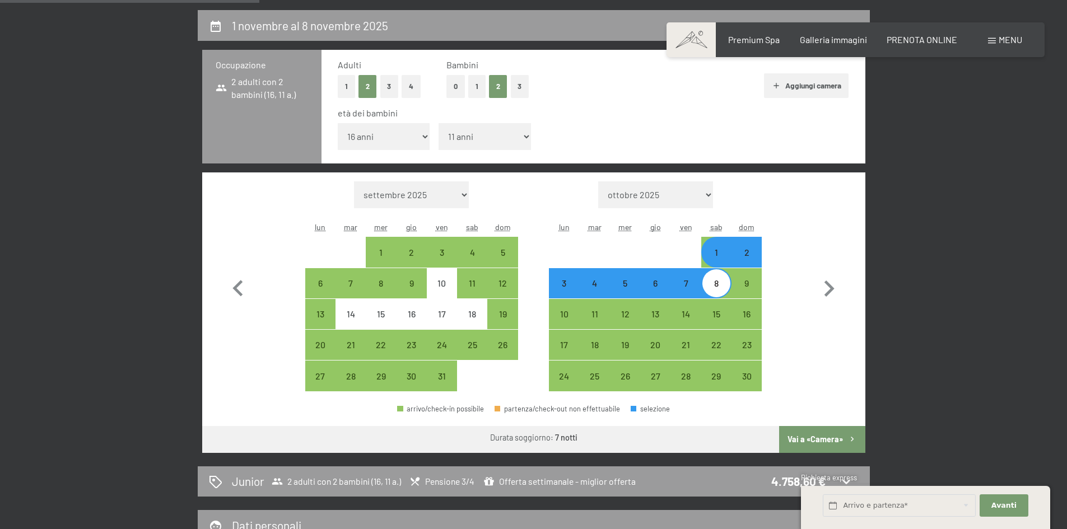
scroll to position [276, 0]
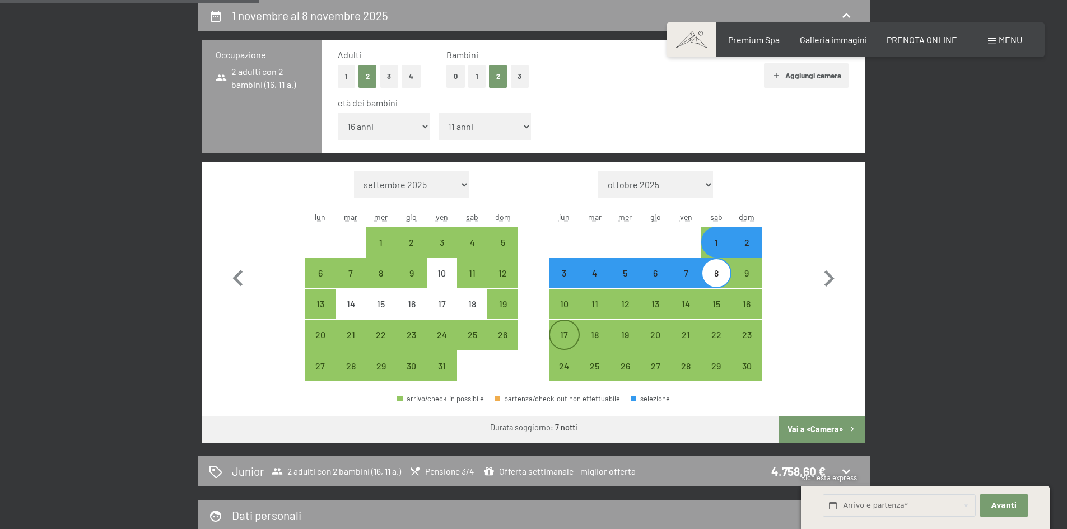
click at [566, 333] on div "17" at bounding box center [564, 344] width 28 height 28
select select "[DATE]"
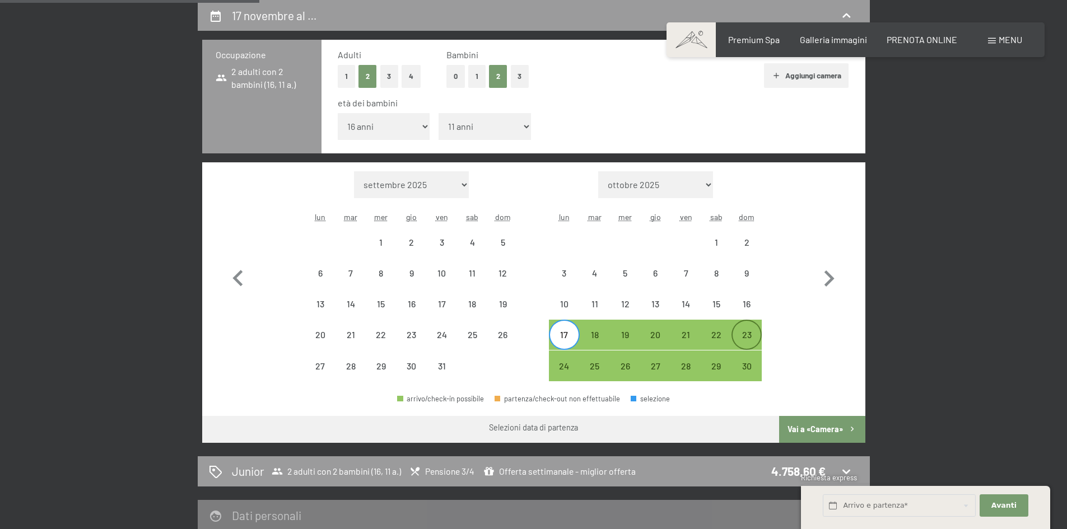
click at [749, 333] on div "23" at bounding box center [746, 344] width 28 height 28
select select "[DATE]"
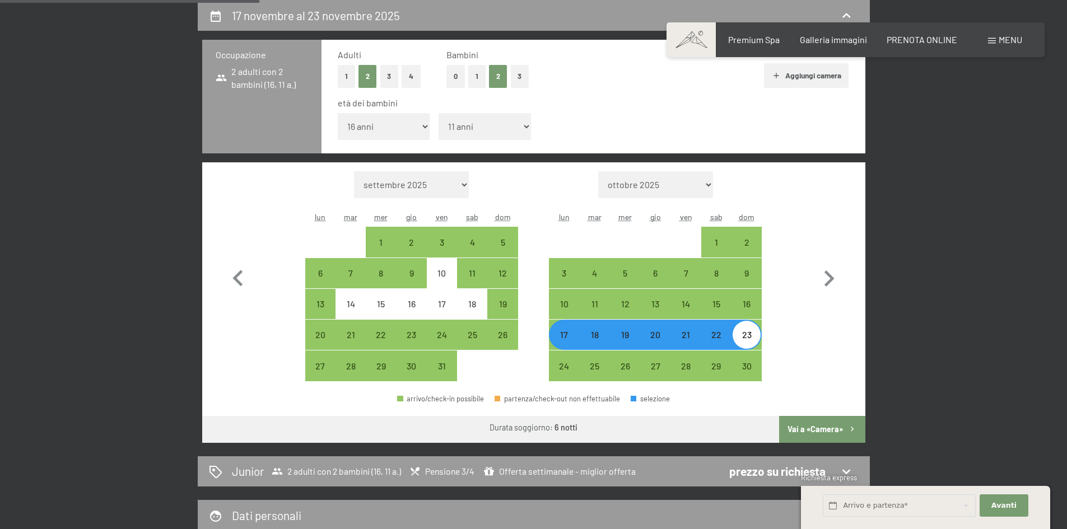
click at [824, 424] on button "Vai a «Camera»" at bounding box center [822, 429] width 86 height 27
select select "[DATE]"
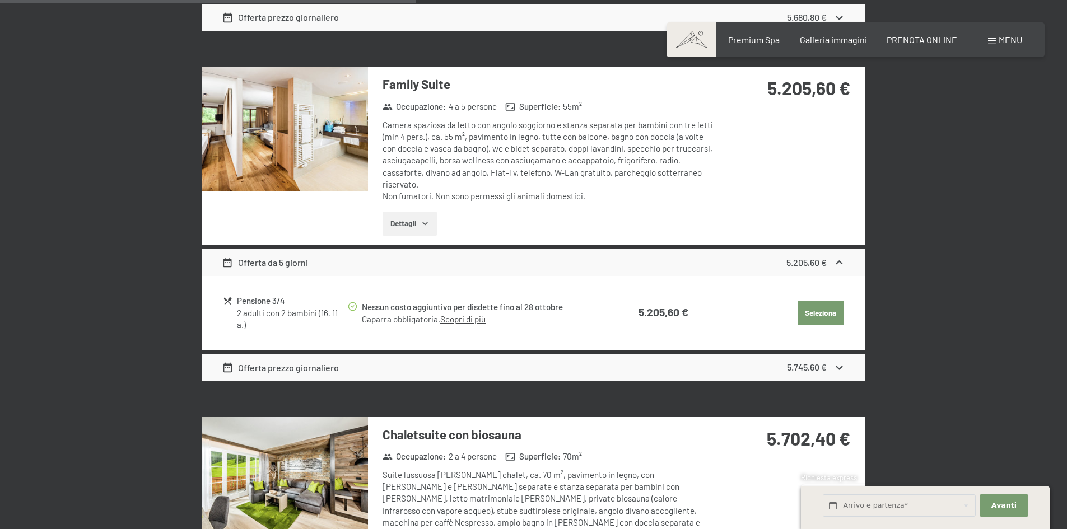
scroll to position [1228, 0]
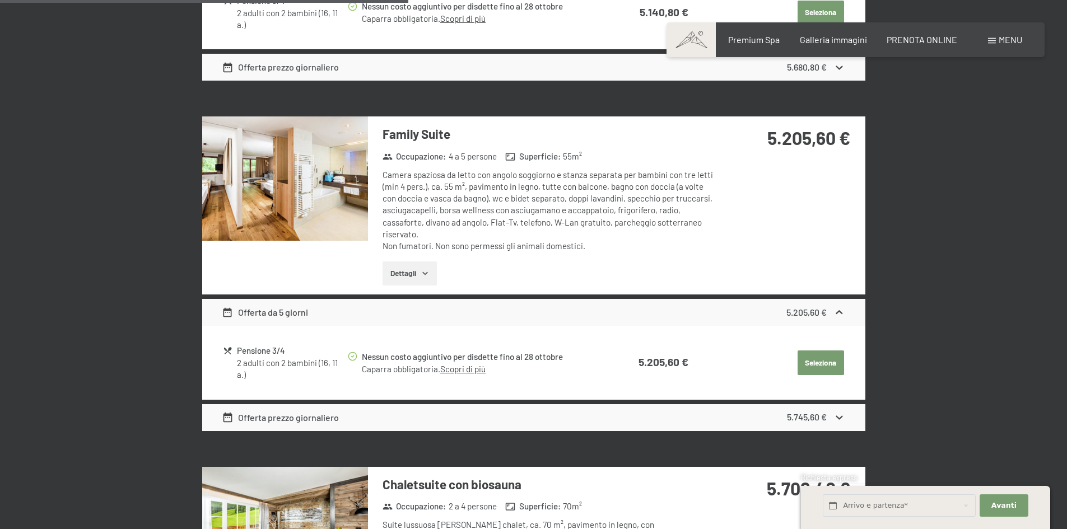
click at [304, 190] on img at bounding box center [285, 178] width 166 height 124
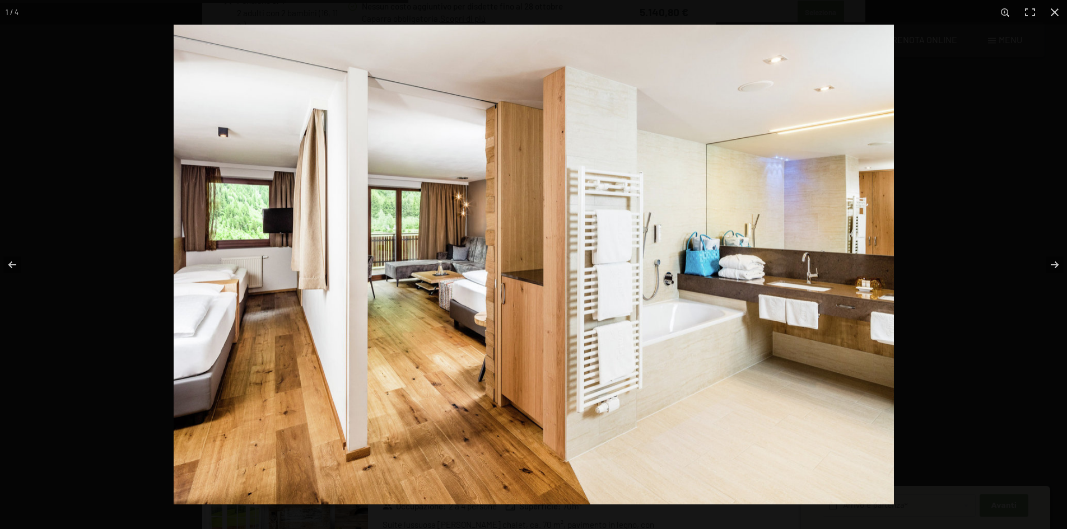
click at [805, 282] on img at bounding box center [534, 265] width 720 height 480
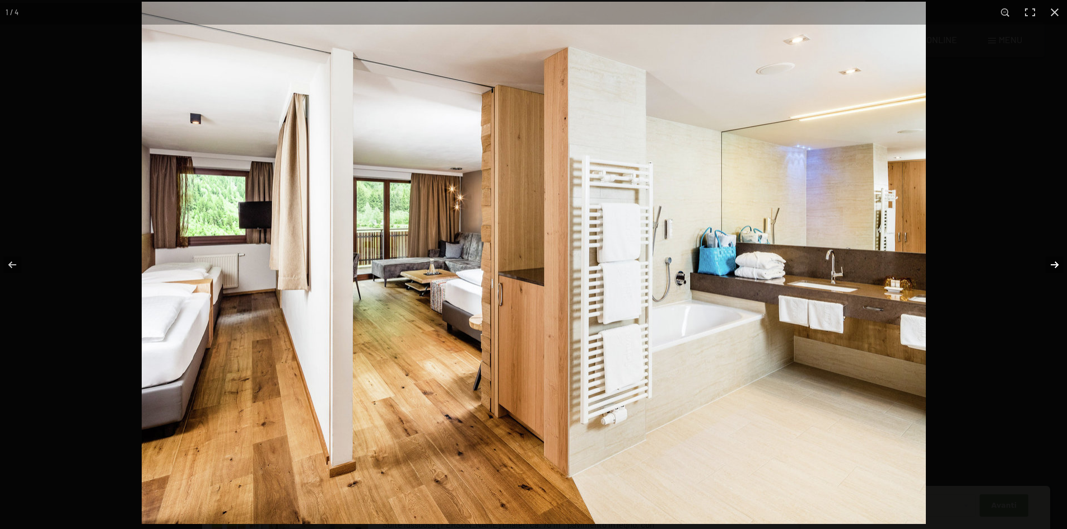
click at [1058, 265] on button "button" at bounding box center [1047, 265] width 39 height 56
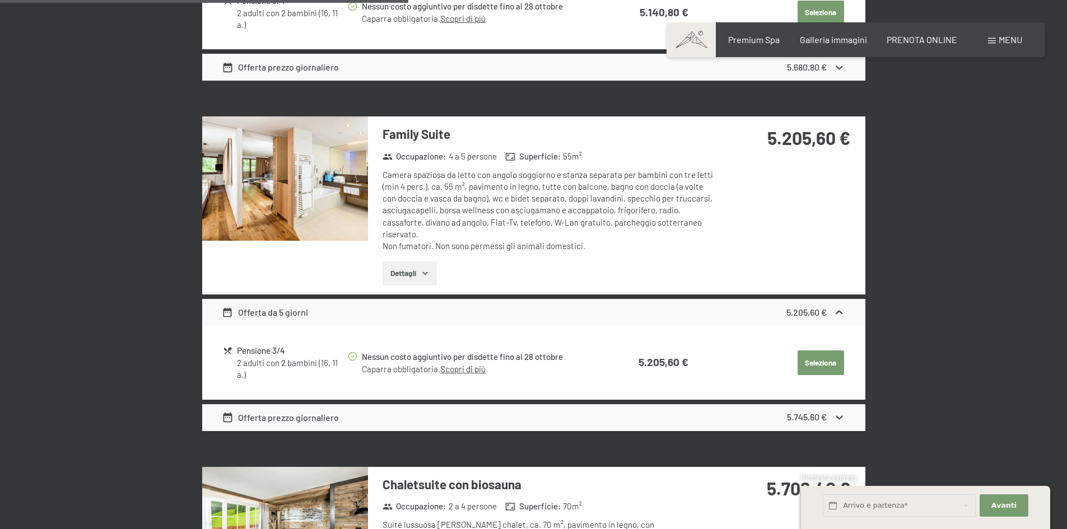
click at [0, 0] on button "button" at bounding box center [0, 0] width 0 height 0
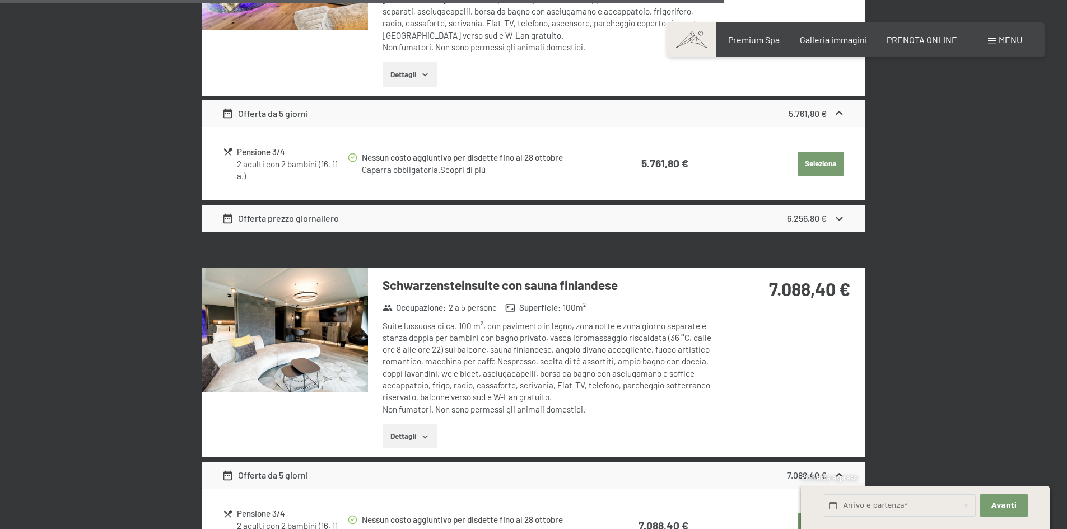
scroll to position [2180, 0]
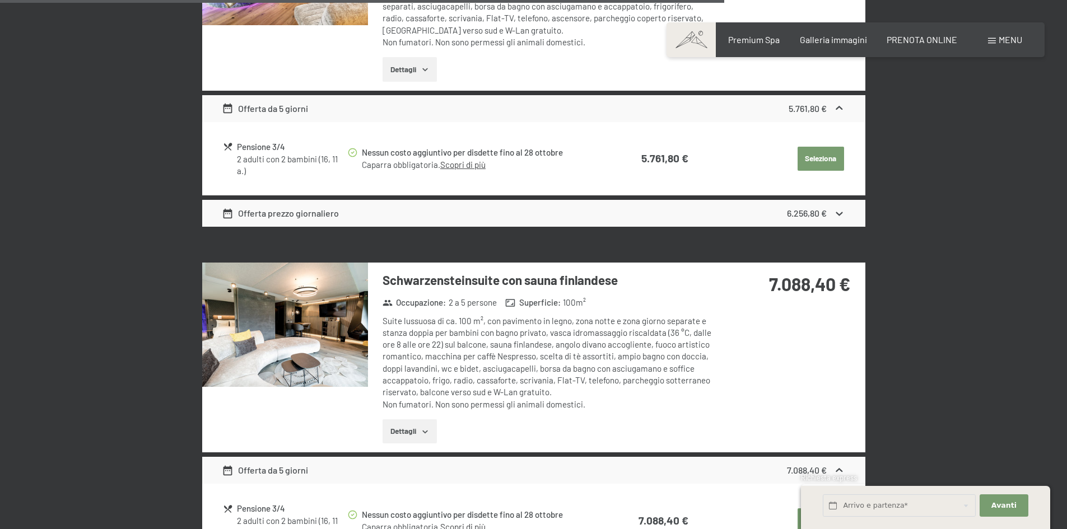
click at [328, 298] on img at bounding box center [285, 325] width 166 height 124
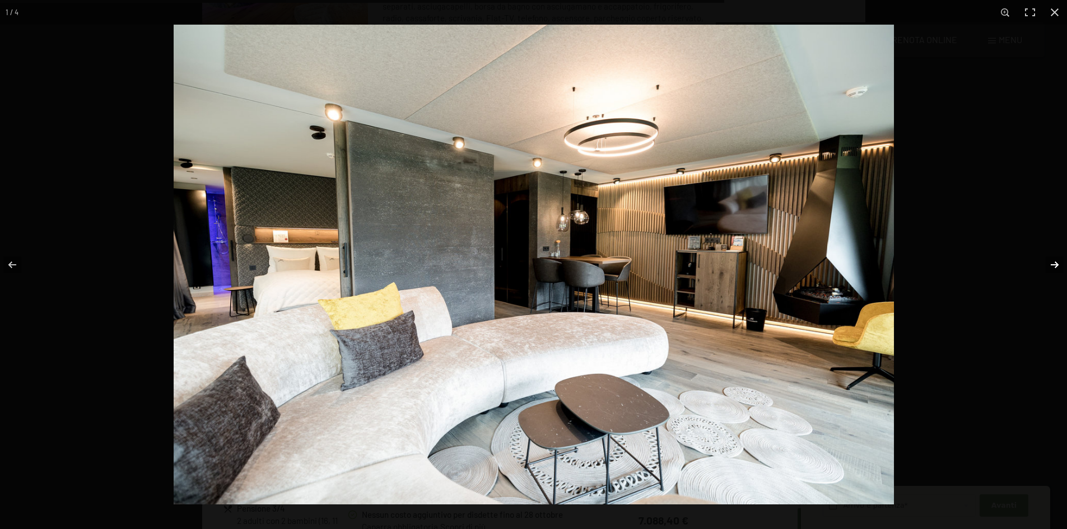
click at [1054, 263] on button "button" at bounding box center [1047, 265] width 39 height 56
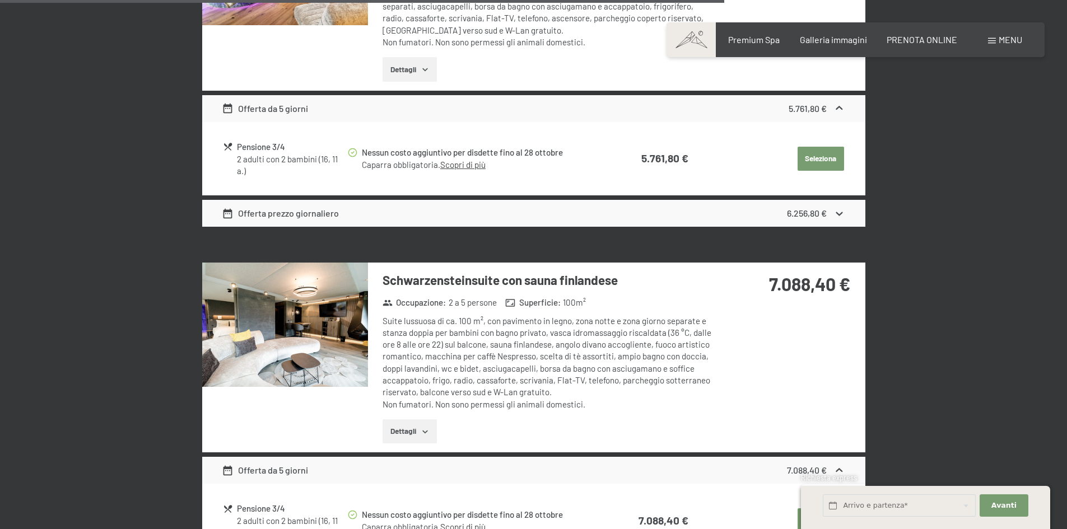
click at [0, 0] on button "button" at bounding box center [0, 0] width 0 height 0
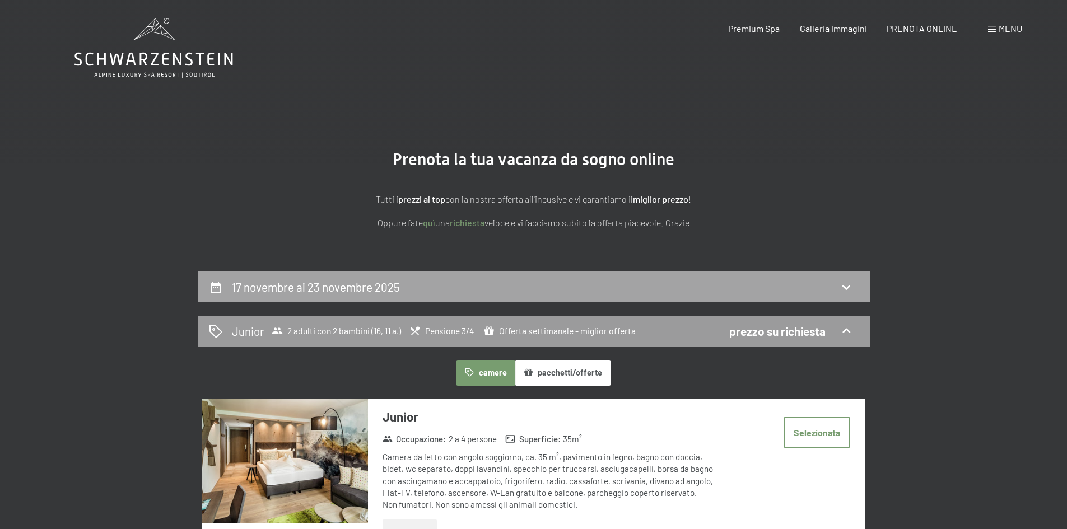
scroll to position [0, 0]
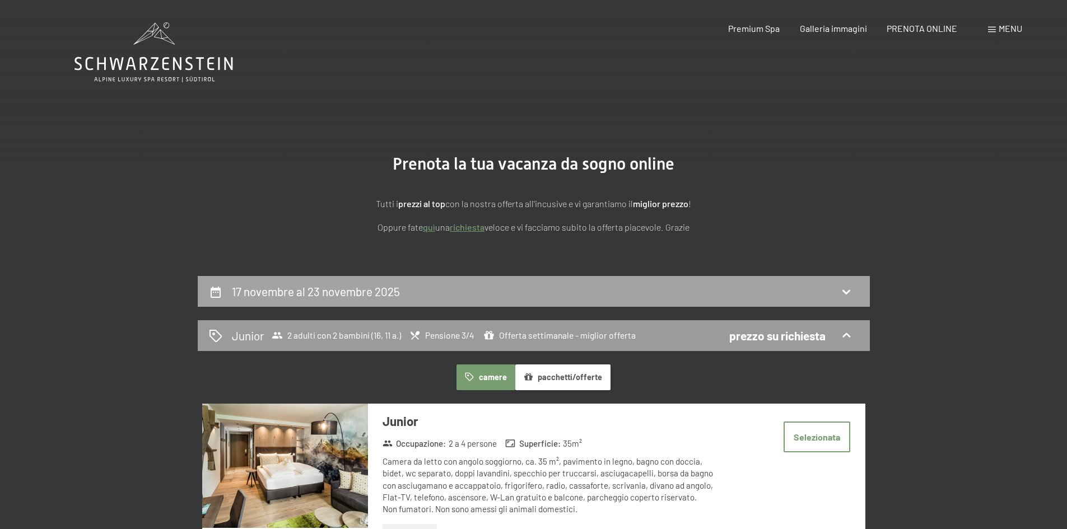
click at [844, 288] on icon at bounding box center [845, 291] width 13 height 13
select select "16"
select select "11"
select select "[DATE]"
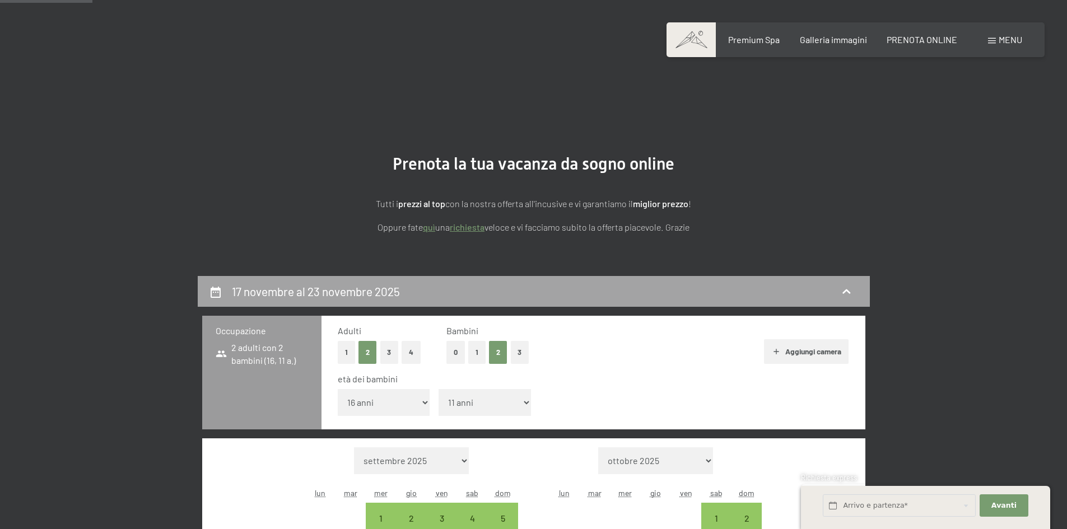
scroll to position [276, 0]
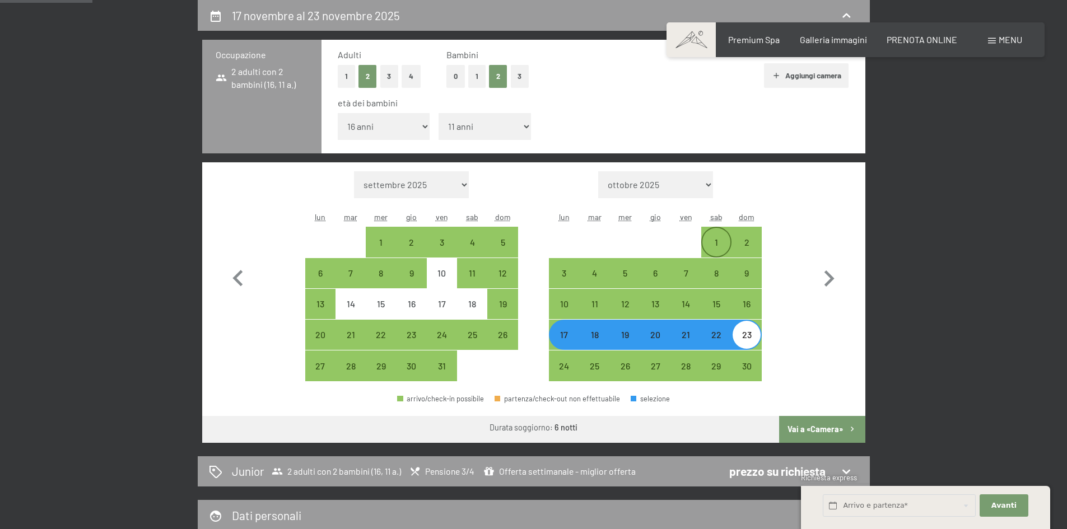
click at [716, 242] on div "1" at bounding box center [716, 252] width 28 height 28
select select "[DATE]"
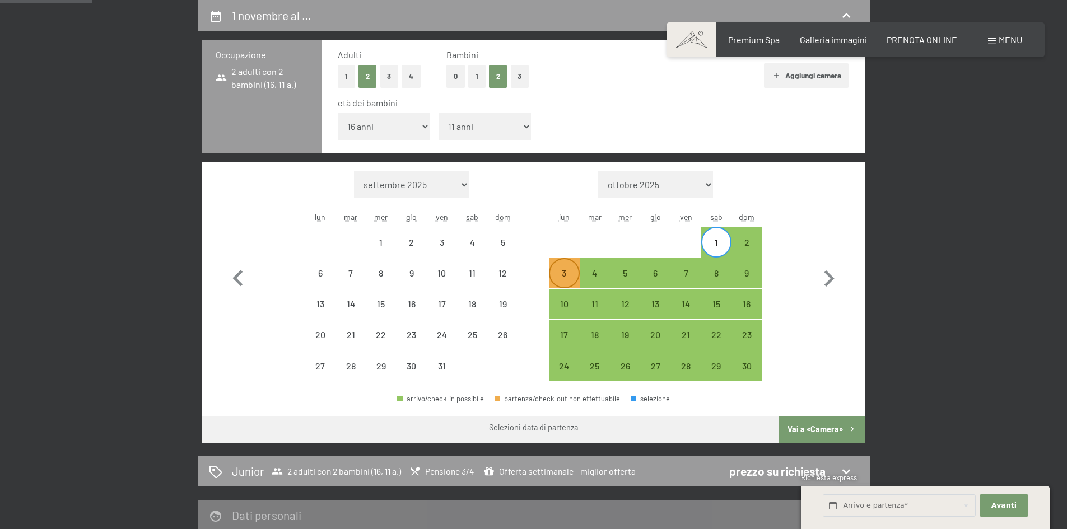
click at [557, 269] on div "3" at bounding box center [564, 283] width 28 height 28
select select "[DATE]"
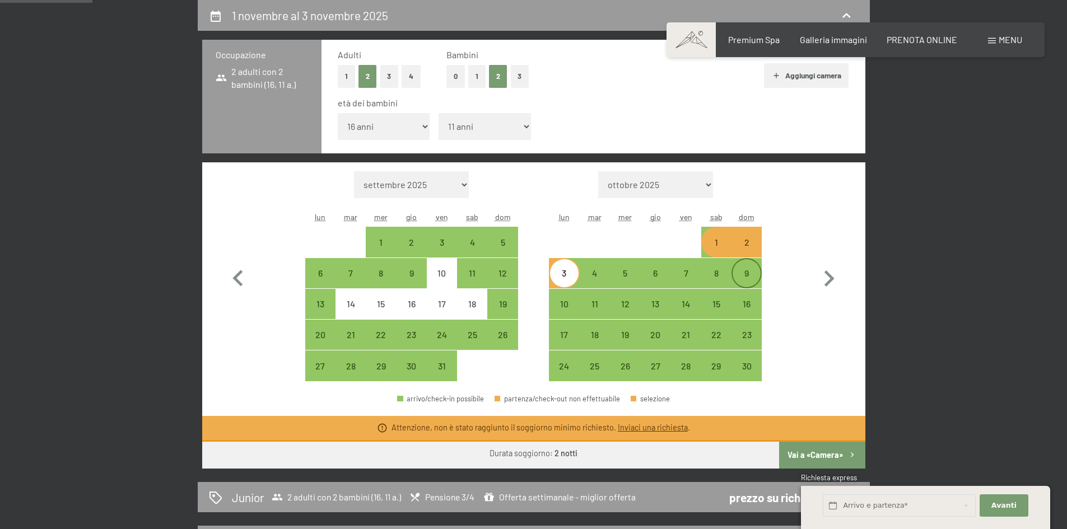
click at [748, 270] on div "9" at bounding box center [746, 283] width 28 height 28
select select "[DATE]"
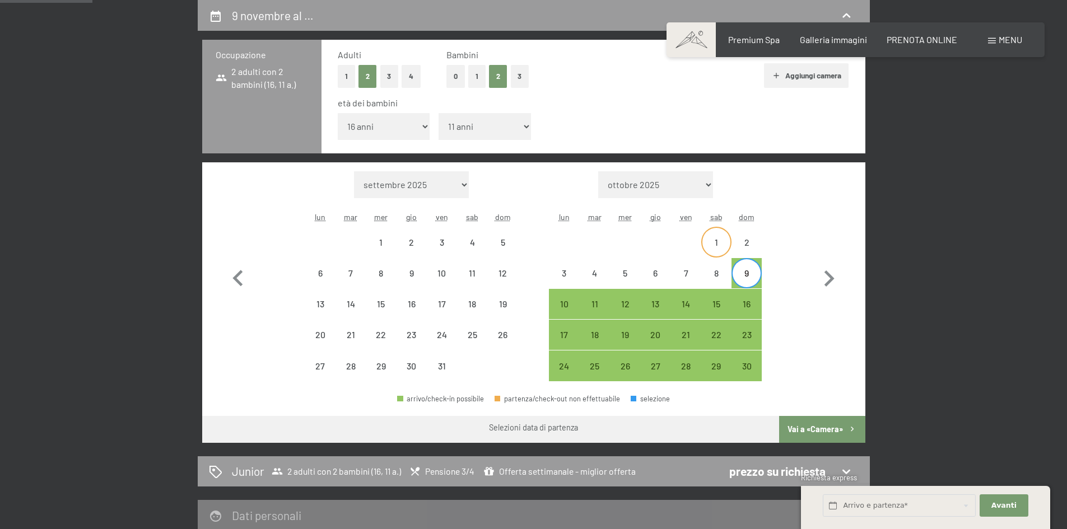
click at [715, 242] on div "1" at bounding box center [716, 252] width 28 height 28
select select "[DATE]"
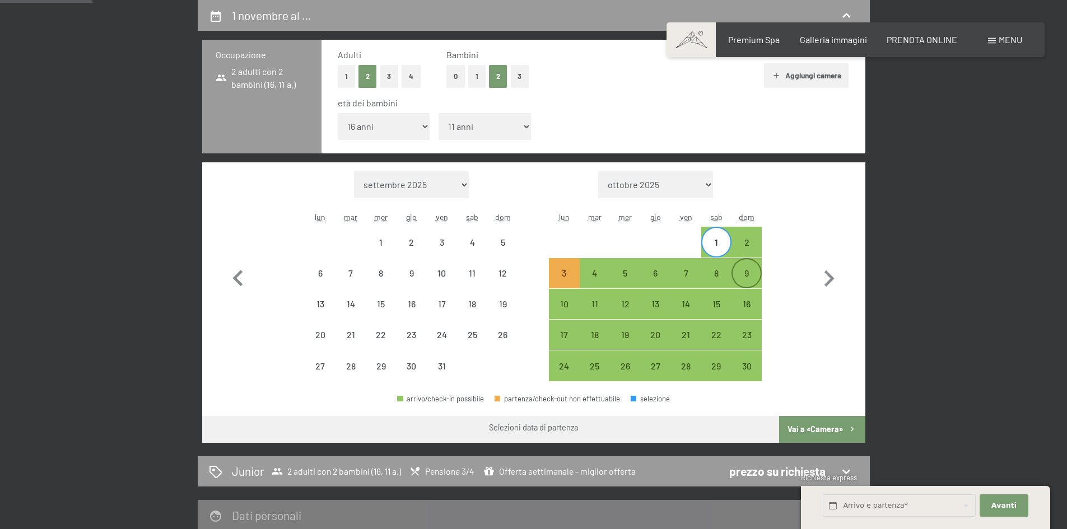
click at [744, 270] on div "9" at bounding box center [746, 283] width 28 height 28
select select "[DATE]"
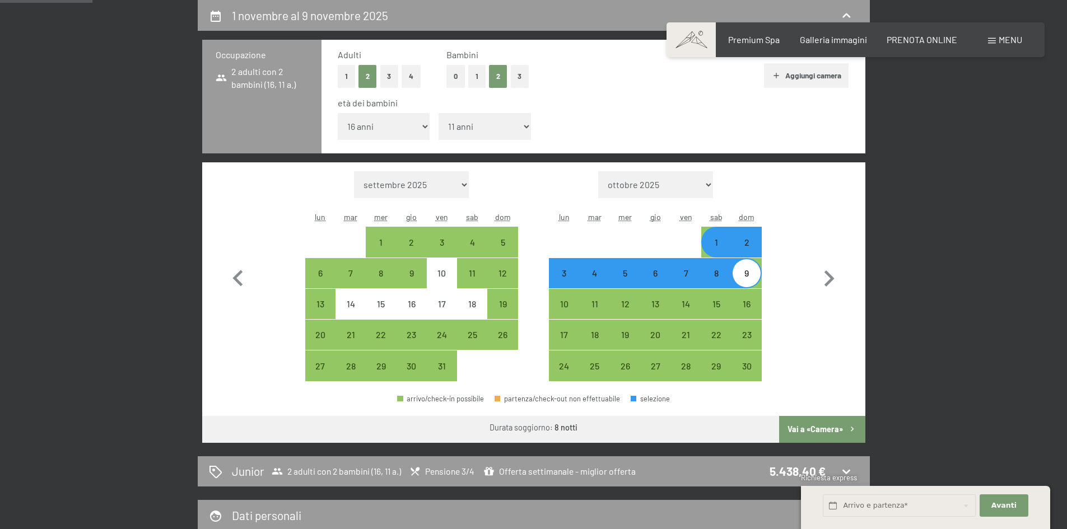
click at [815, 428] on button "Vai a «Camera»" at bounding box center [822, 429] width 86 height 27
select select "[DATE]"
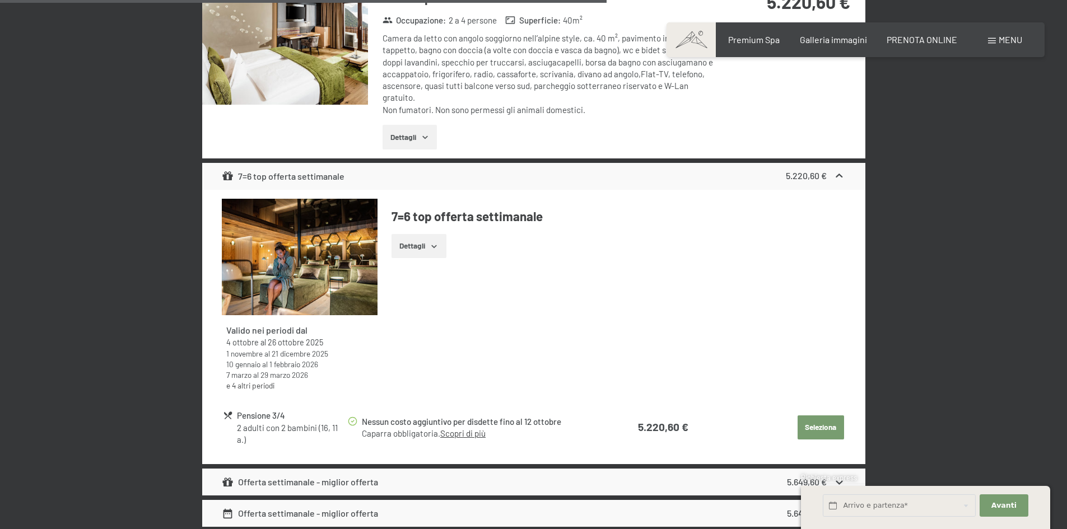
scroll to position [1228, 0]
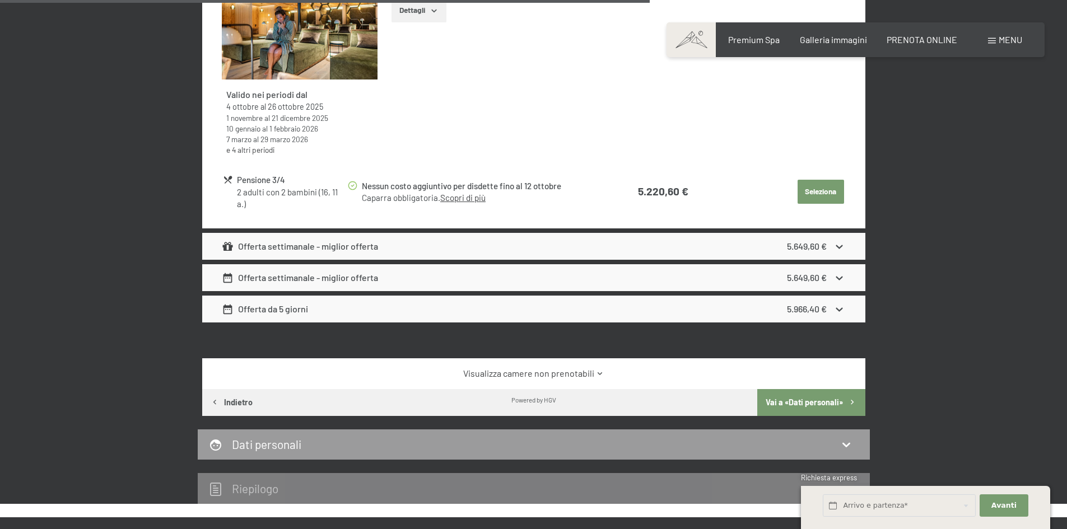
click at [835, 309] on icon at bounding box center [839, 310] width 12 height 12
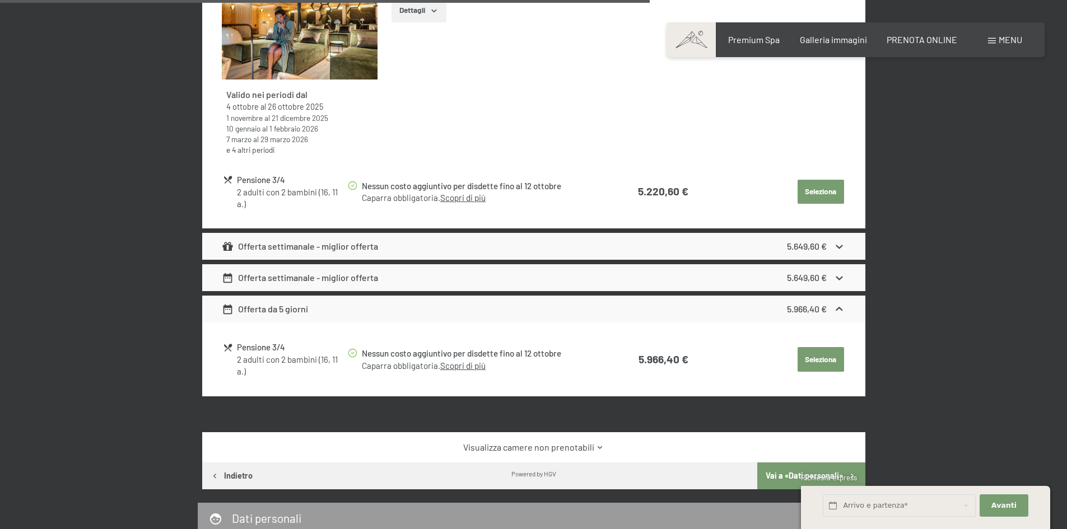
click at [815, 356] on button "Seleziona" at bounding box center [820, 359] width 46 height 25
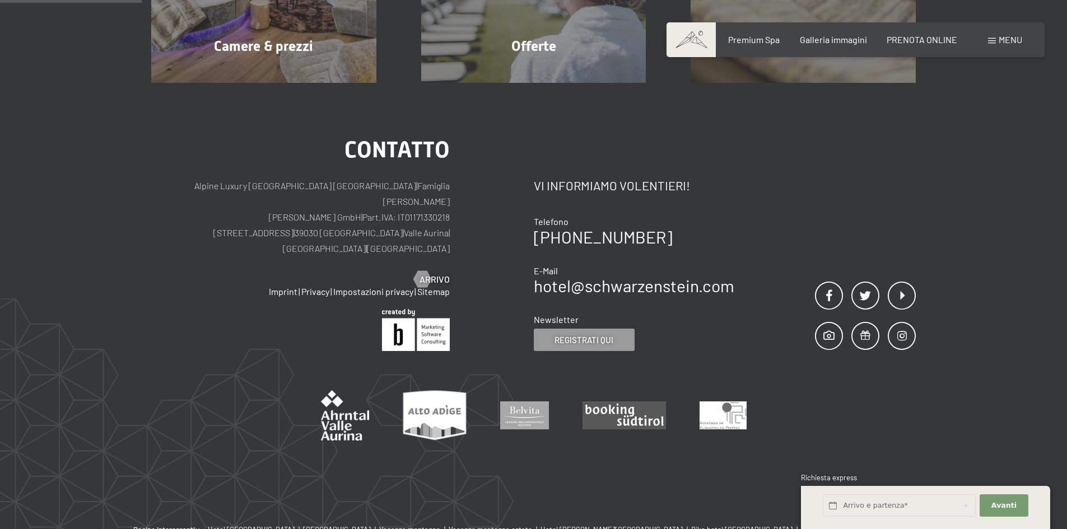
scroll to position [276, 0]
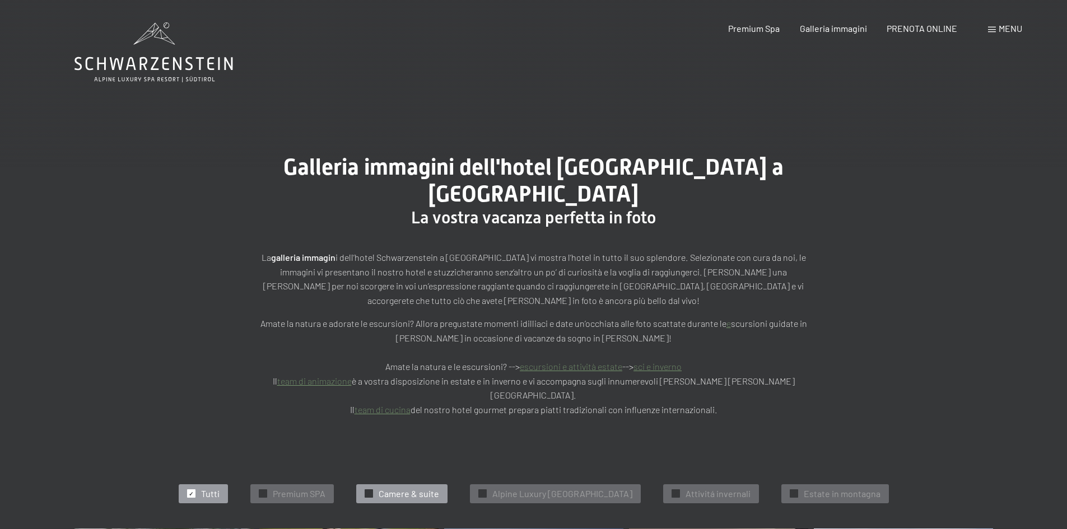
click at [407, 488] on span "Camere & suite" at bounding box center [409, 494] width 60 height 12
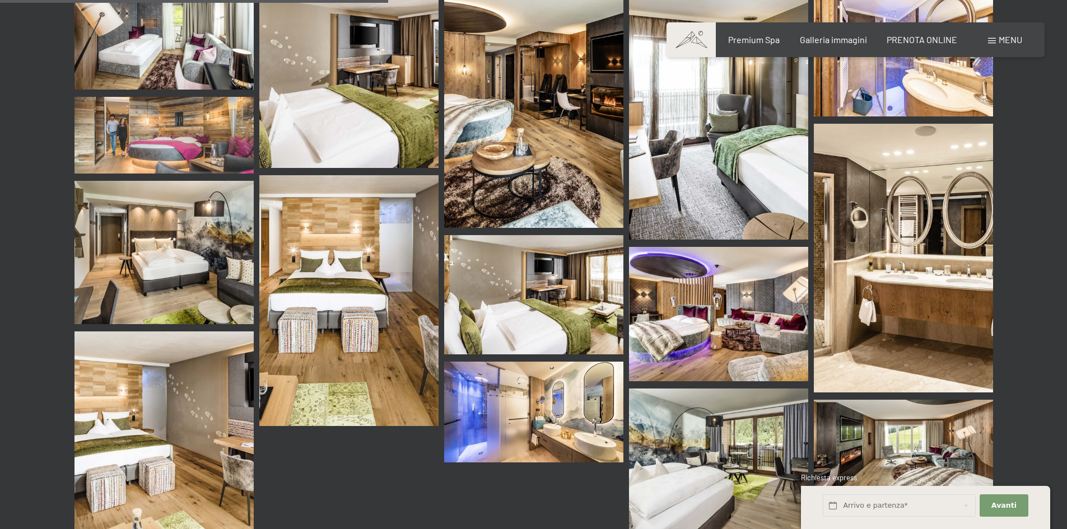
scroll to position [507, 0]
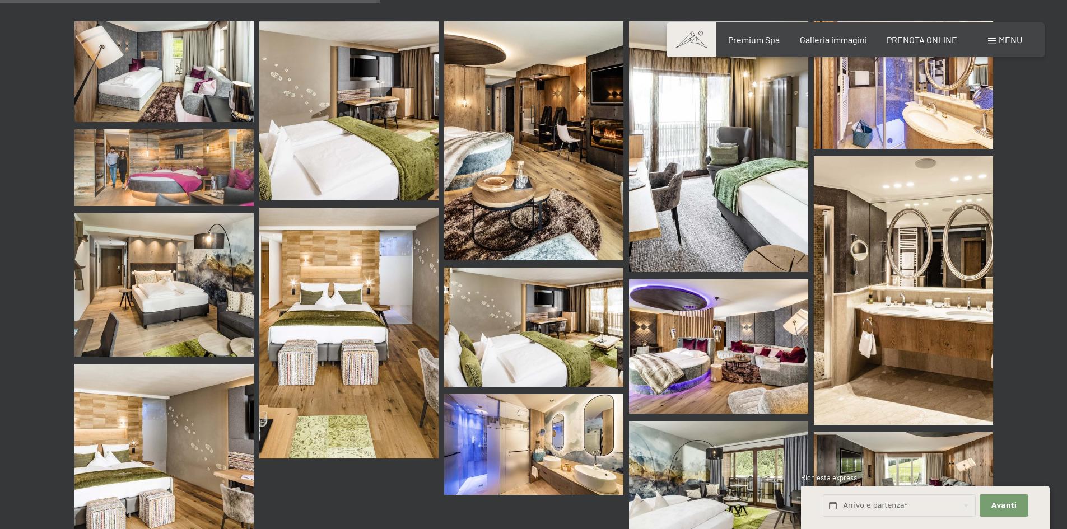
click at [567, 106] on img at bounding box center [533, 140] width 179 height 239
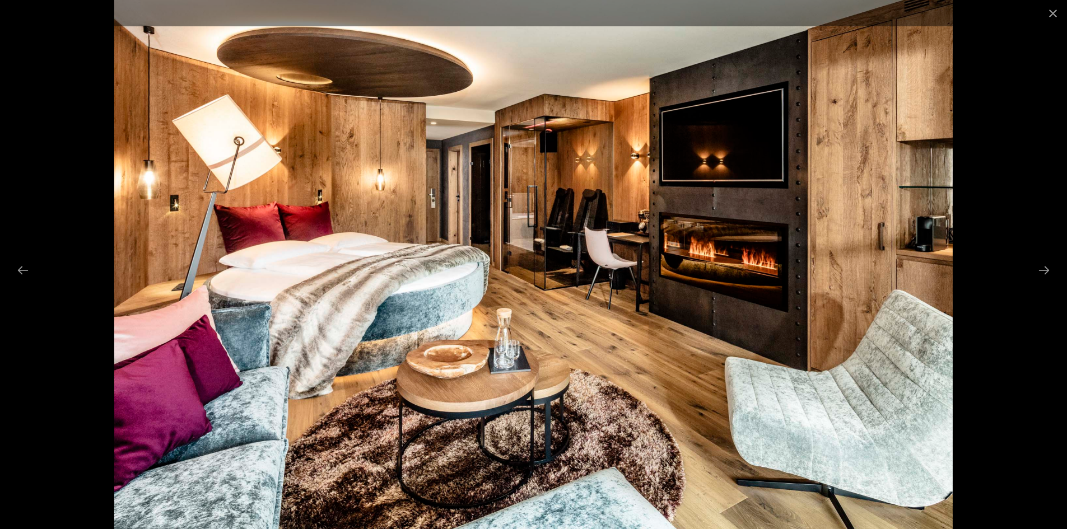
scroll to position [843, 0]
click at [1043, 269] on button "Next slide" at bounding box center [1044, 270] width 24 height 22
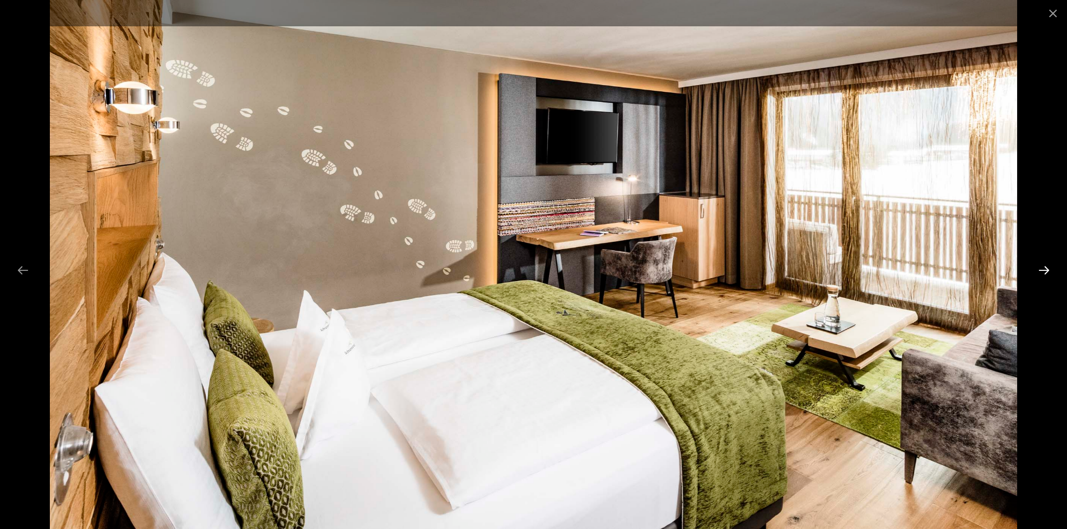
click at [1043, 269] on button "Next slide" at bounding box center [1044, 270] width 24 height 22
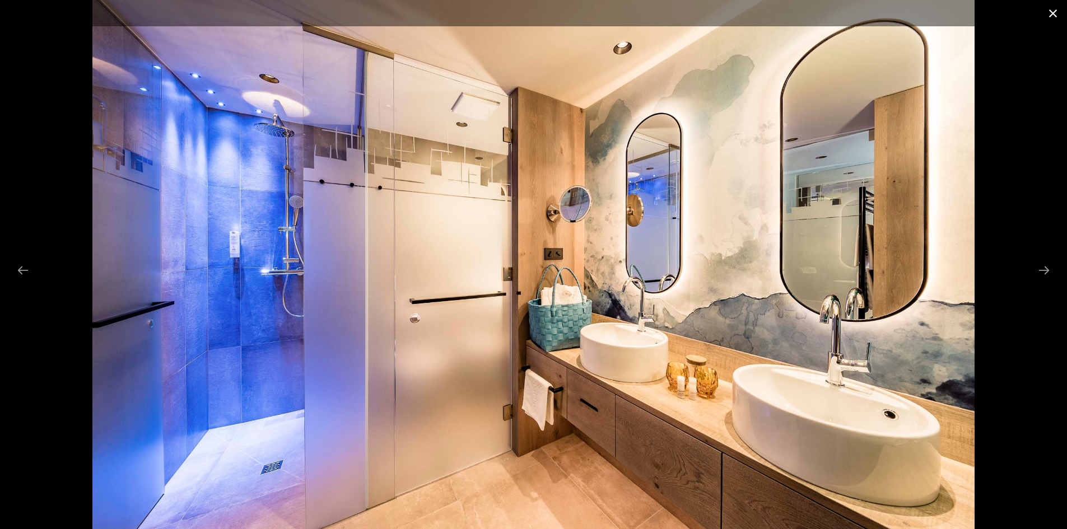
click at [1054, 14] on button "Close gallery" at bounding box center [1053, 13] width 28 height 26
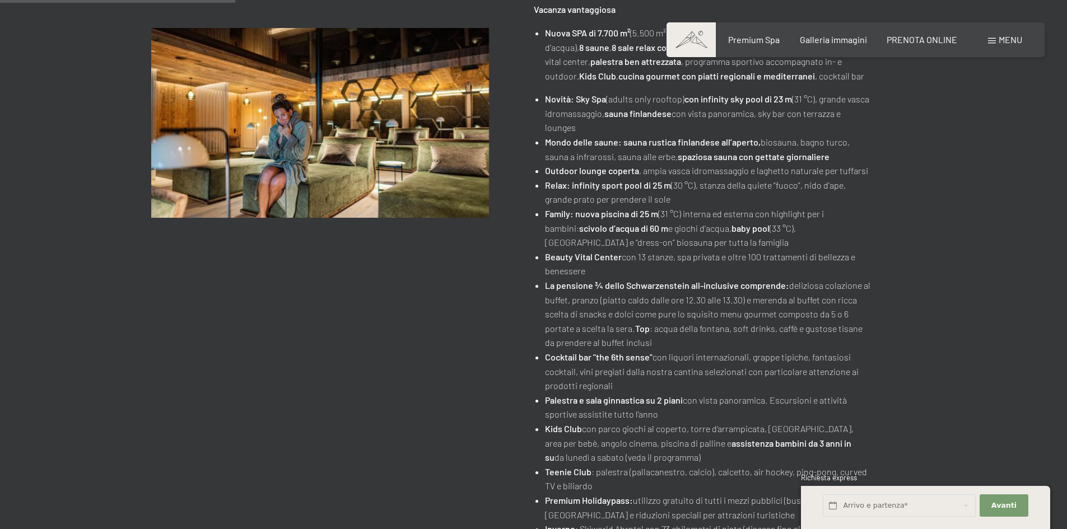
scroll to position [224, 0]
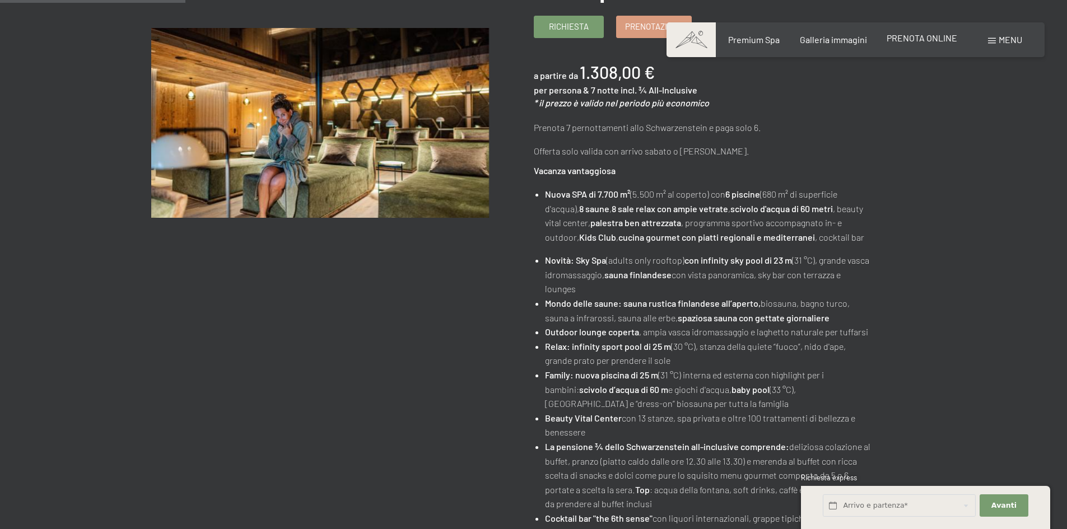
click at [906, 41] on span "PRENOTA ONLINE" at bounding box center [921, 37] width 71 height 11
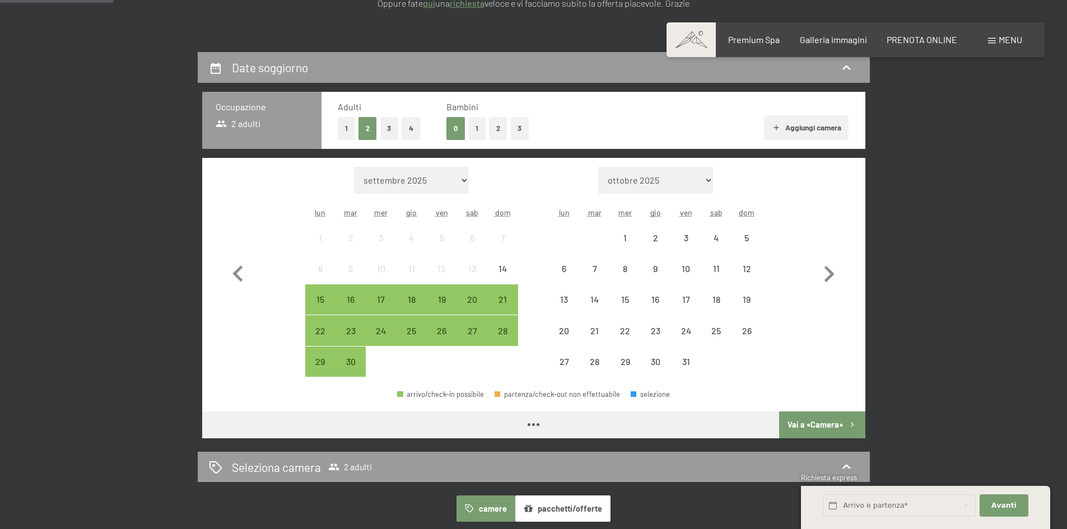
click at [494, 130] on button "2" at bounding box center [498, 128] width 18 height 23
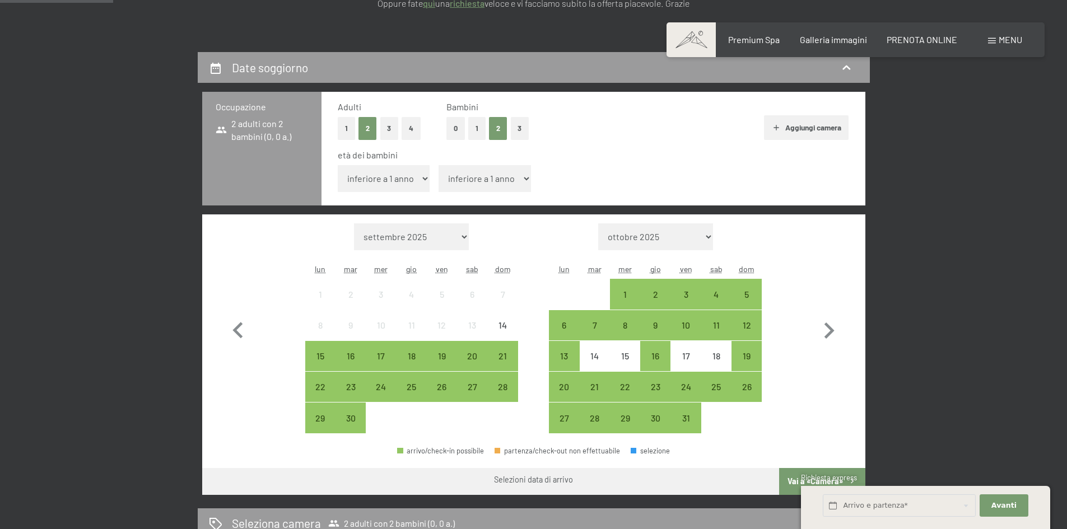
click at [417, 171] on select "inferiore a 1 anno 1 anno 2 anni 3 anni 4 anni 5 anni 6 anni 7 anni 8 anni 9 an…" at bounding box center [384, 178] width 92 height 27
select select "16"
click at [338, 165] on select "inferiore a 1 anno 1 anno 2 anni 3 anni 4 anni 5 anni 6 anni 7 anni 8 anni 9 an…" at bounding box center [384, 178] width 92 height 27
click at [523, 174] on select "inferiore a 1 anno 1 anno 2 anni 3 anni 4 anni 5 anni 6 anni 7 anni 8 anni 9 an…" at bounding box center [484, 178] width 92 height 27
select select "11"
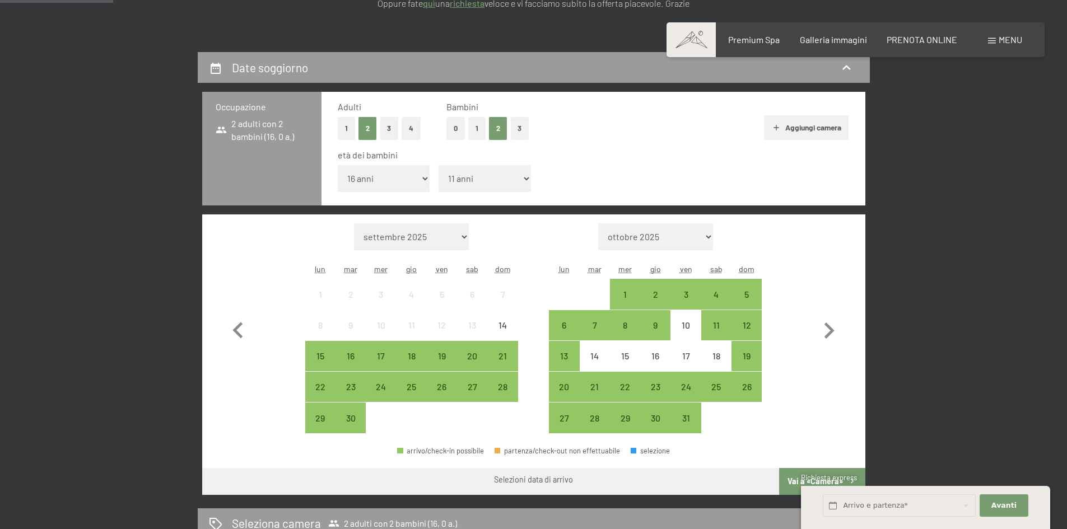
click at [438, 165] on select "inferiore a 1 anno 1 anno 2 anni 3 anni 4 anni 5 anni 6 anni 7 anni 8 anni 9 an…" at bounding box center [484, 178] width 92 height 27
click at [825, 333] on icon "button" at bounding box center [829, 331] width 32 height 32
select select "[DATE]"
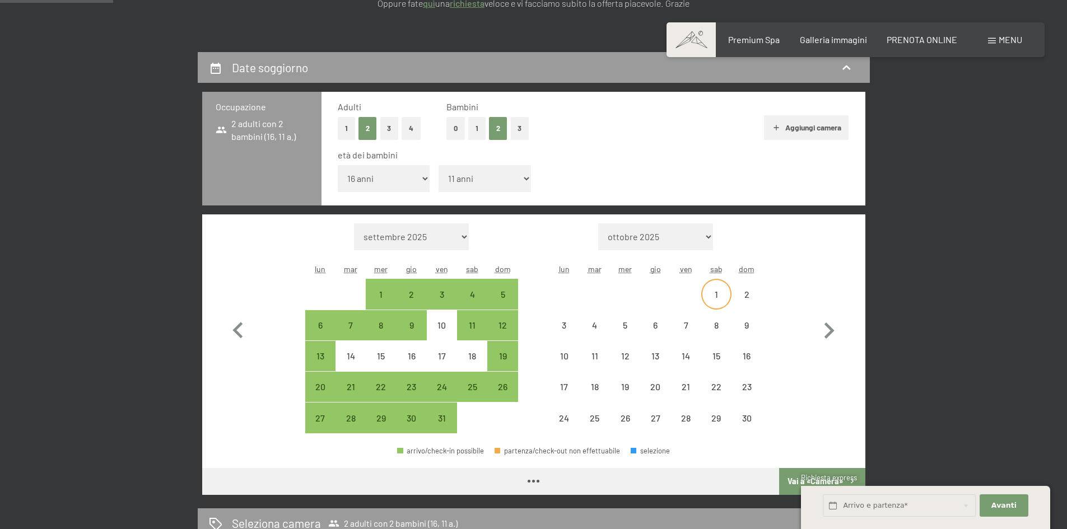
select select "[DATE]"
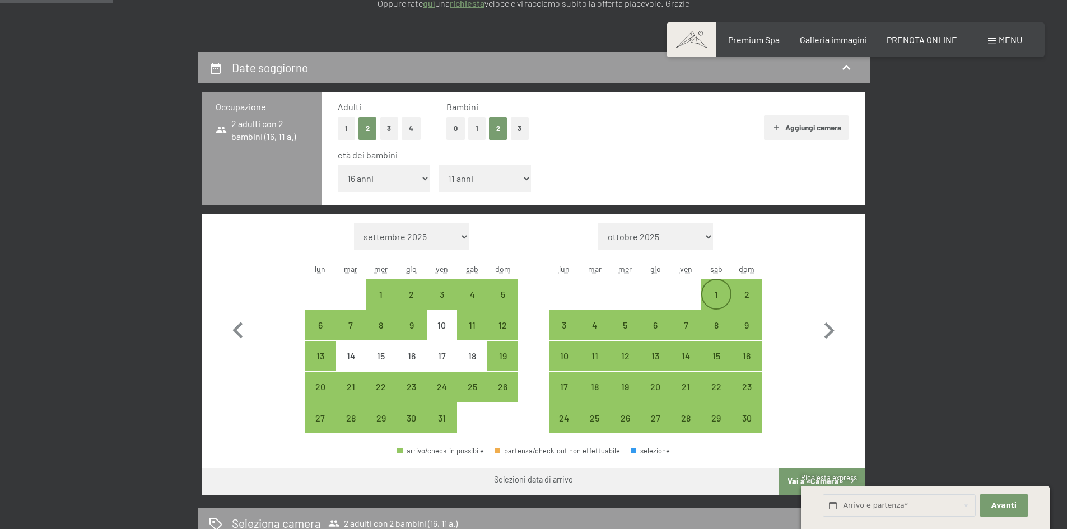
click at [715, 293] on div "1" at bounding box center [716, 304] width 28 height 28
select select "[DATE]"
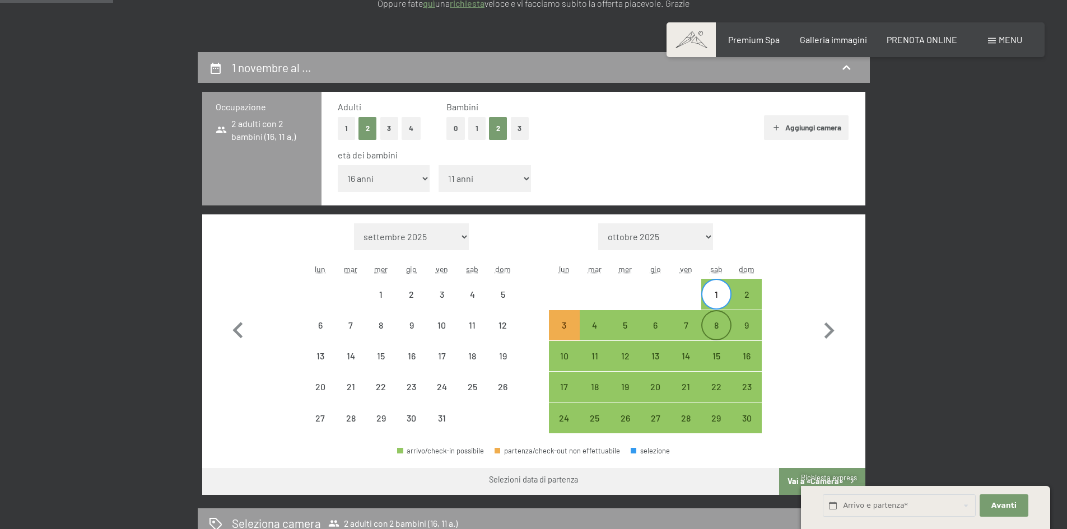
click at [718, 324] on div "8" at bounding box center [716, 335] width 28 height 28
select select "[DATE]"
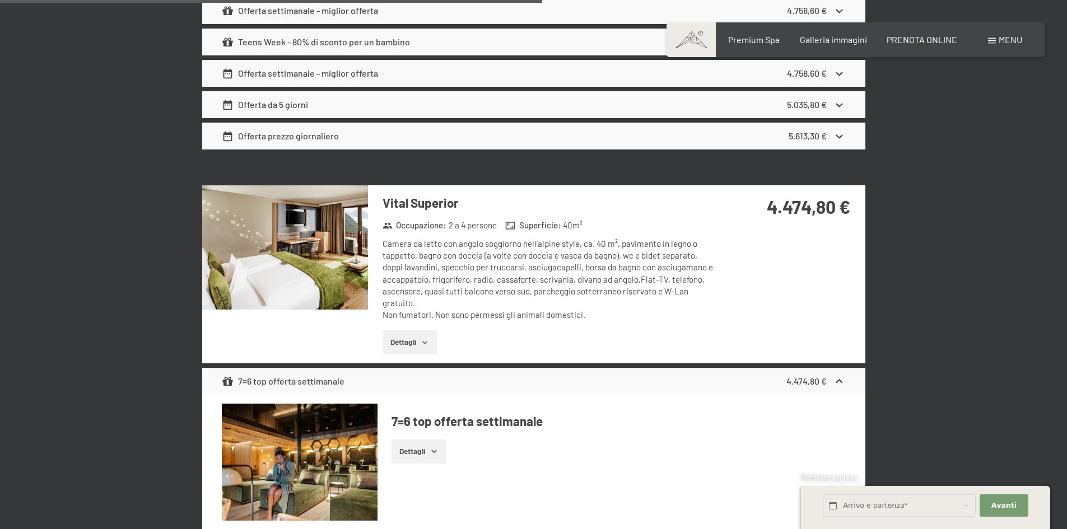
scroll to position [1288, 0]
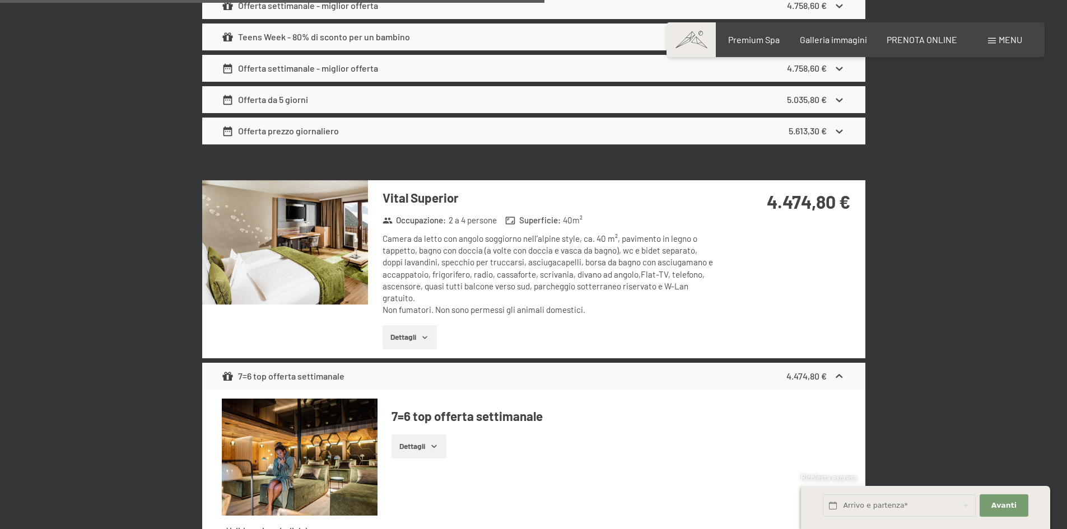
click at [320, 246] on img at bounding box center [285, 242] width 166 height 124
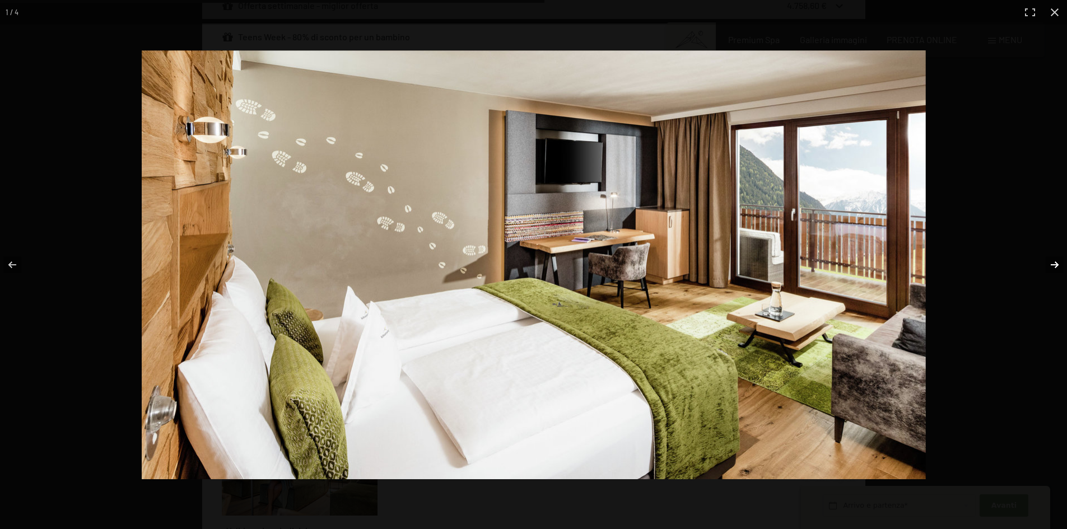
click at [1052, 265] on button "button" at bounding box center [1047, 265] width 39 height 56
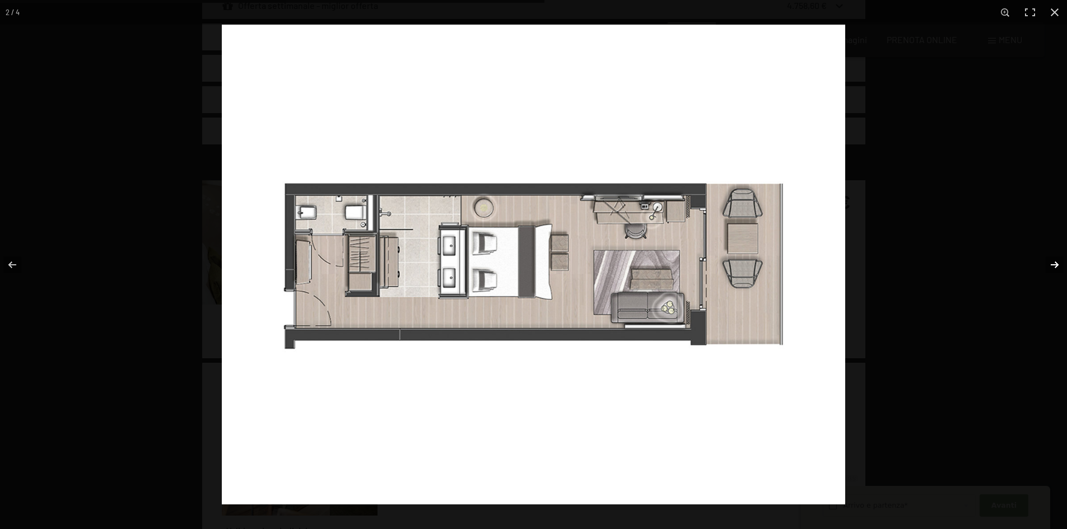
click at [1054, 263] on button "button" at bounding box center [1047, 265] width 39 height 56
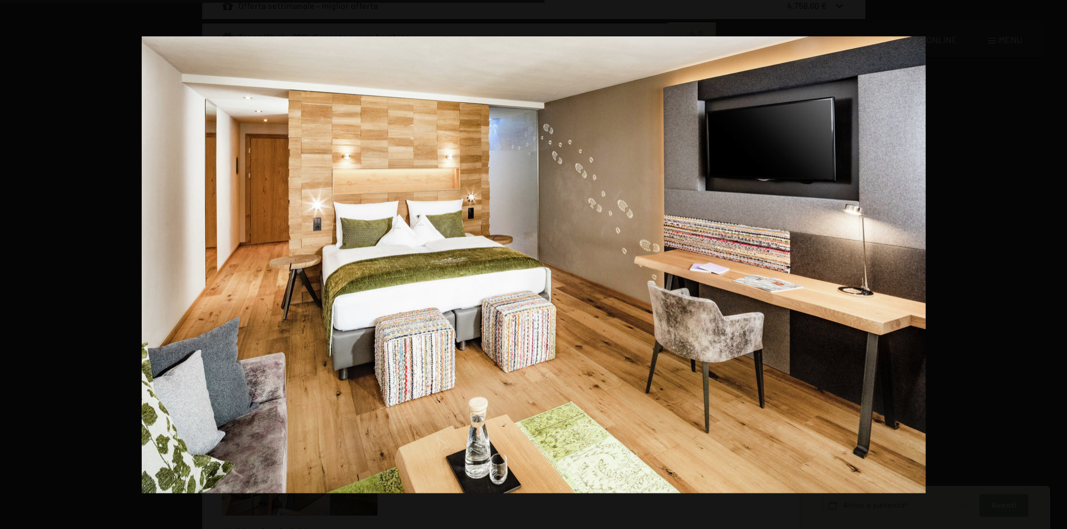
click at [1054, 263] on button "button" at bounding box center [1047, 265] width 39 height 56
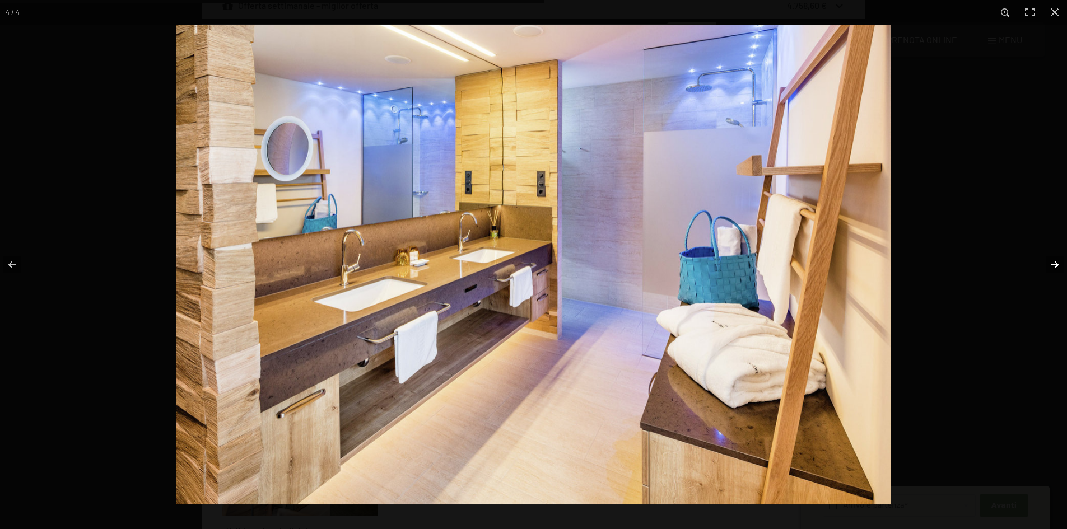
click at [1051, 265] on button "button" at bounding box center [1047, 265] width 39 height 56
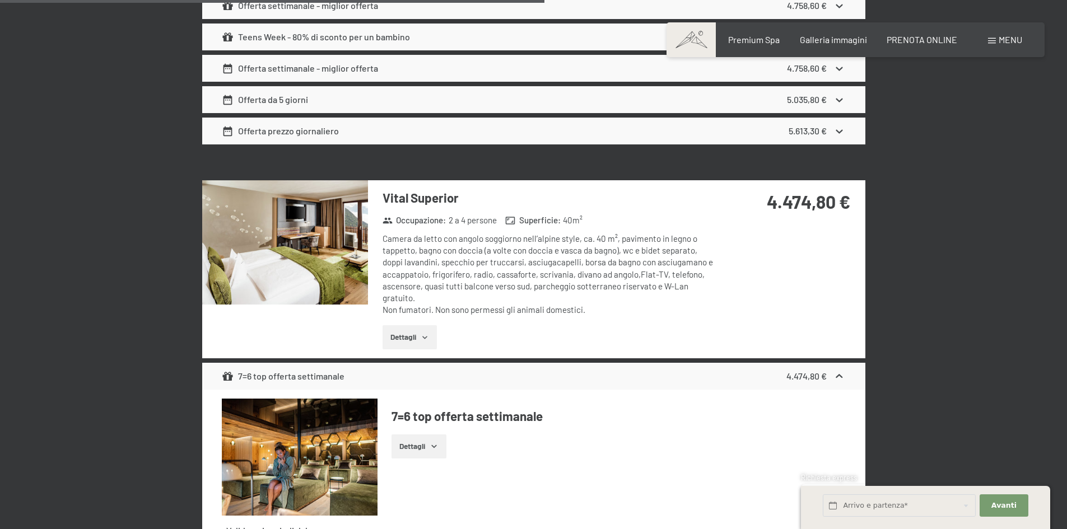
click at [0, 0] on button "button" at bounding box center [0, 0] width 0 height 0
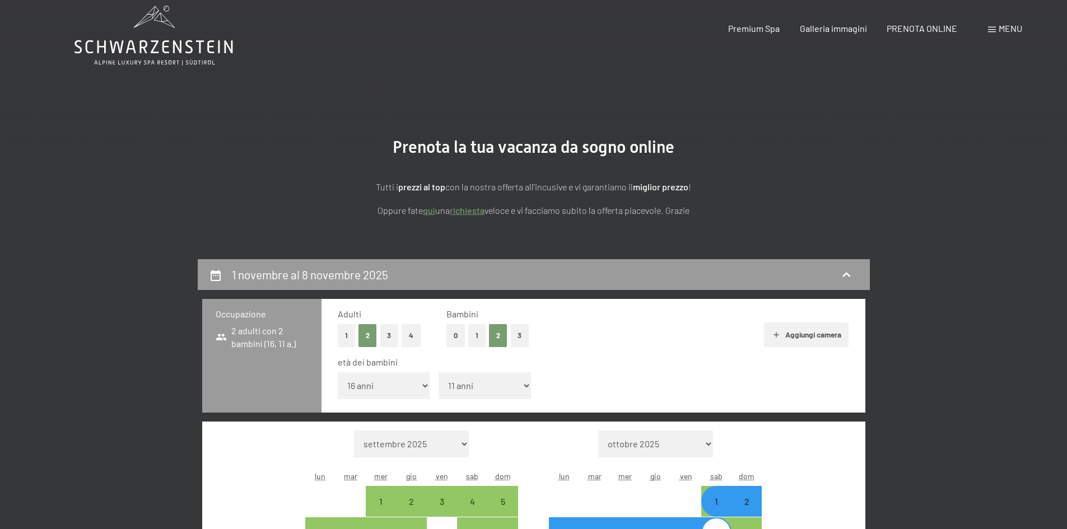
scroll to position [0, 0]
